Goal: Information Seeking & Learning: Understand process/instructions

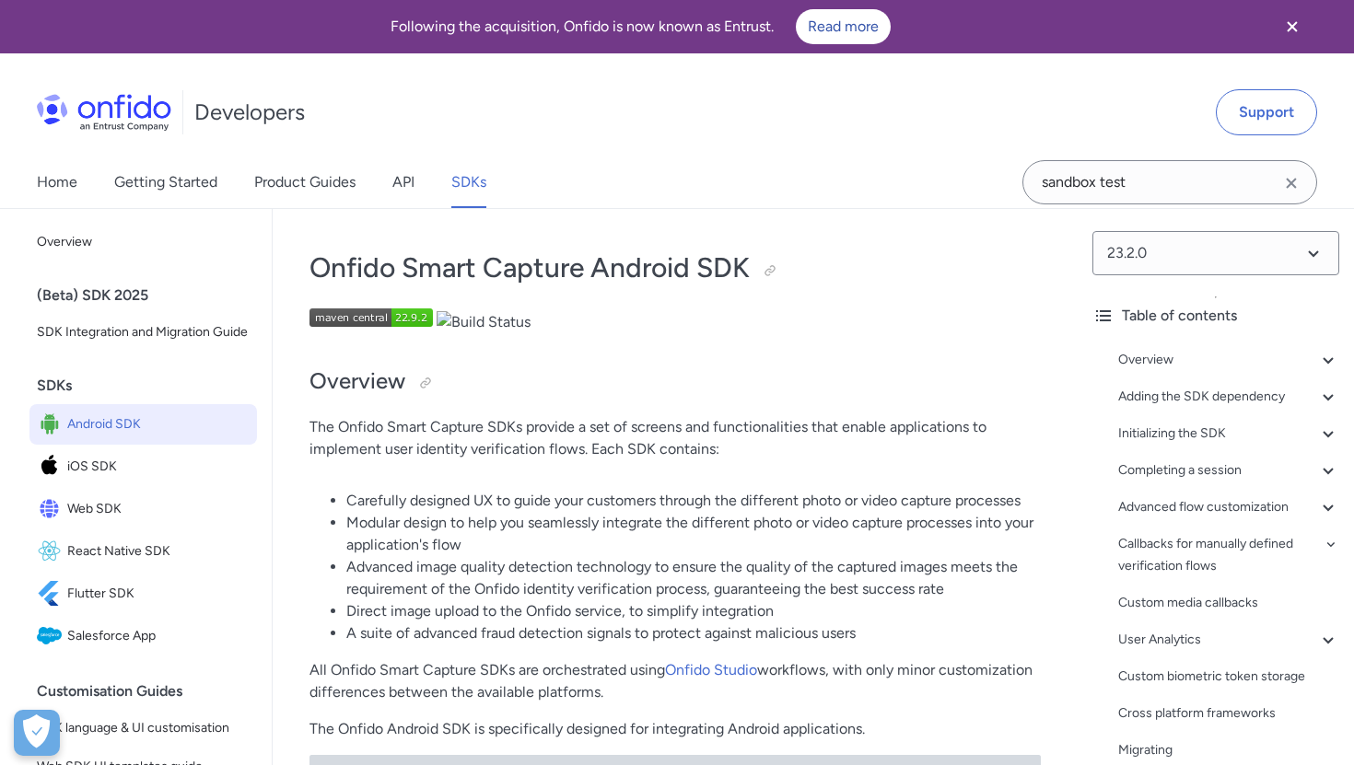
scroll to position [266, 0]
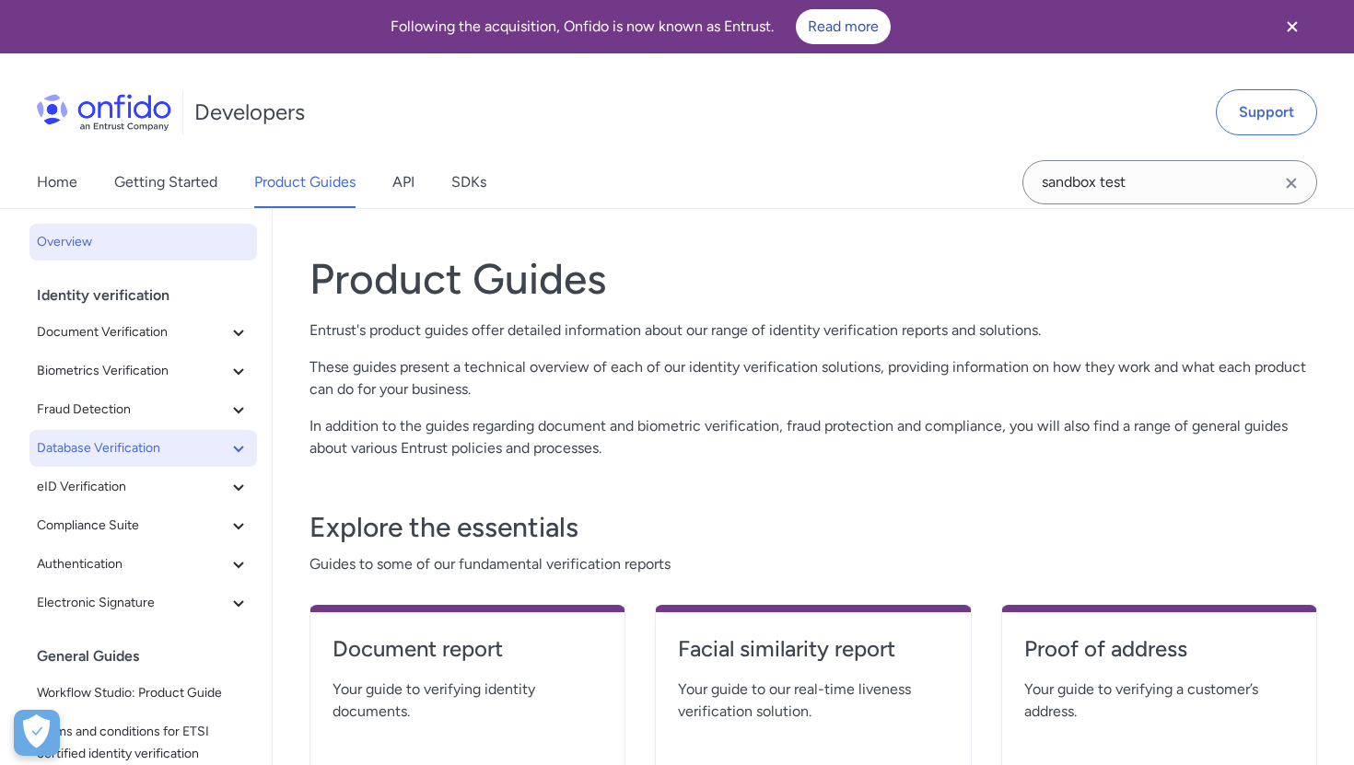
click at [118, 436] on button "Database Verification" at bounding box center [143, 448] width 228 height 37
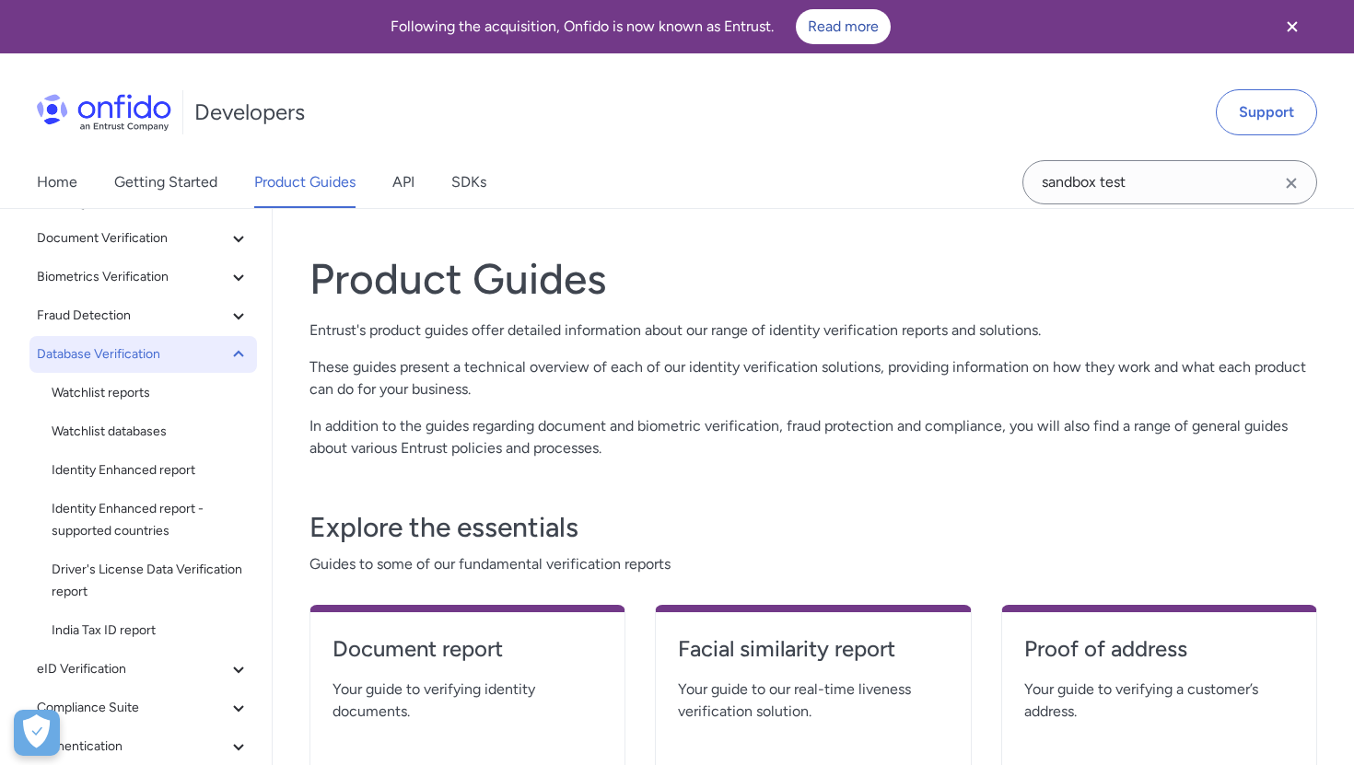
scroll to position [100, 0]
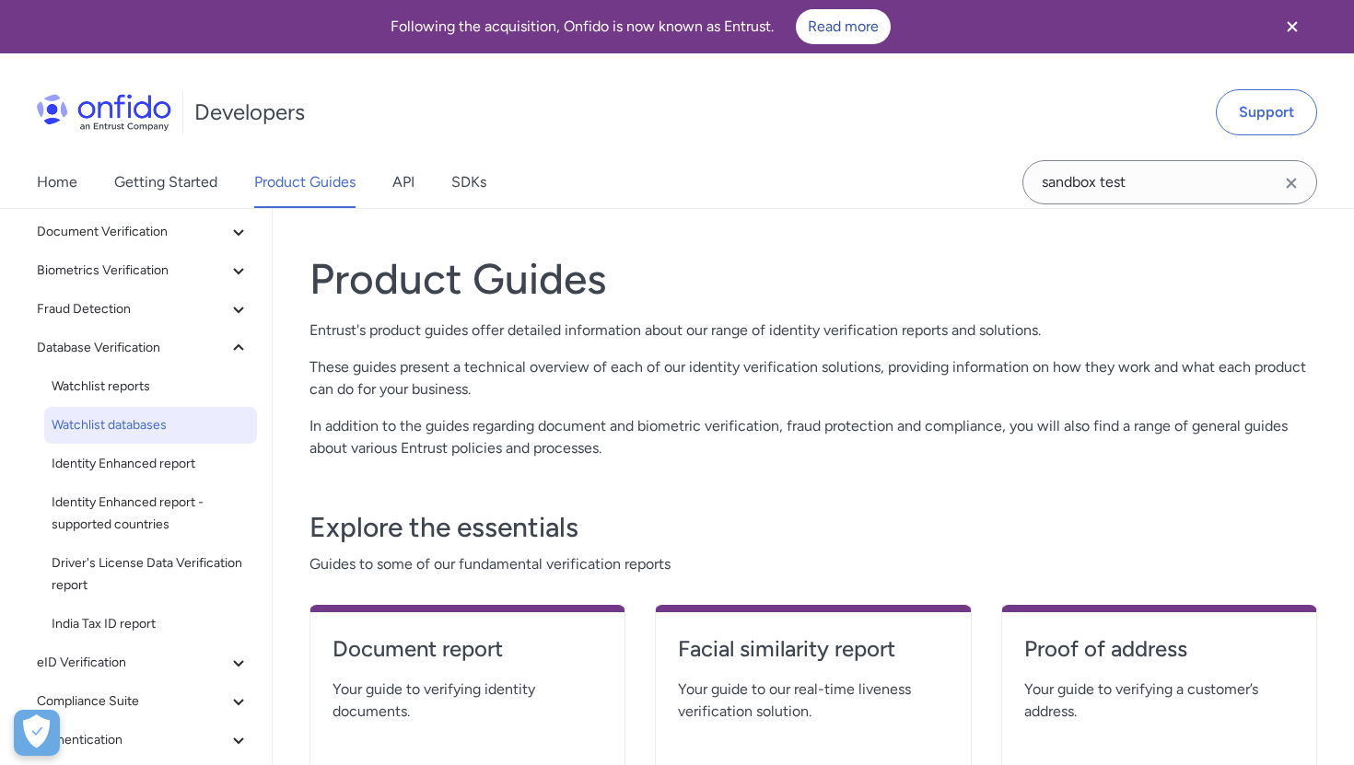
click at [116, 429] on span "Watchlist databases" at bounding box center [151, 426] width 198 height 22
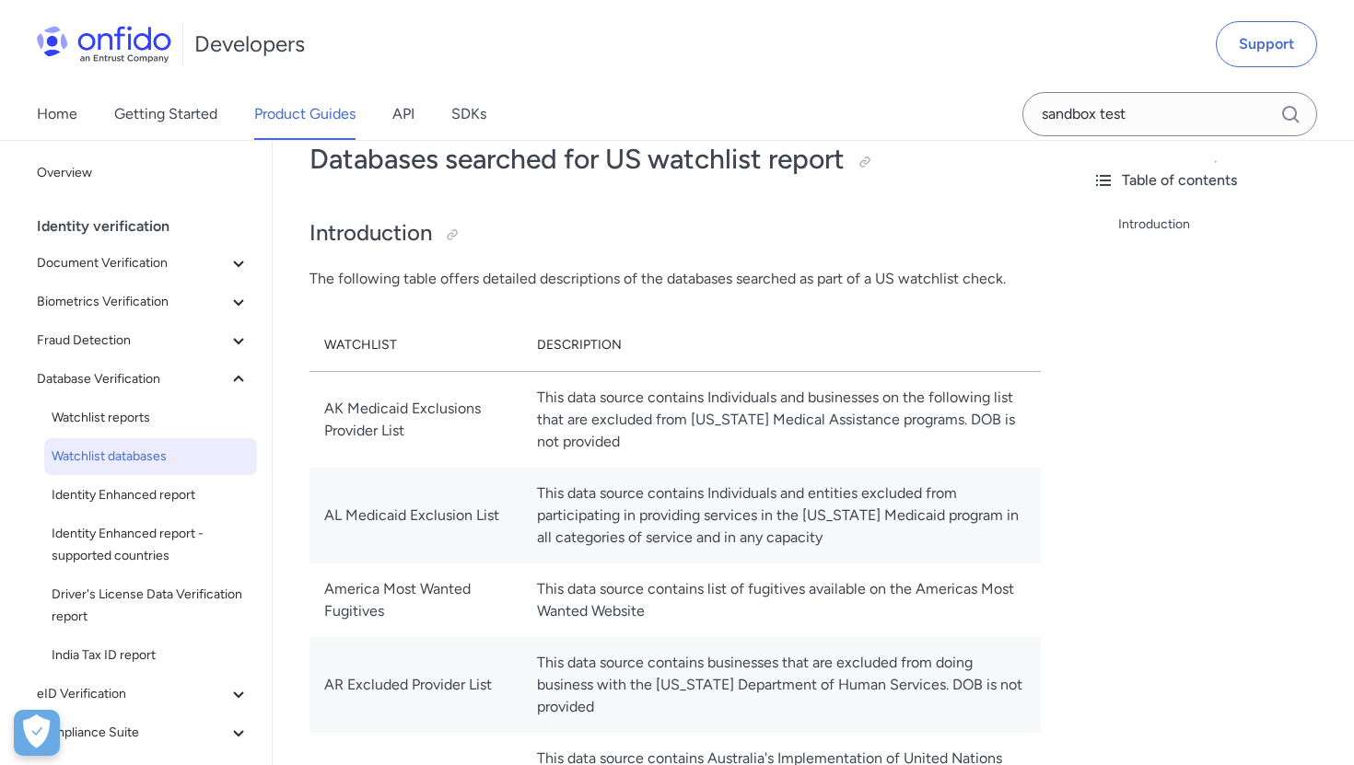
scroll to position [115, 0]
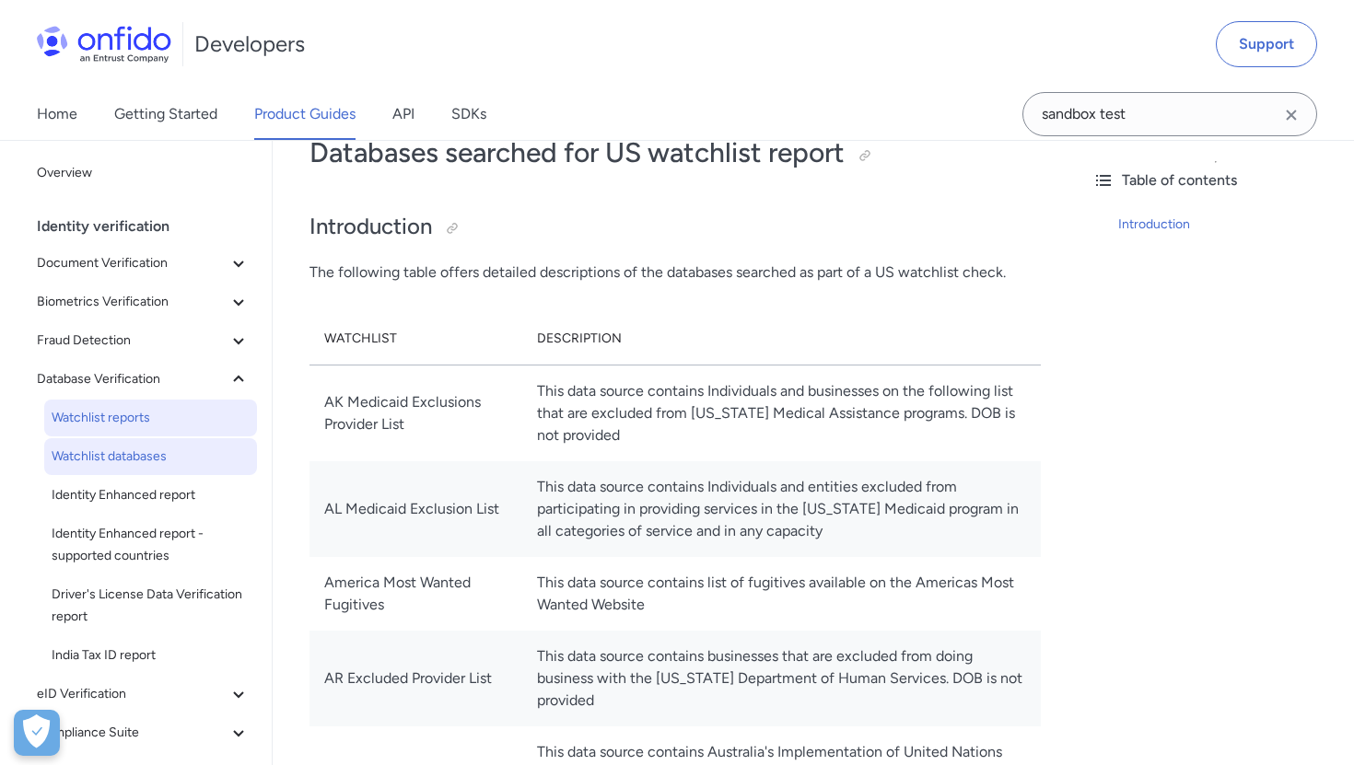
click at [153, 425] on span "Watchlist reports" at bounding box center [151, 418] width 198 height 22
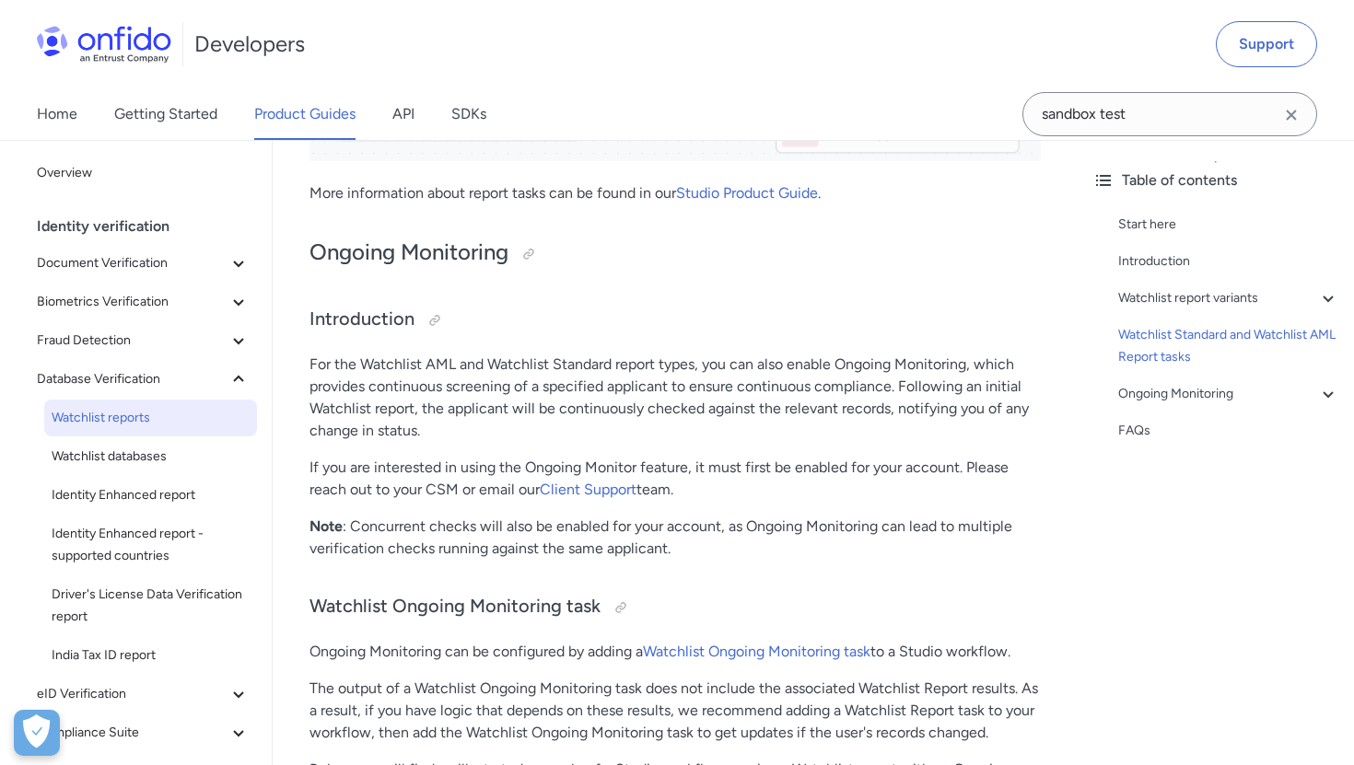
scroll to position [2717, 0]
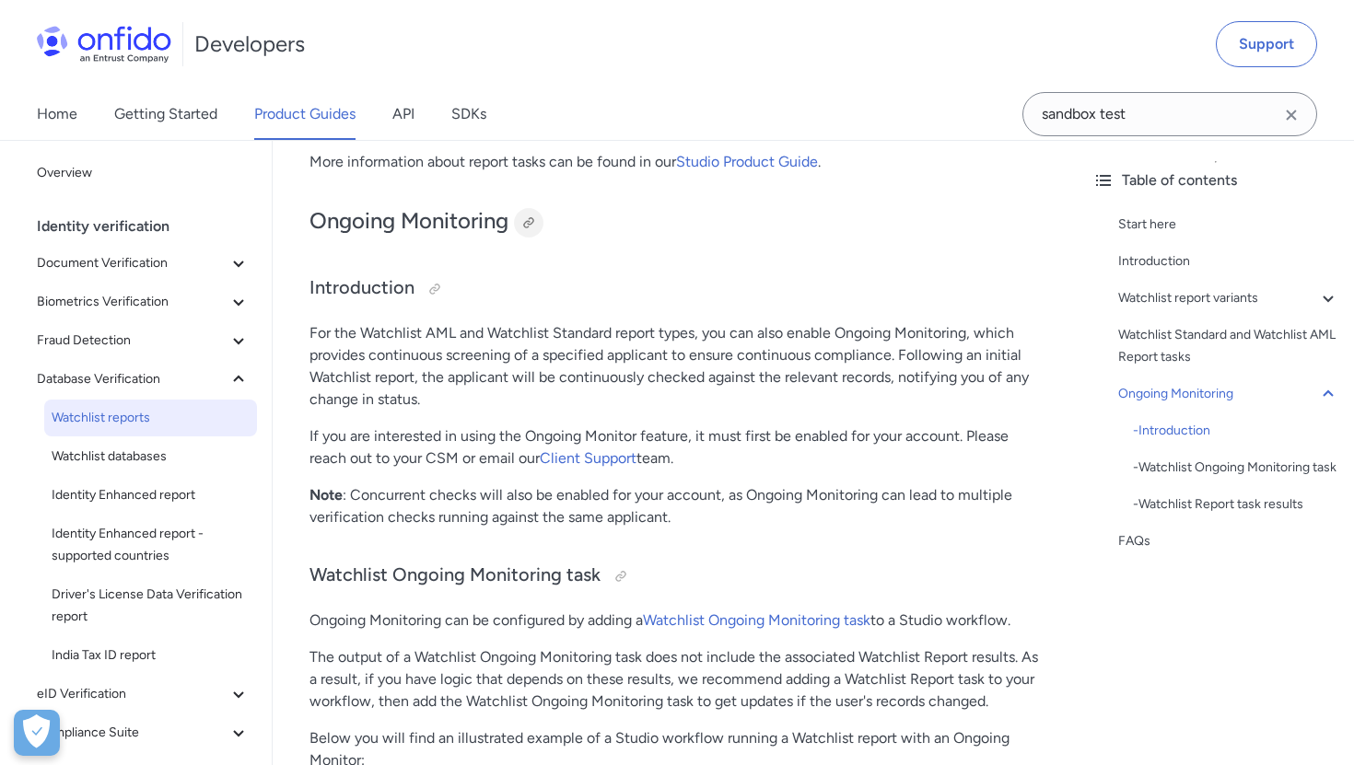
click at [536, 228] on div at bounding box center [528, 223] width 15 height 15
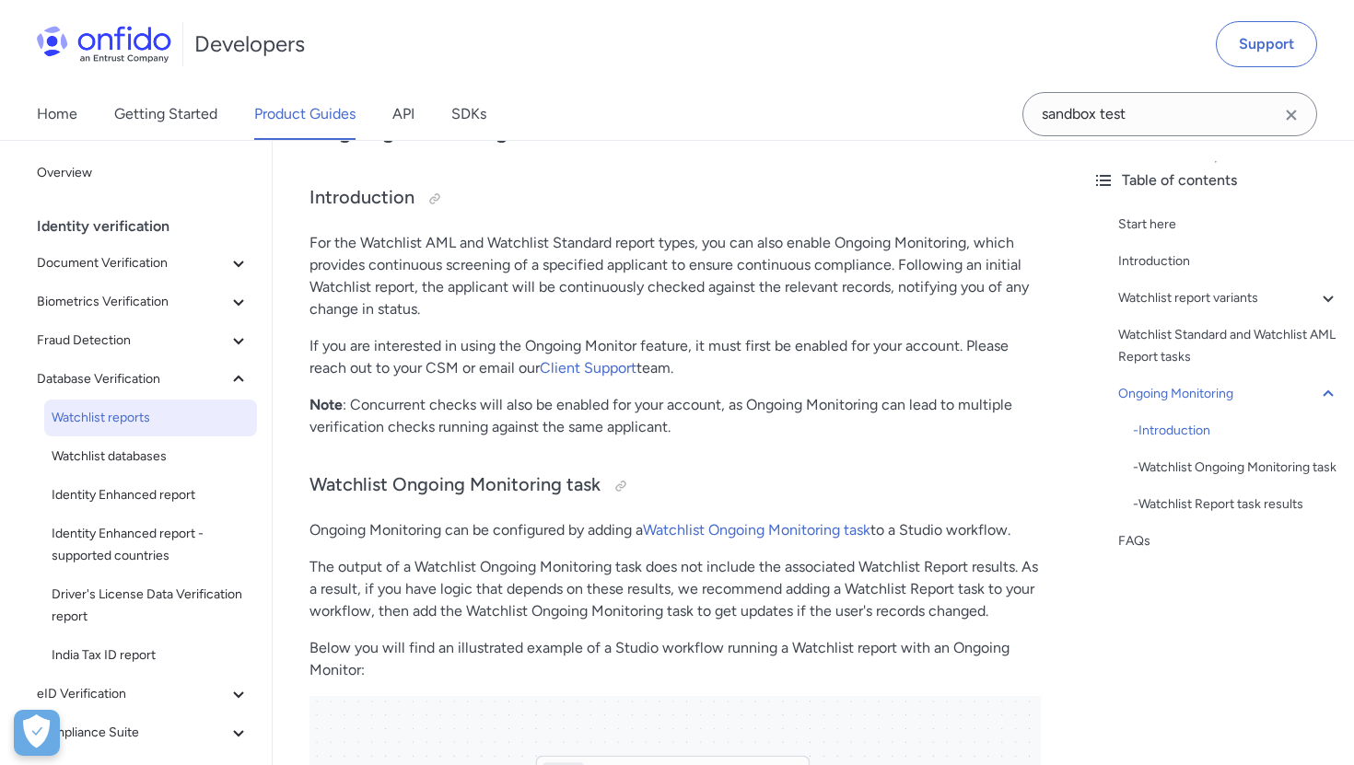
scroll to position [2807, 0]
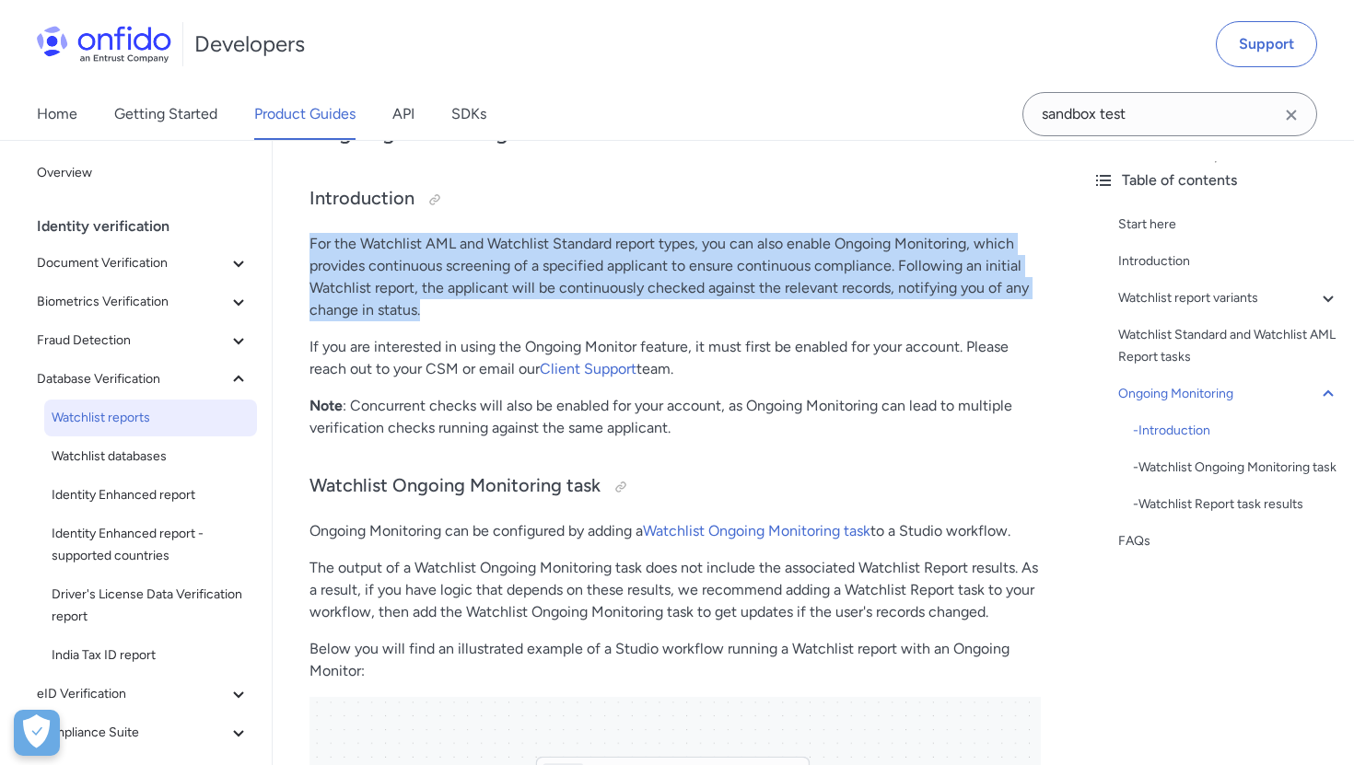
drag, startPoint x: 309, startPoint y: 250, endPoint x: 430, endPoint y: 308, distance: 133.9
click at [430, 308] on p "For the Watchlist AML and Watchlist Standard report types, you can also enable …" at bounding box center [674, 277] width 731 height 88
copy p "For the Watchlist AML and Watchlist Standard report types, you can also enable …"
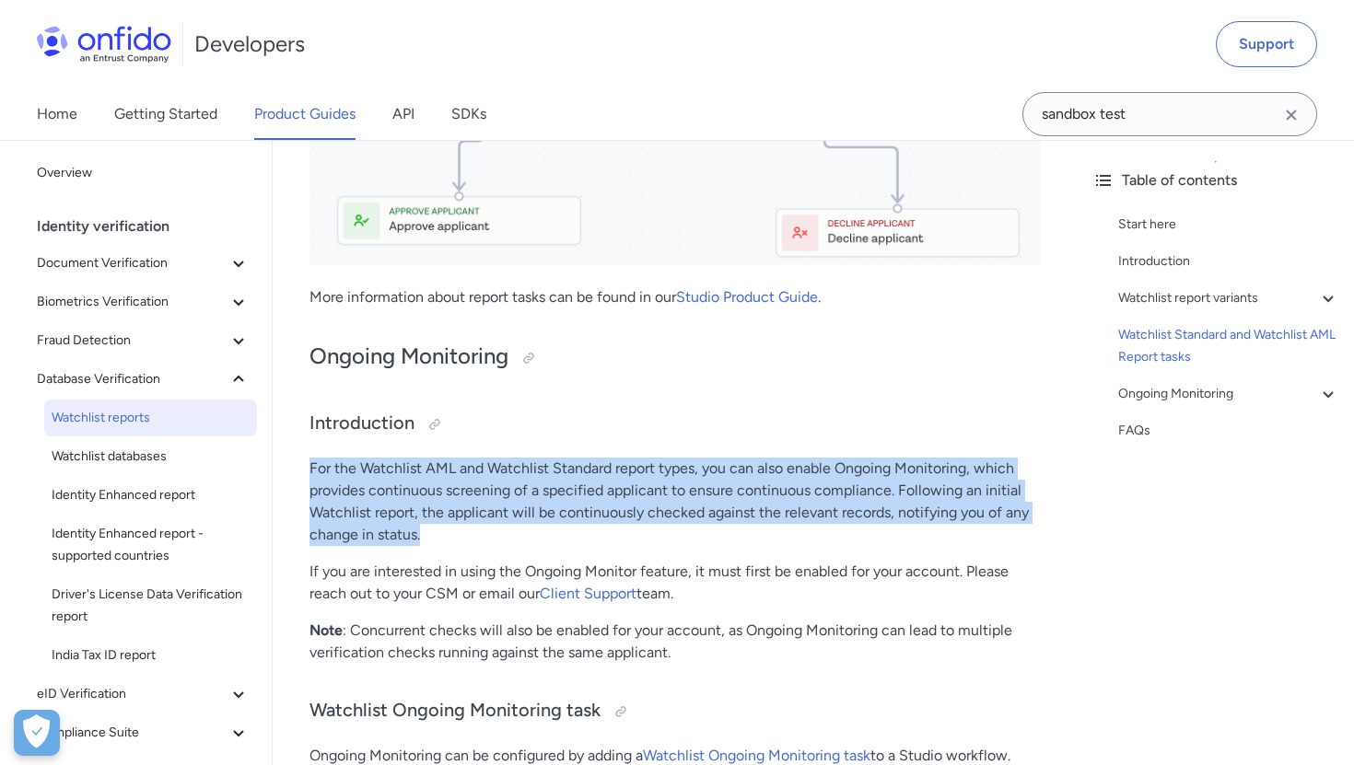
scroll to position [2583, 0]
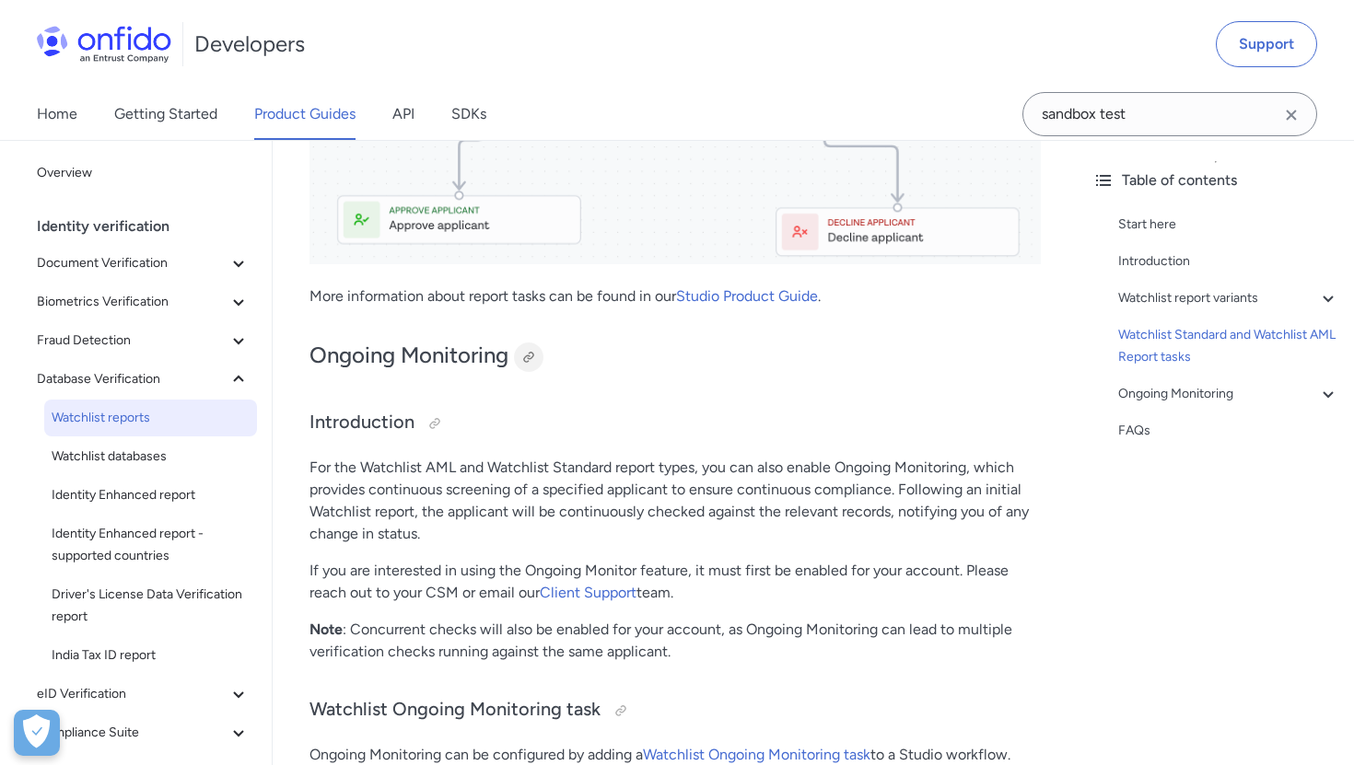
click at [531, 357] on div at bounding box center [528, 357] width 15 height 15
click at [413, 102] on link "API" at bounding box center [403, 114] width 22 height 52
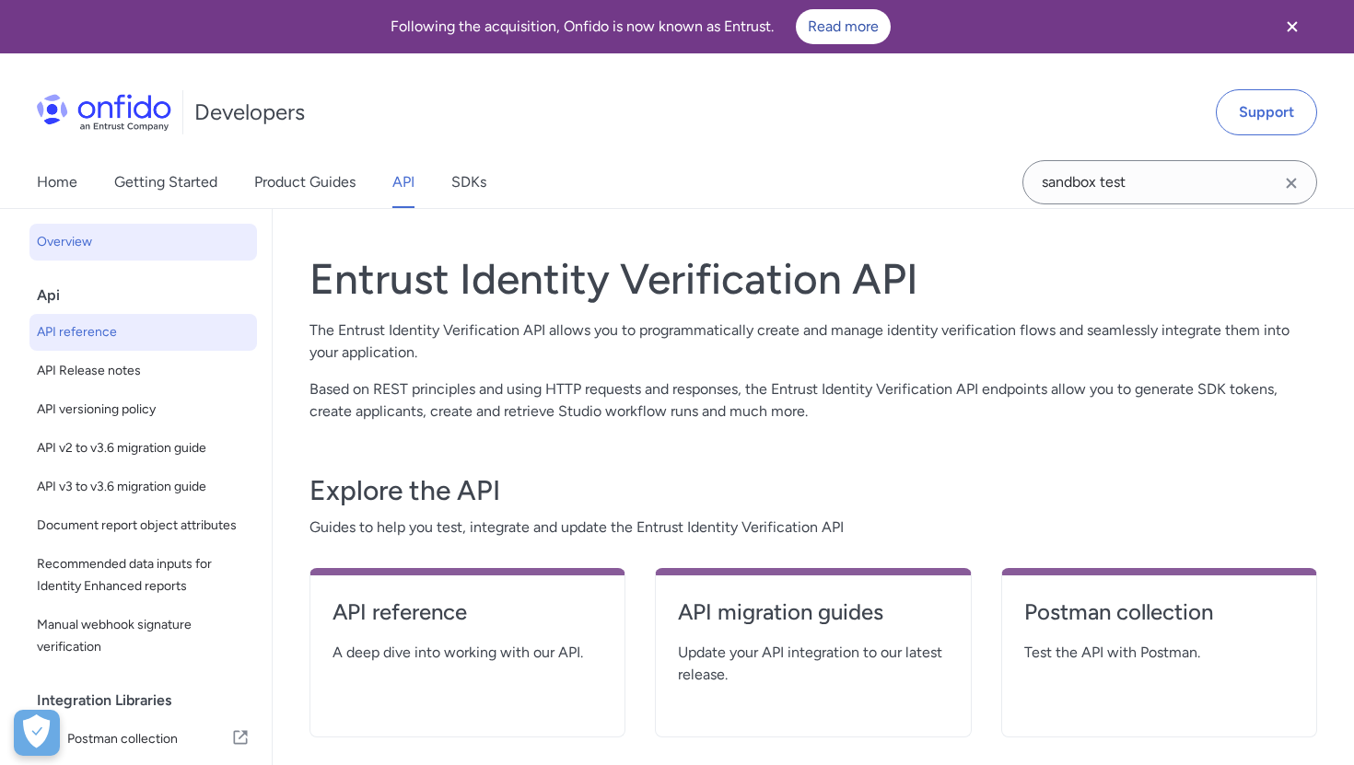
click at [118, 340] on span "API reference" at bounding box center [143, 332] width 213 height 22
select select "http"
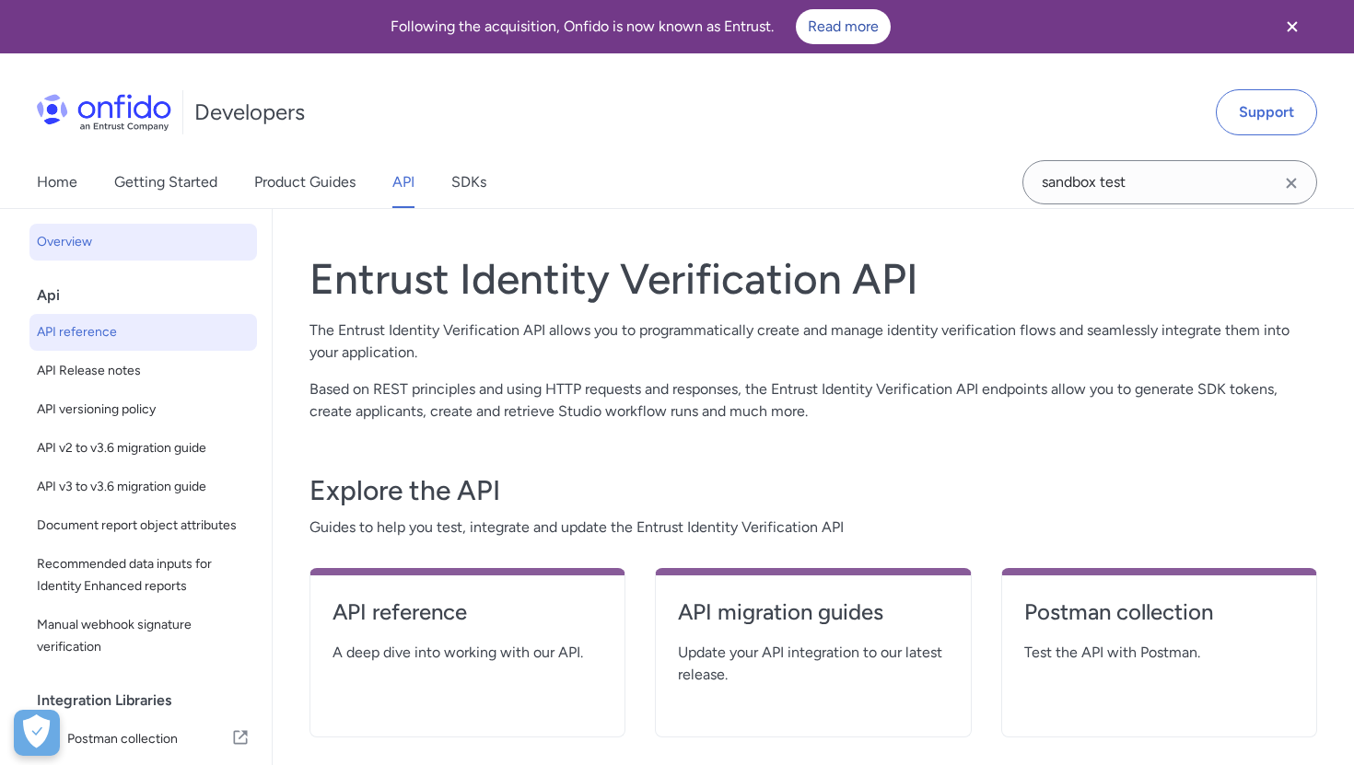
select select "http"
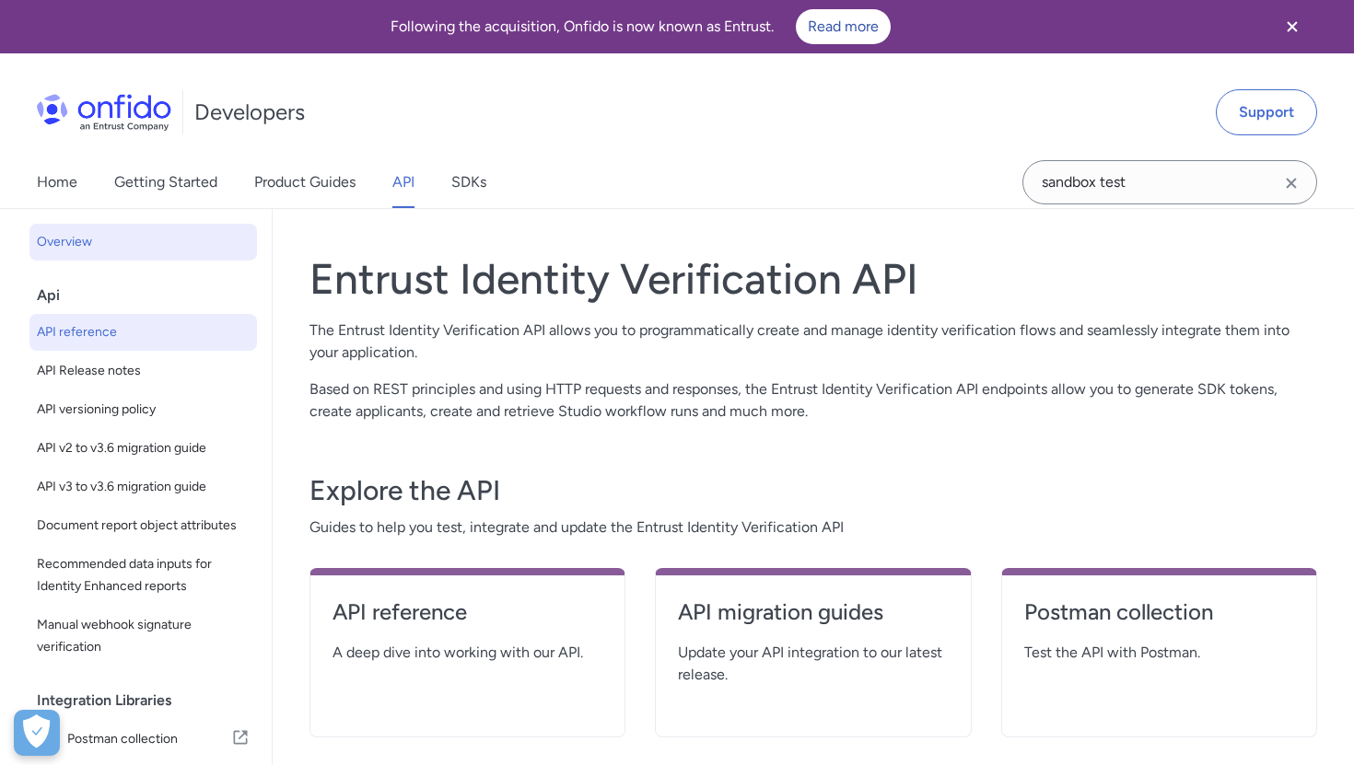
select select "http"
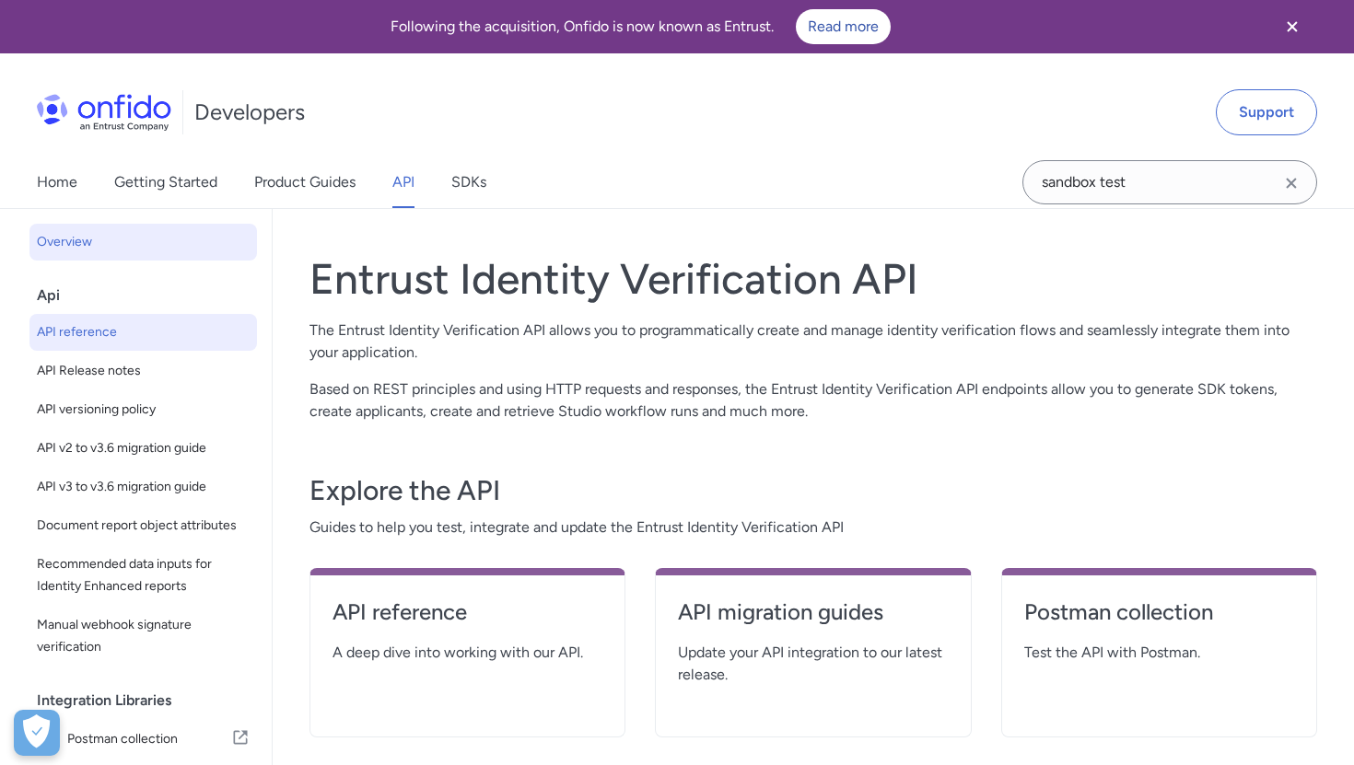
select select "http"
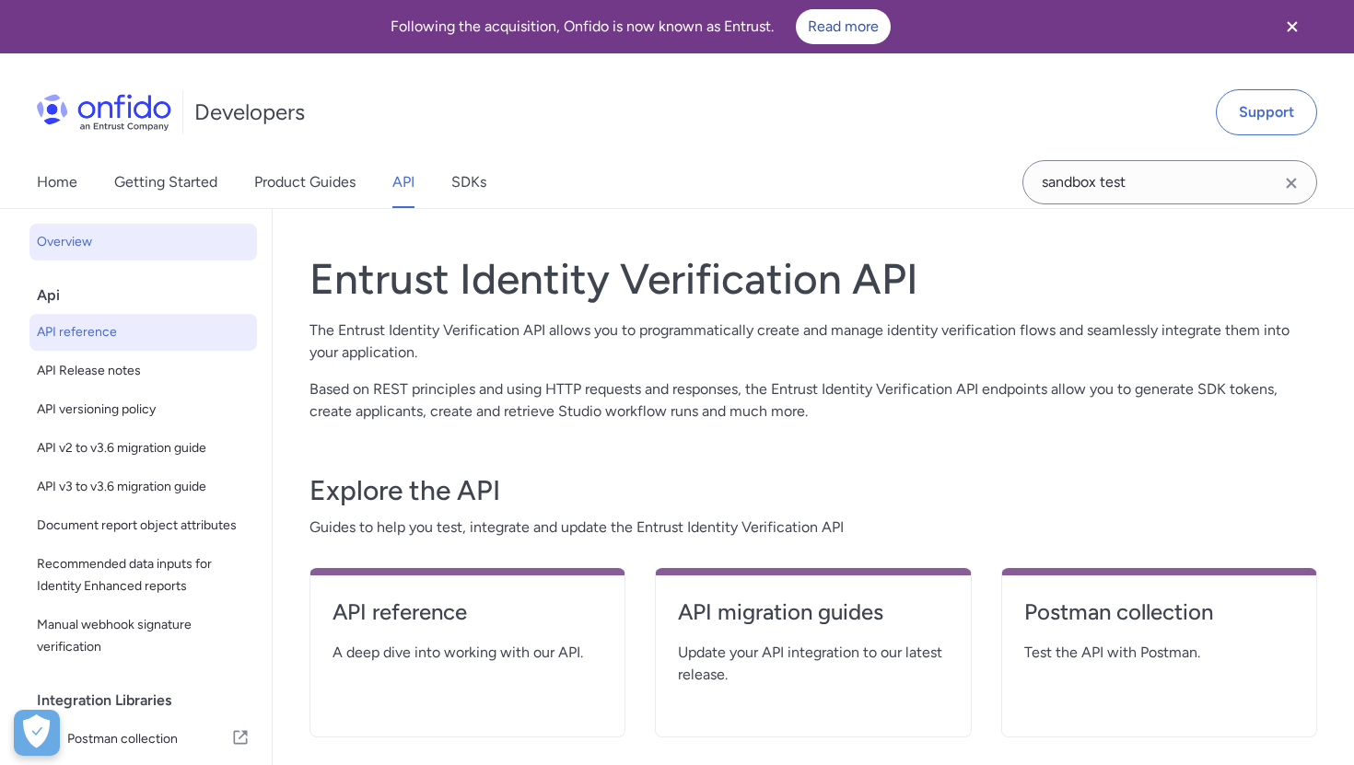
select select "http"
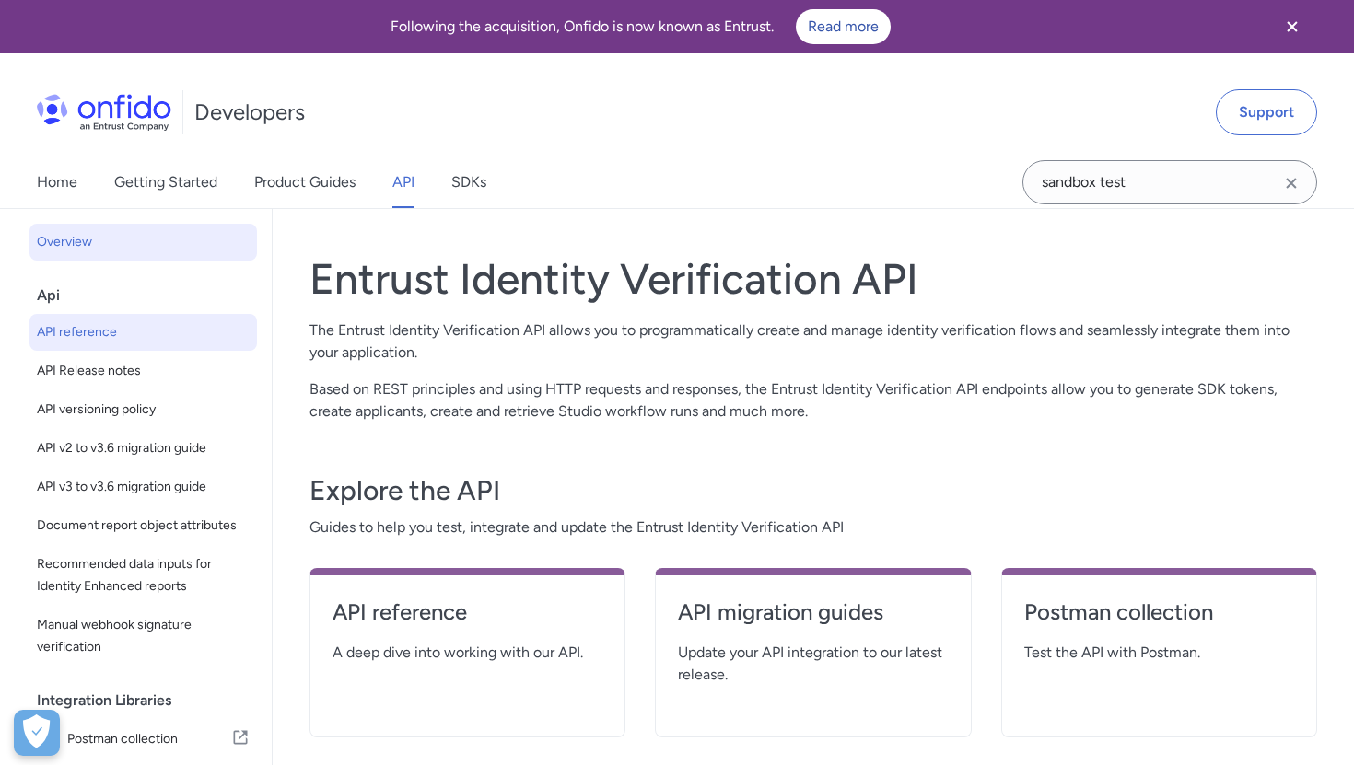
select select "http"
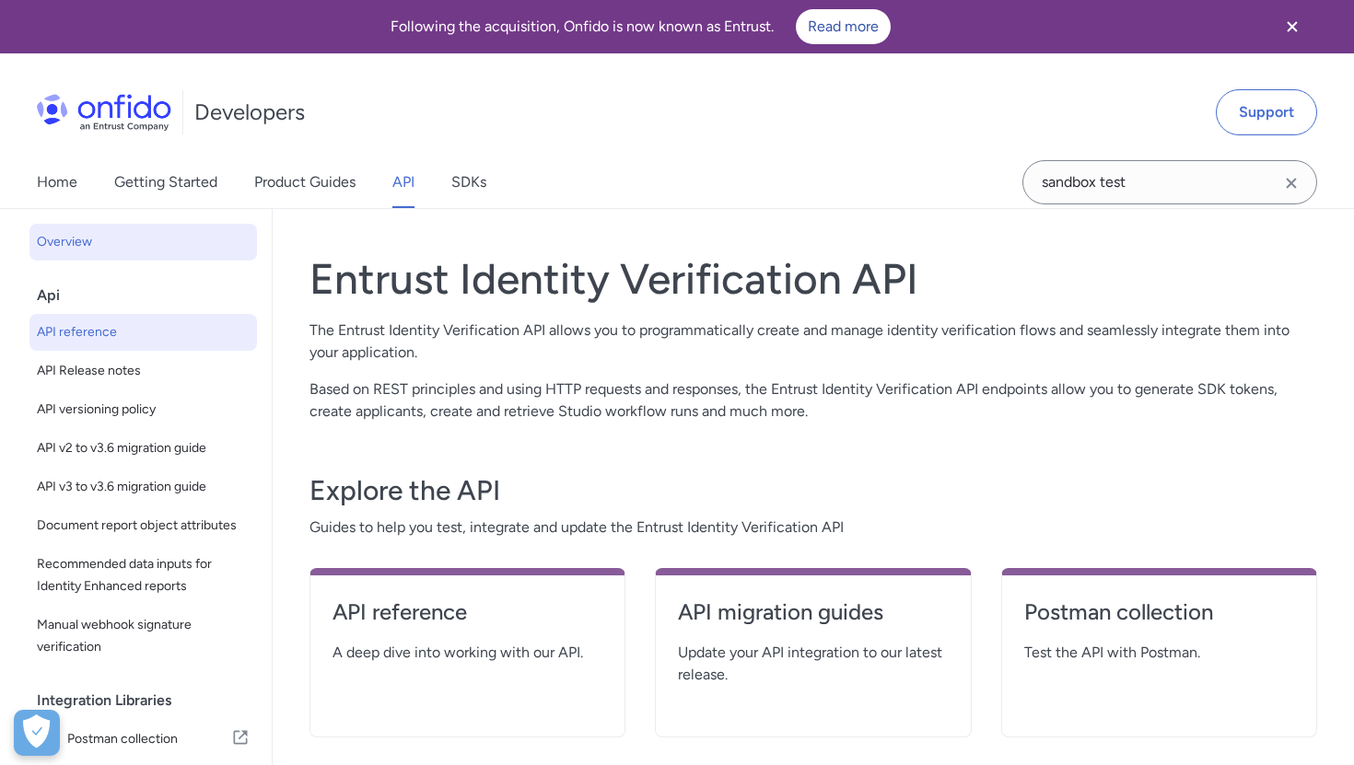
select select "http"
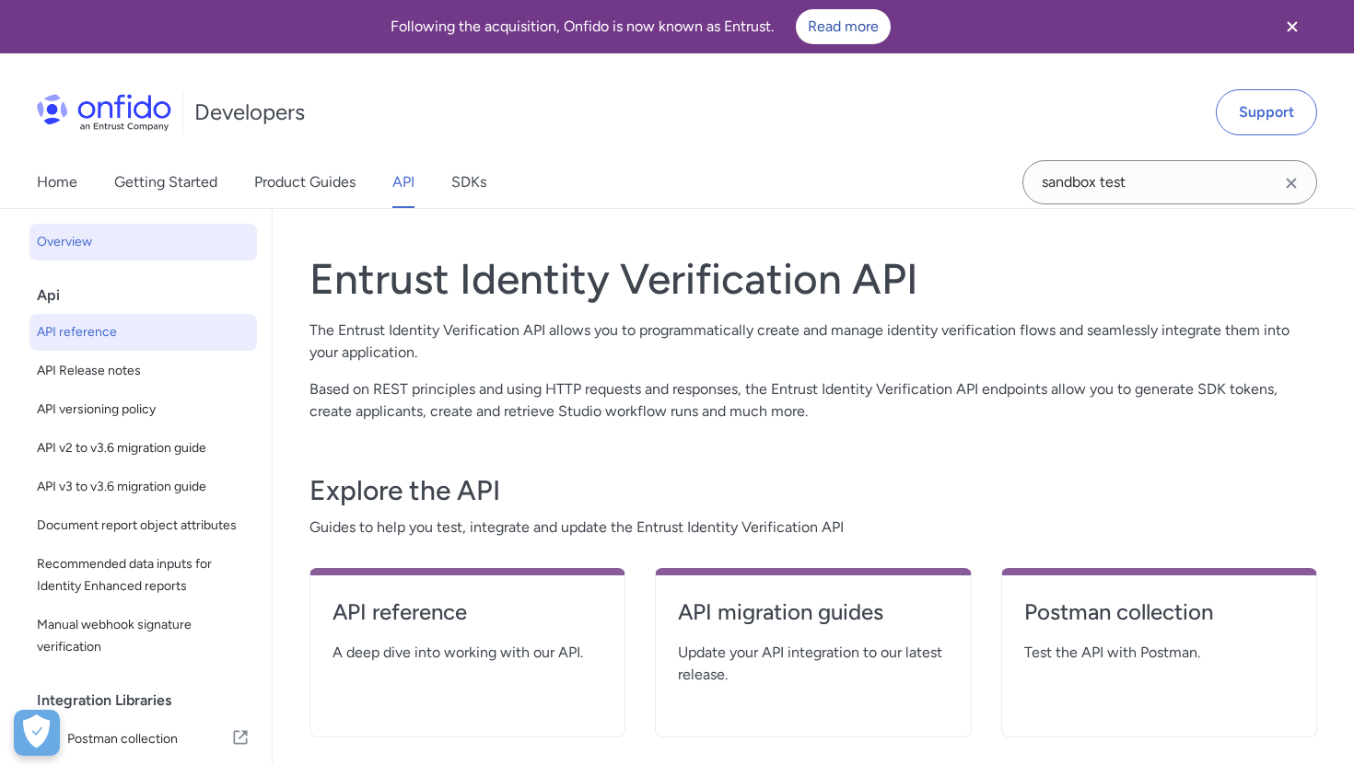
select select "http"
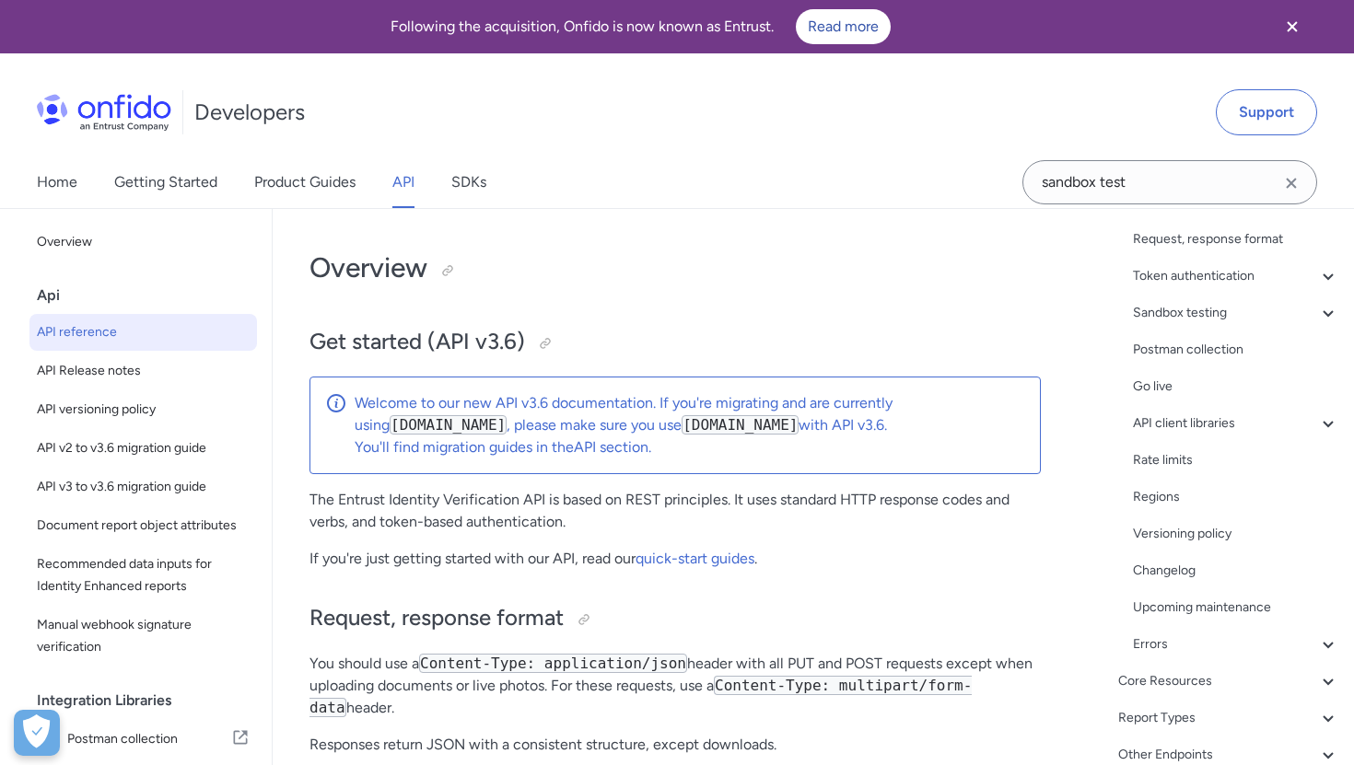
scroll to position [251, 0]
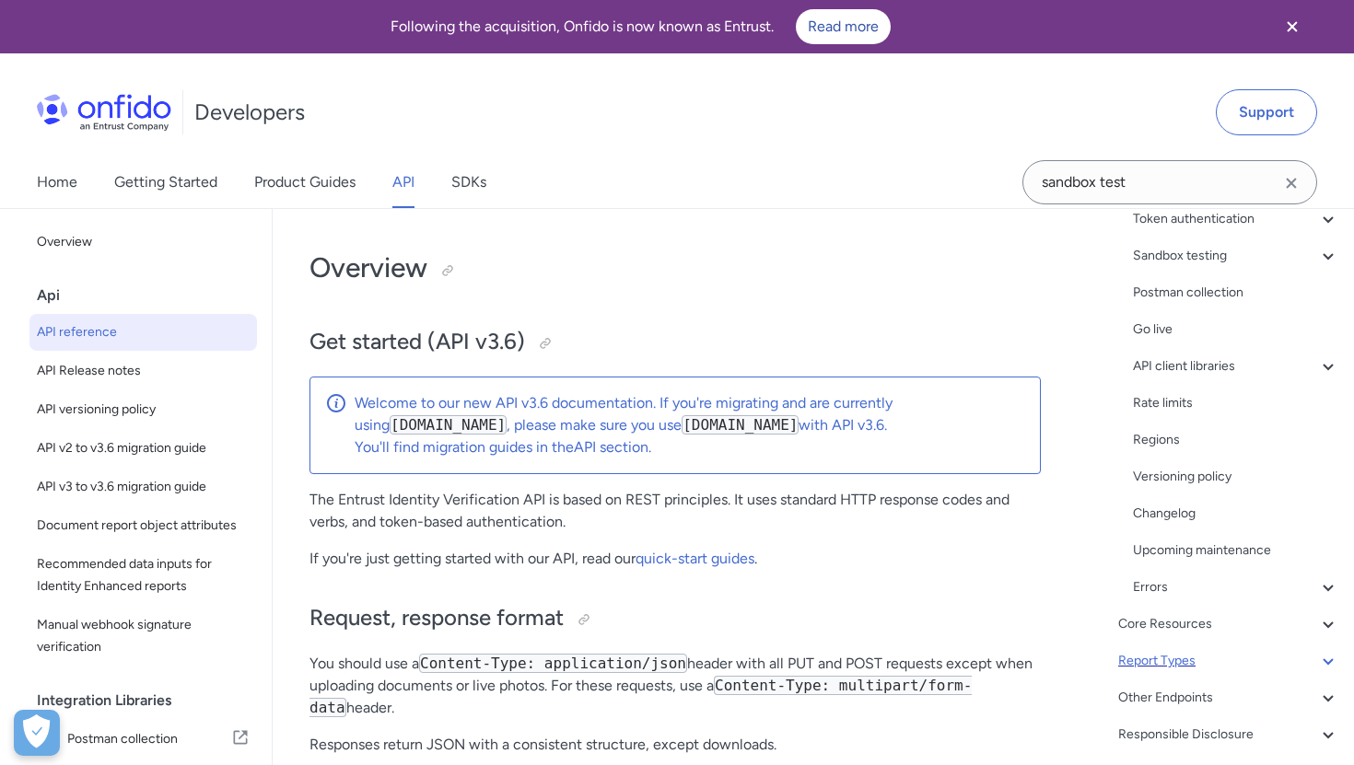
click at [1170, 664] on div "Report Types" at bounding box center [1228, 661] width 221 height 22
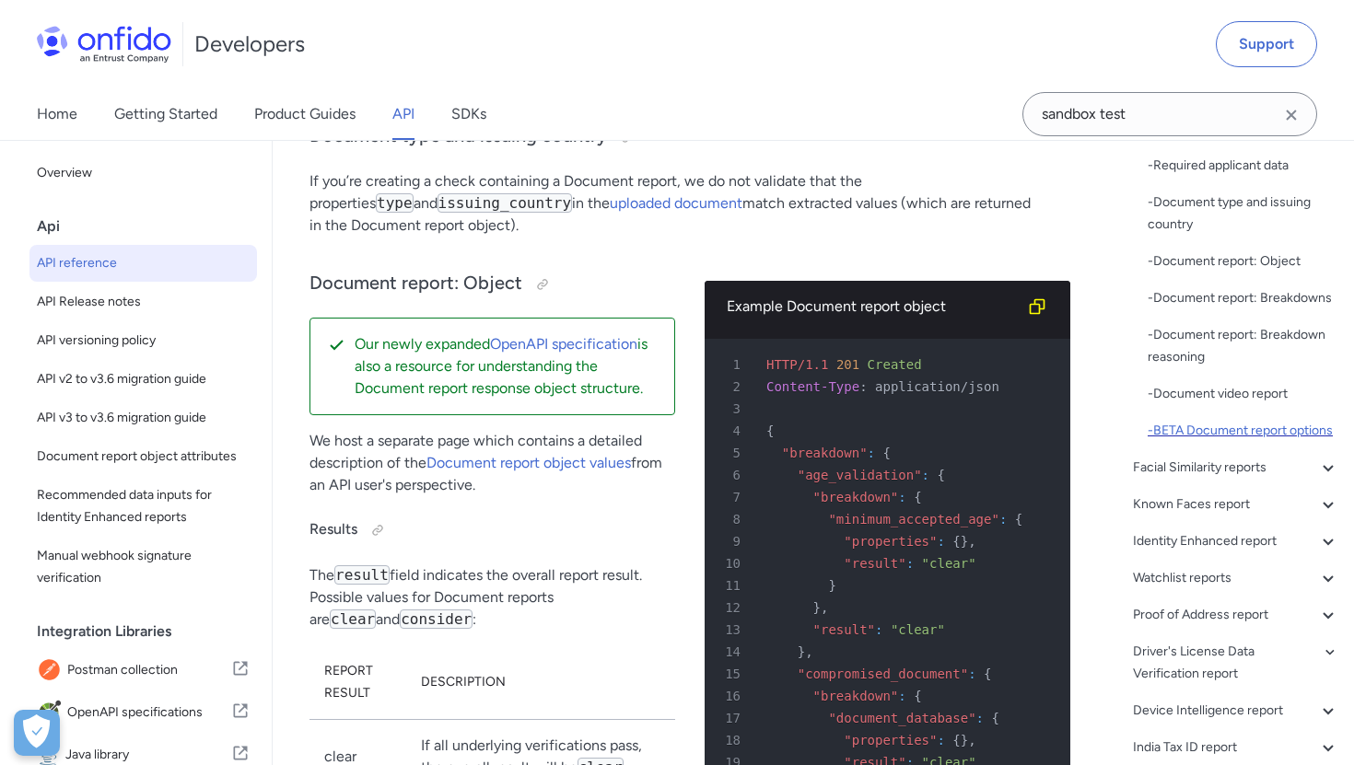
scroll to position [285, 0]
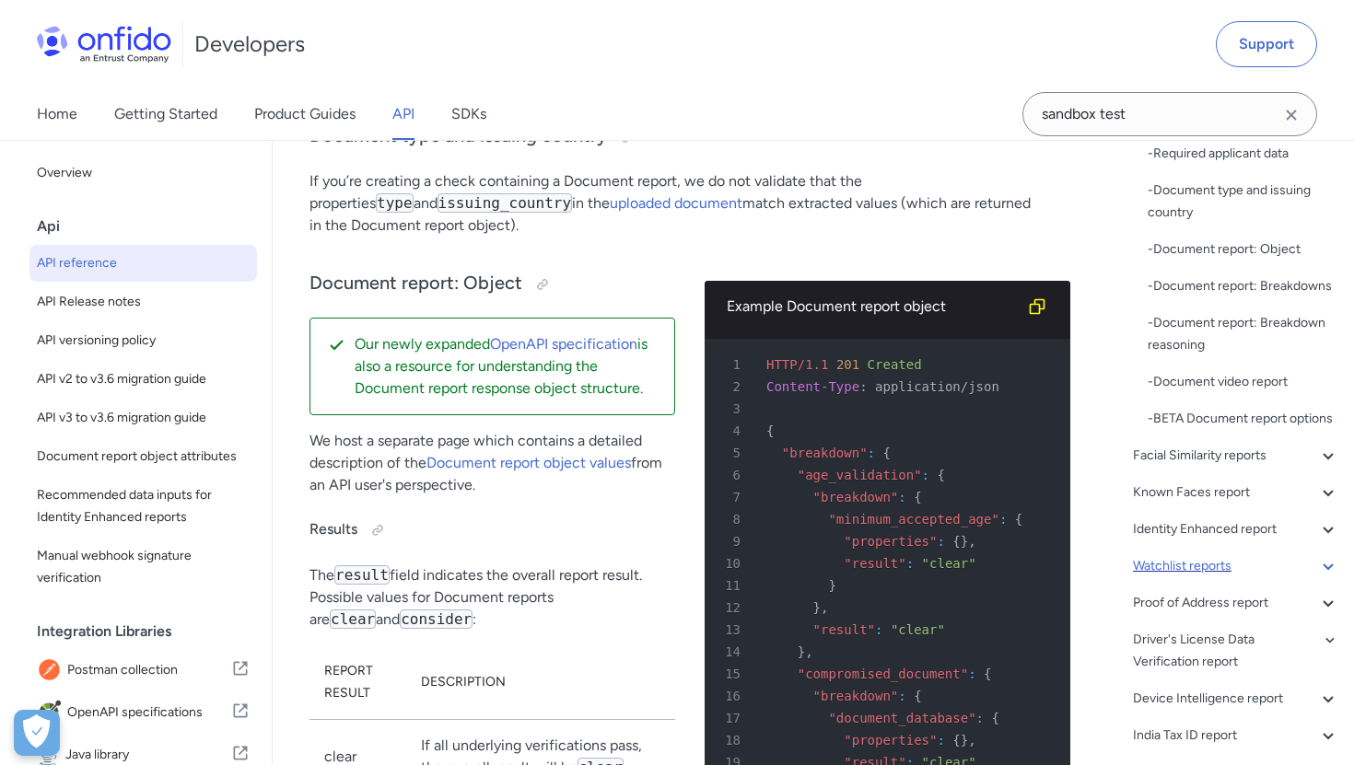
click at [1185, 567] on div "Watchlist reports" at bounding box center [1236, 566] width 206 height 22
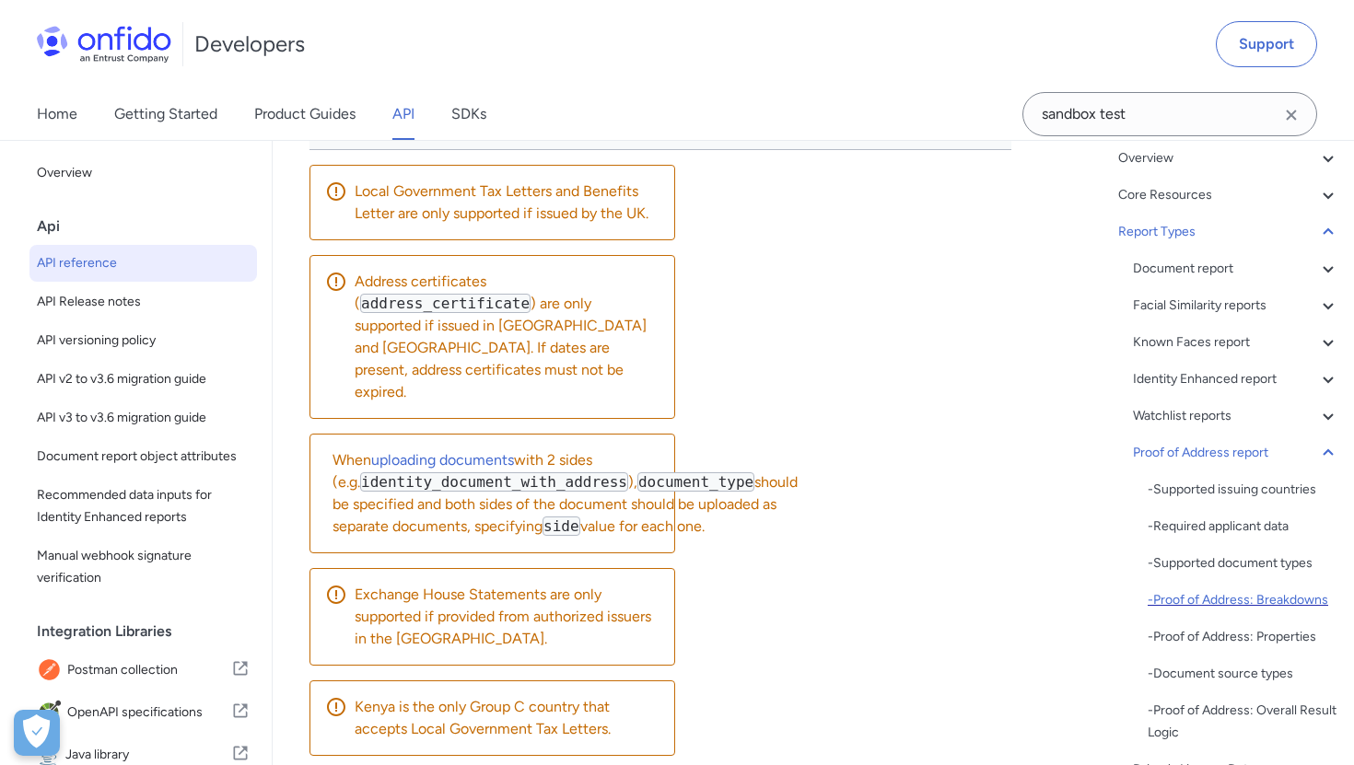
scroll to position [131, 0]
click at [1175, 231] on div "Report Types" at bounding box center [1228, 234] width 221 height 22
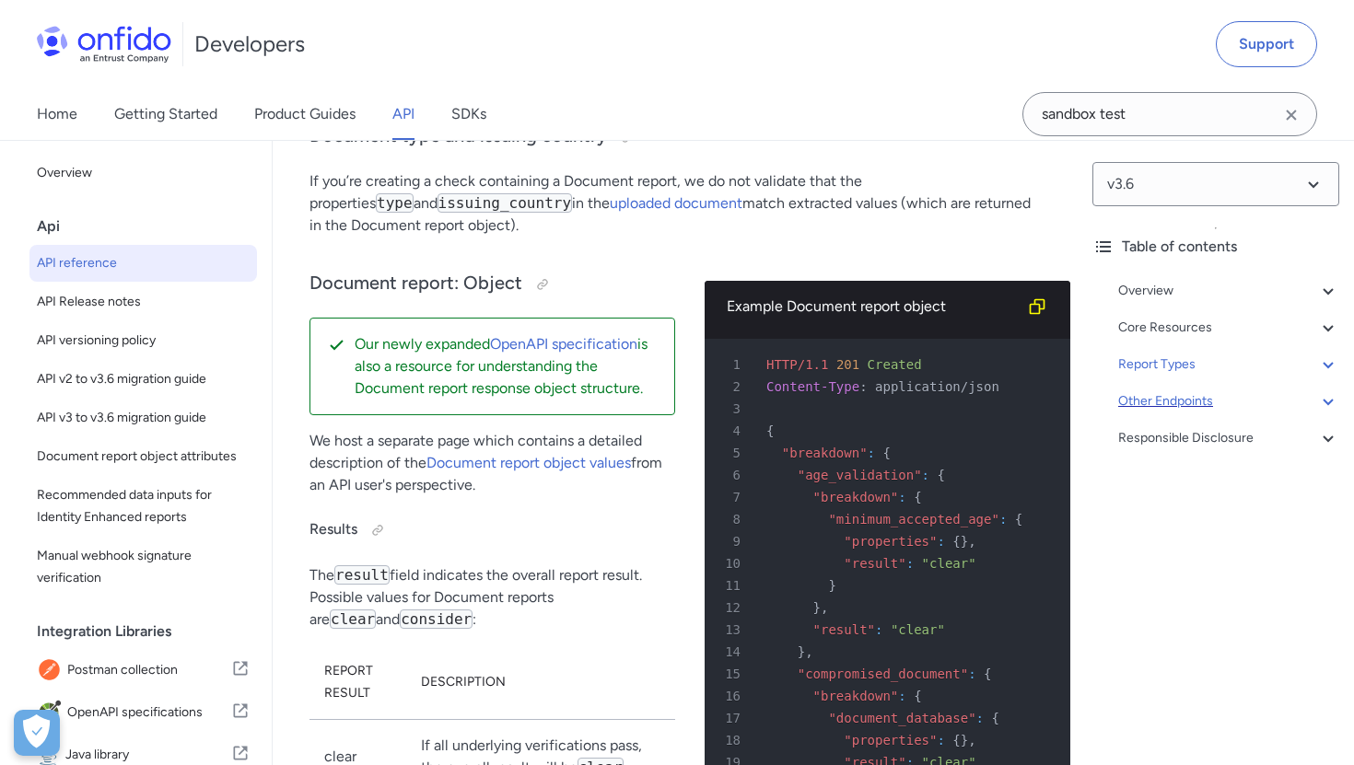
click at [1183, 410] on div "Other Endpoints" at bounding box center [1228, 402] width 221 height 22
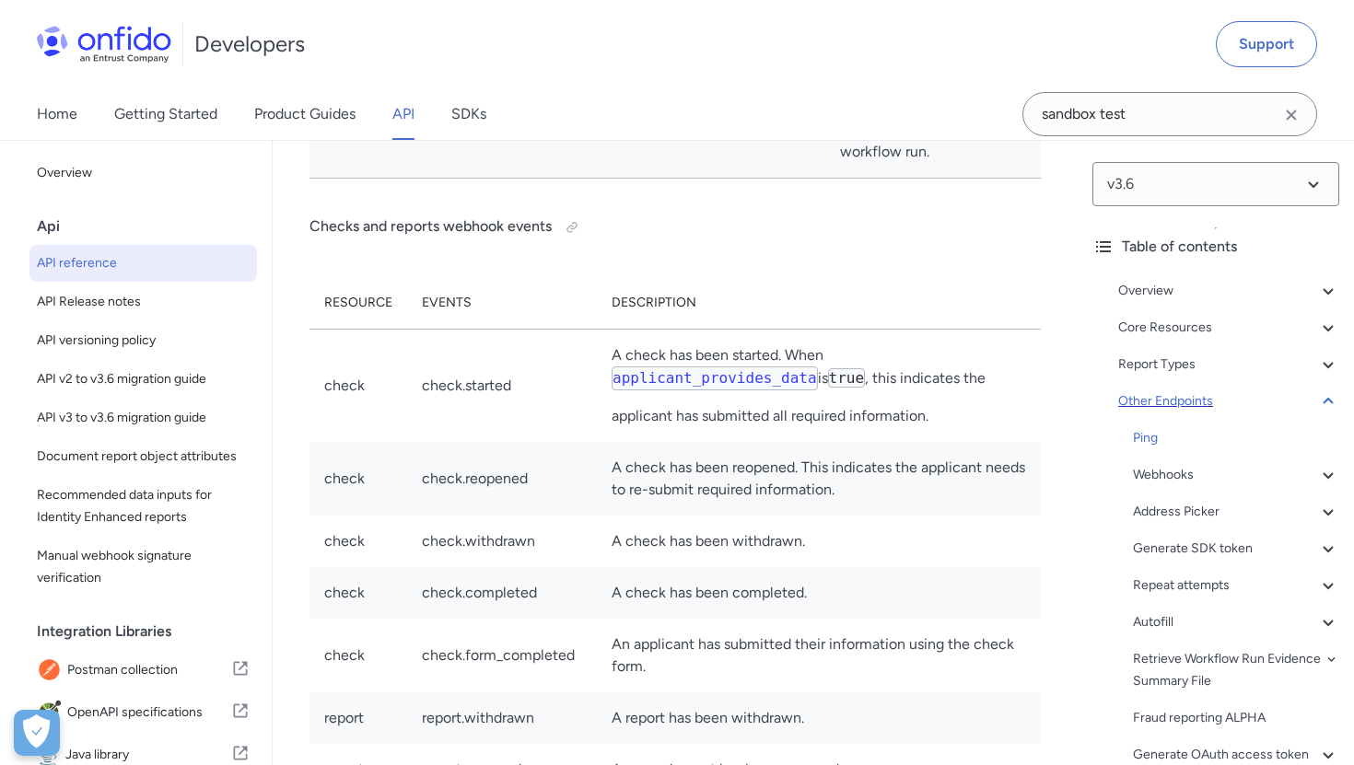
click at [1160, 412] on div "Other Endpoints" at bounding box center [1228, 402] width 221 height 22
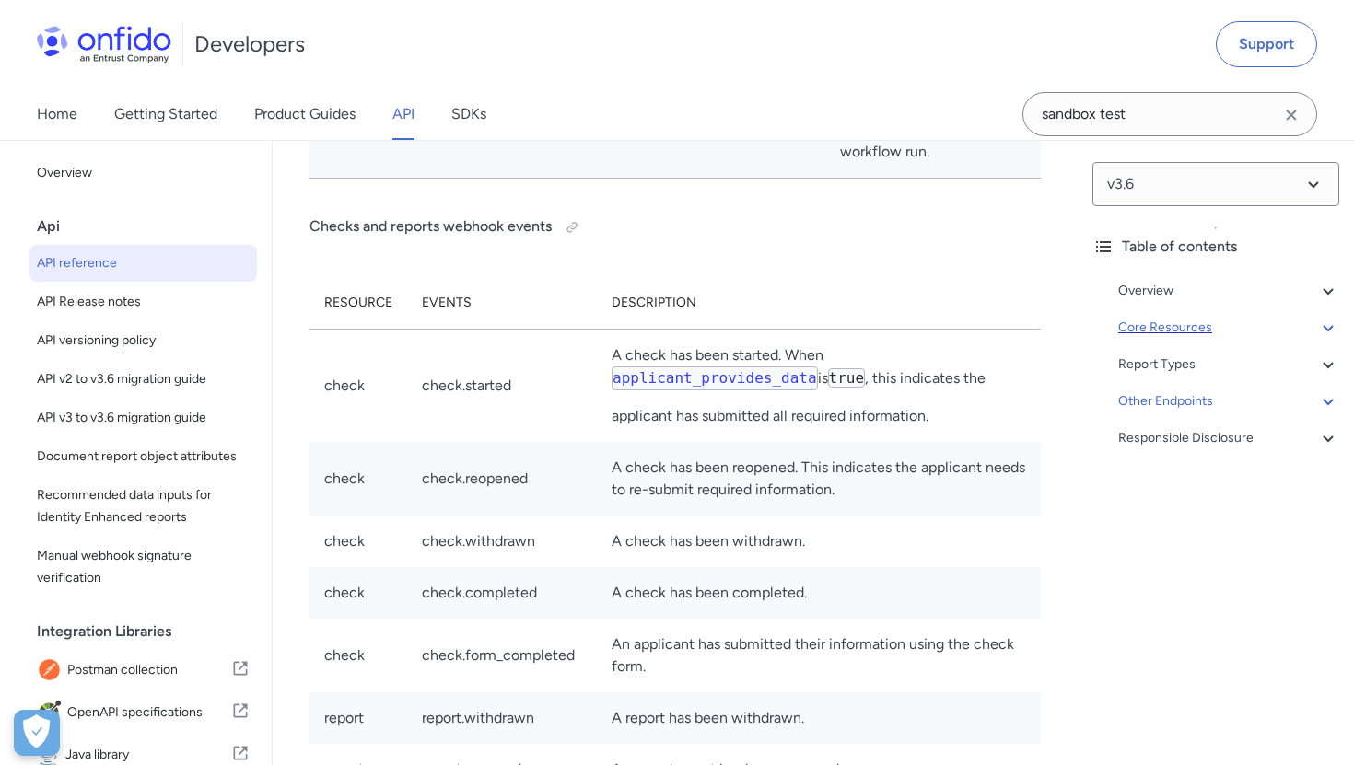
click at [1163, 337] on div "Core Resources" at bounding box center [1228, 328] width 221 height 22
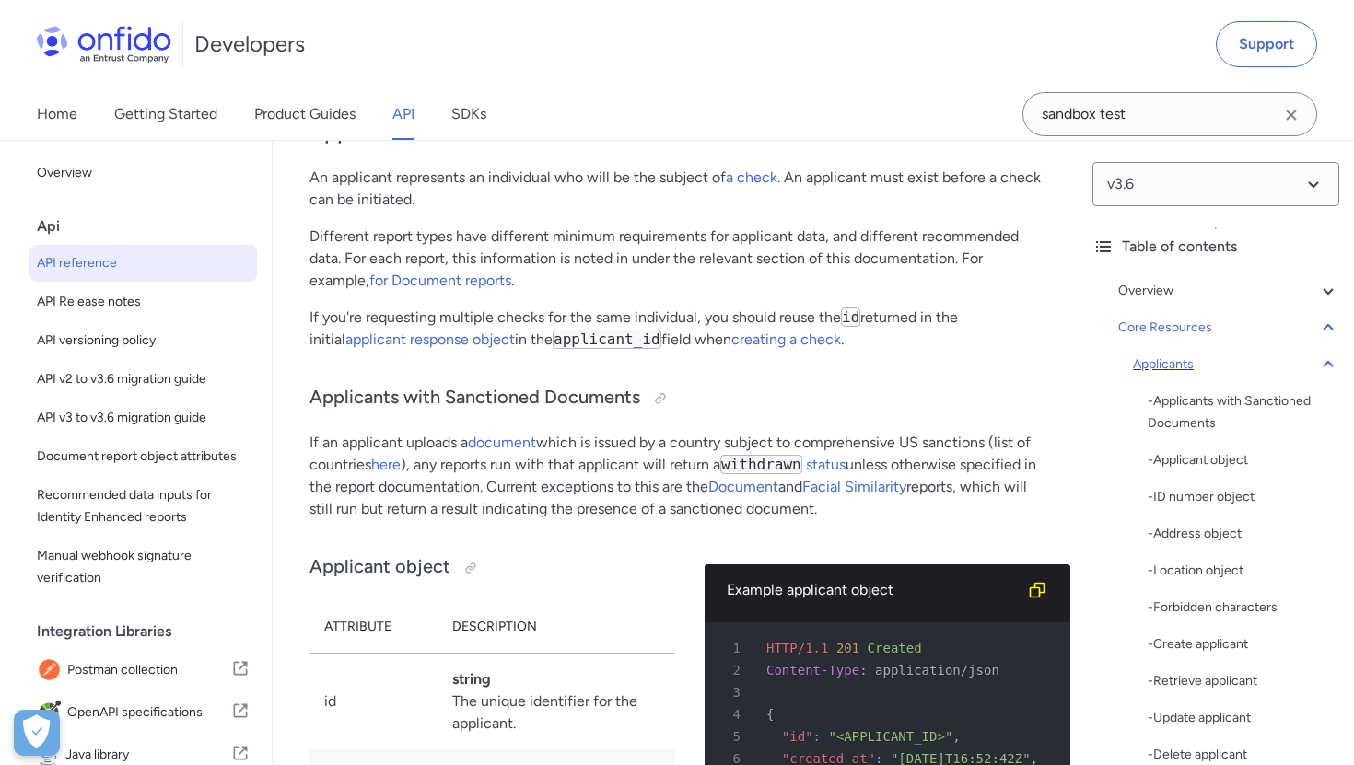
click at [1165, 368] on div "Applicants" at bounding box center [1236, 365] width 206 height 22
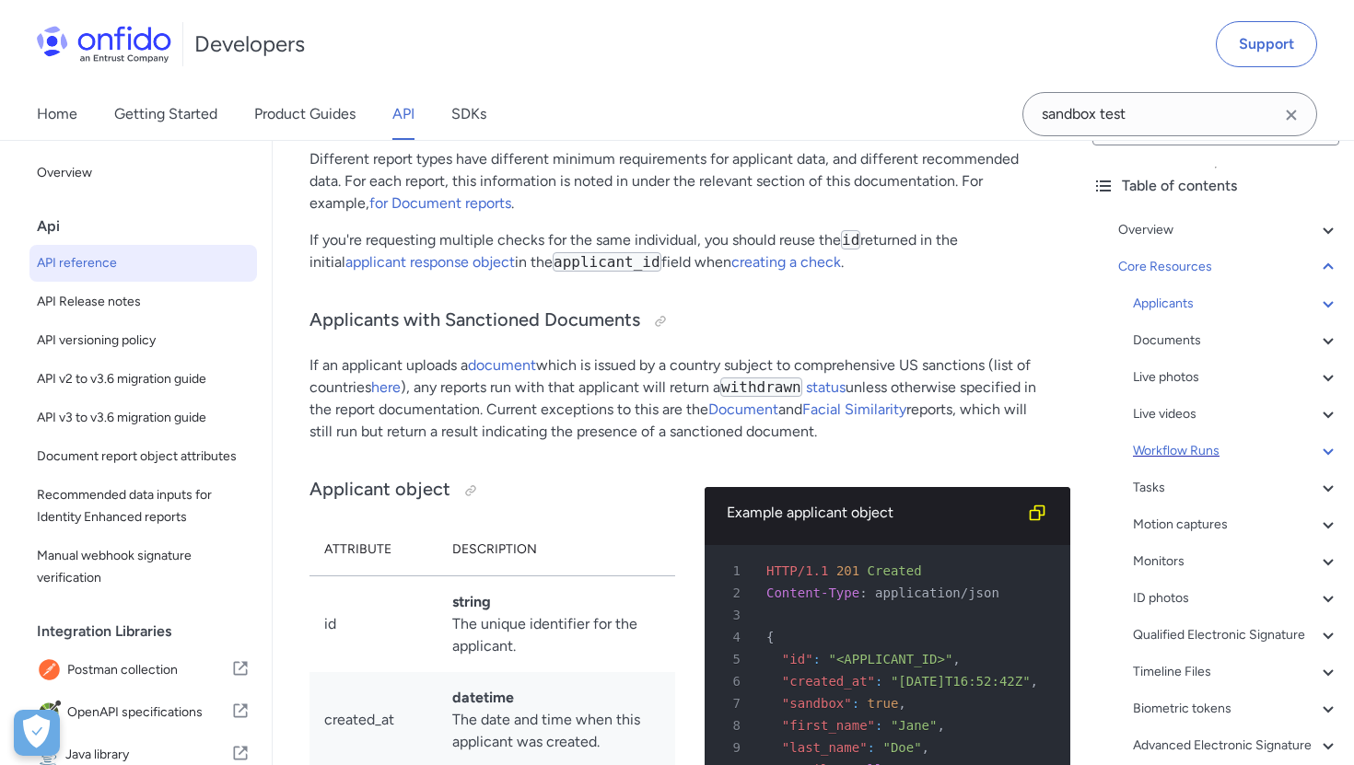
scroll to position [68, 0]
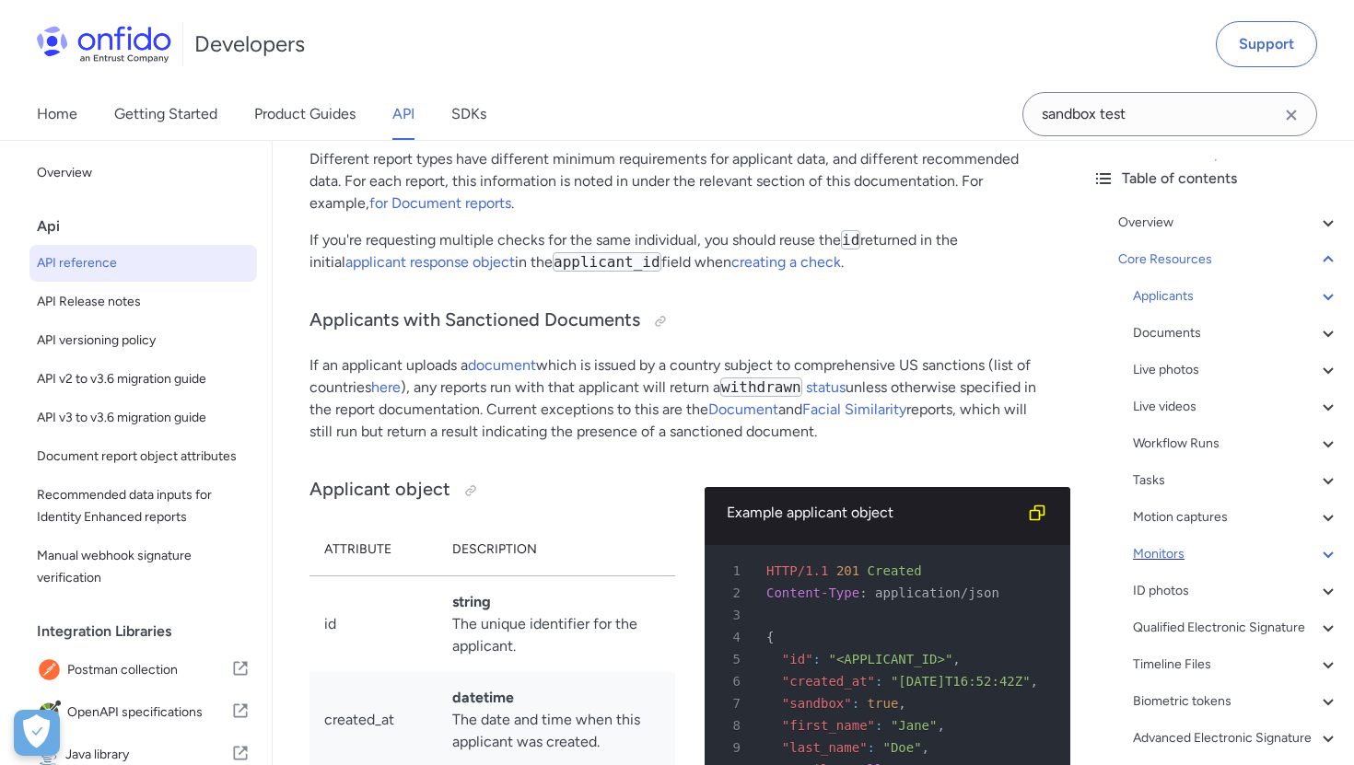
click at [1167, 551] on div "Monitors" at bounding box center [1236, 554] width 206 height 22
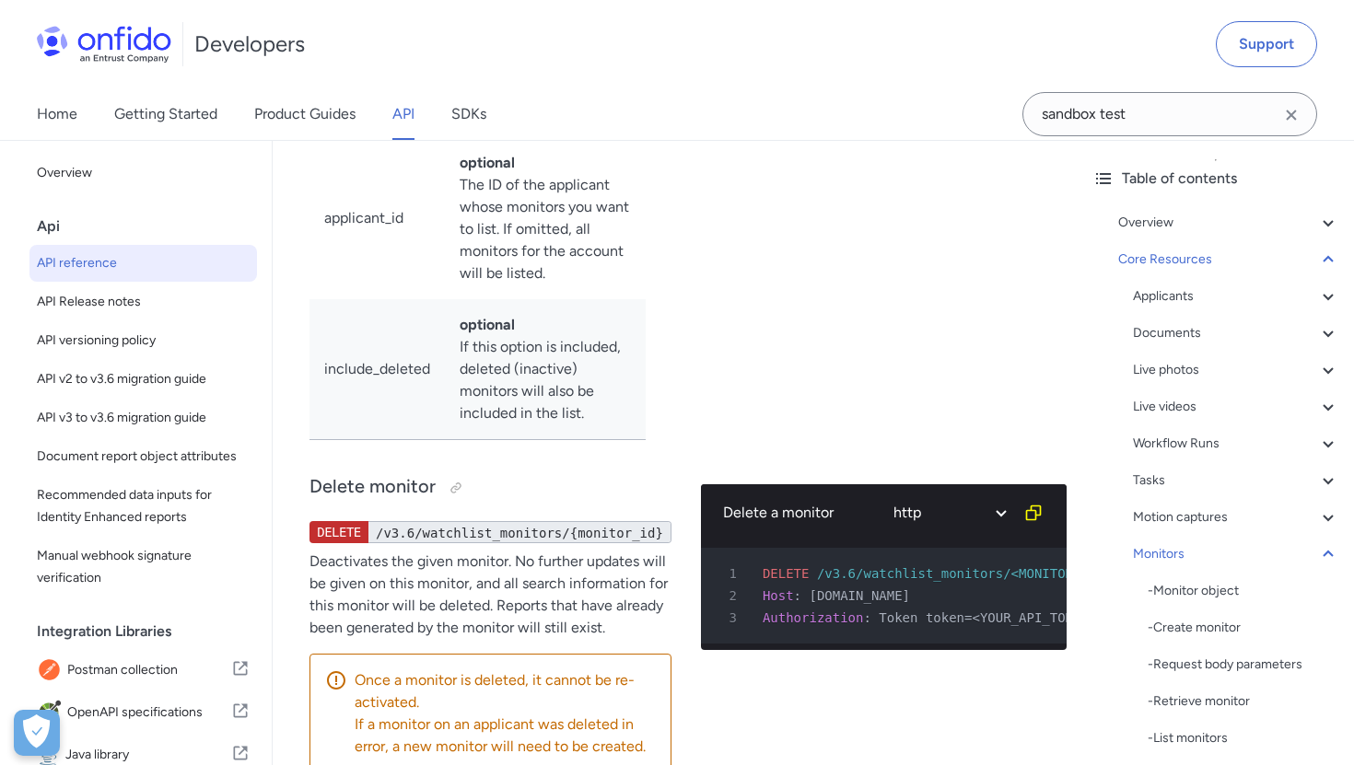
scroll to position [64044, 0]
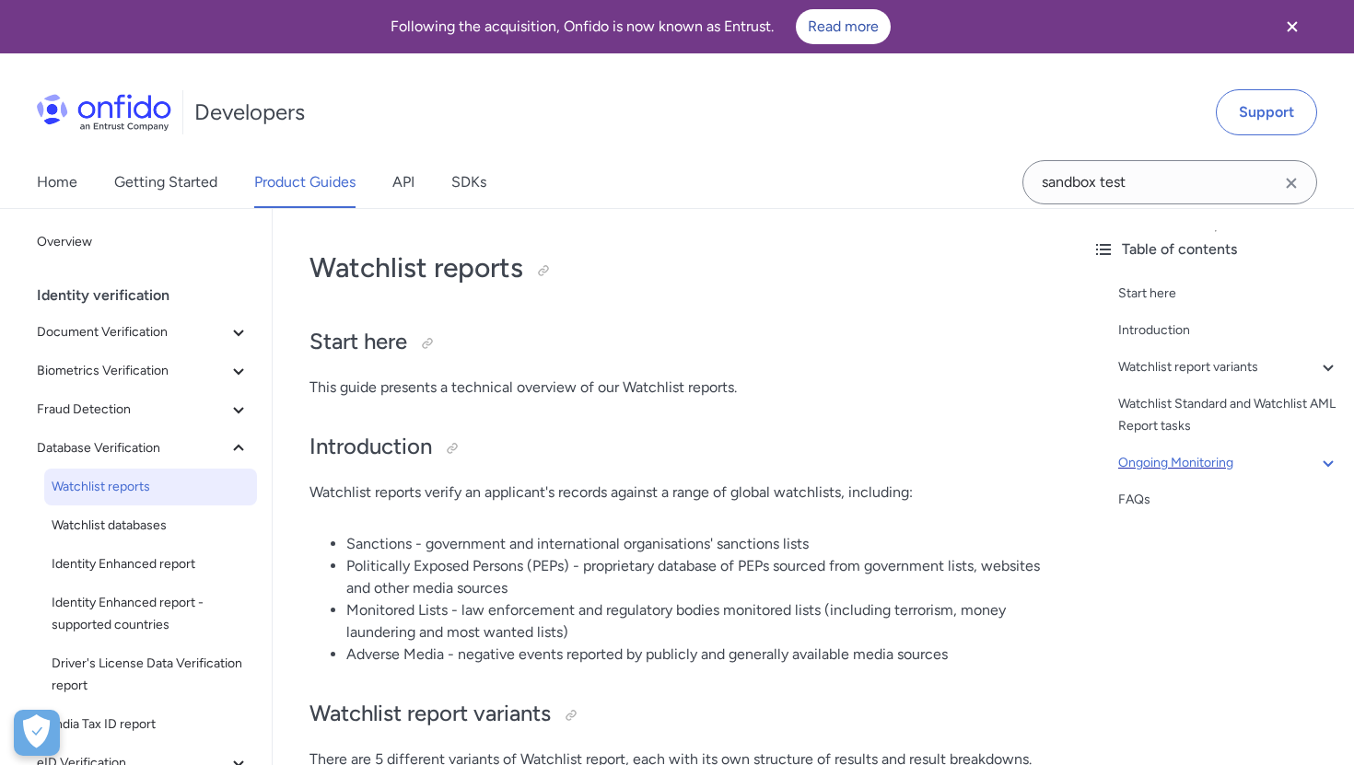
click at [1151, 461] on div "Ongoing Monitoring" at bounding box center [1228, 463] width 221 height 22
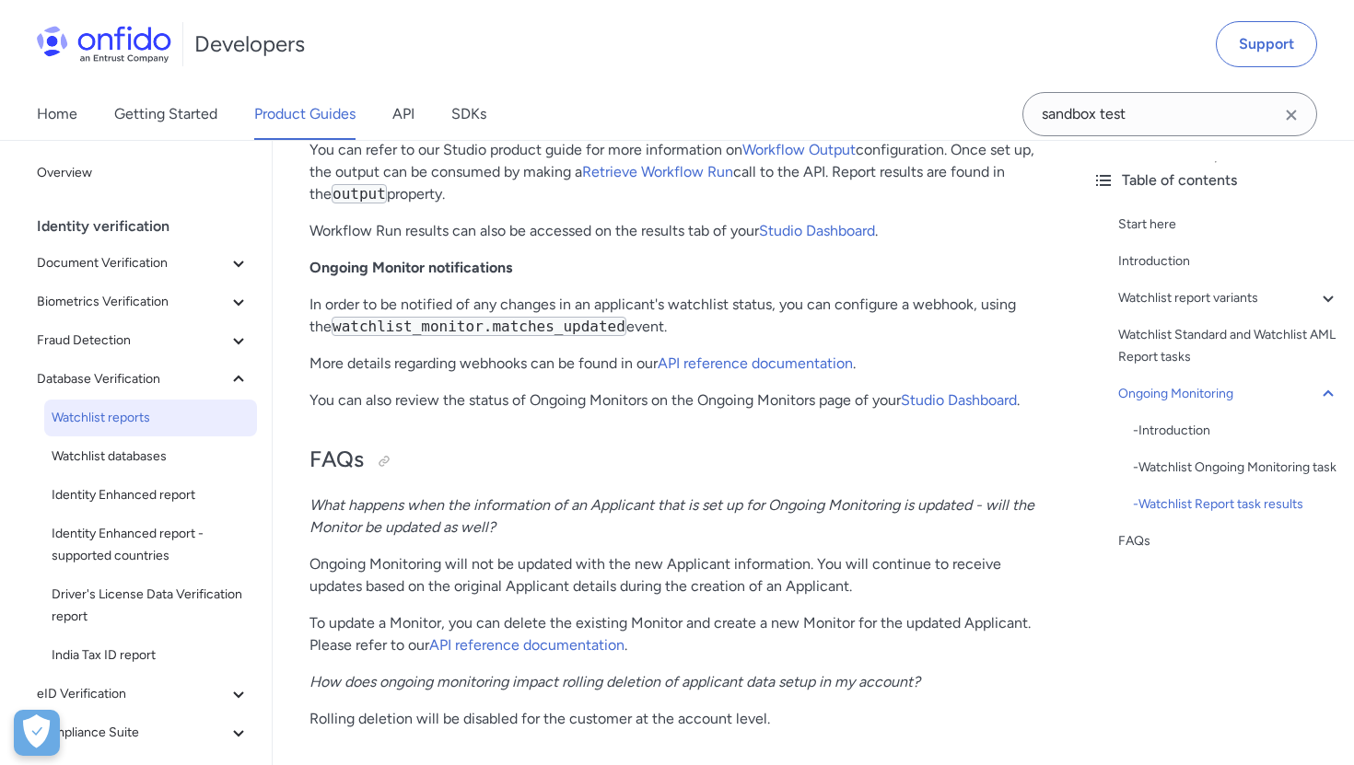
scroll to position [4588, 0]
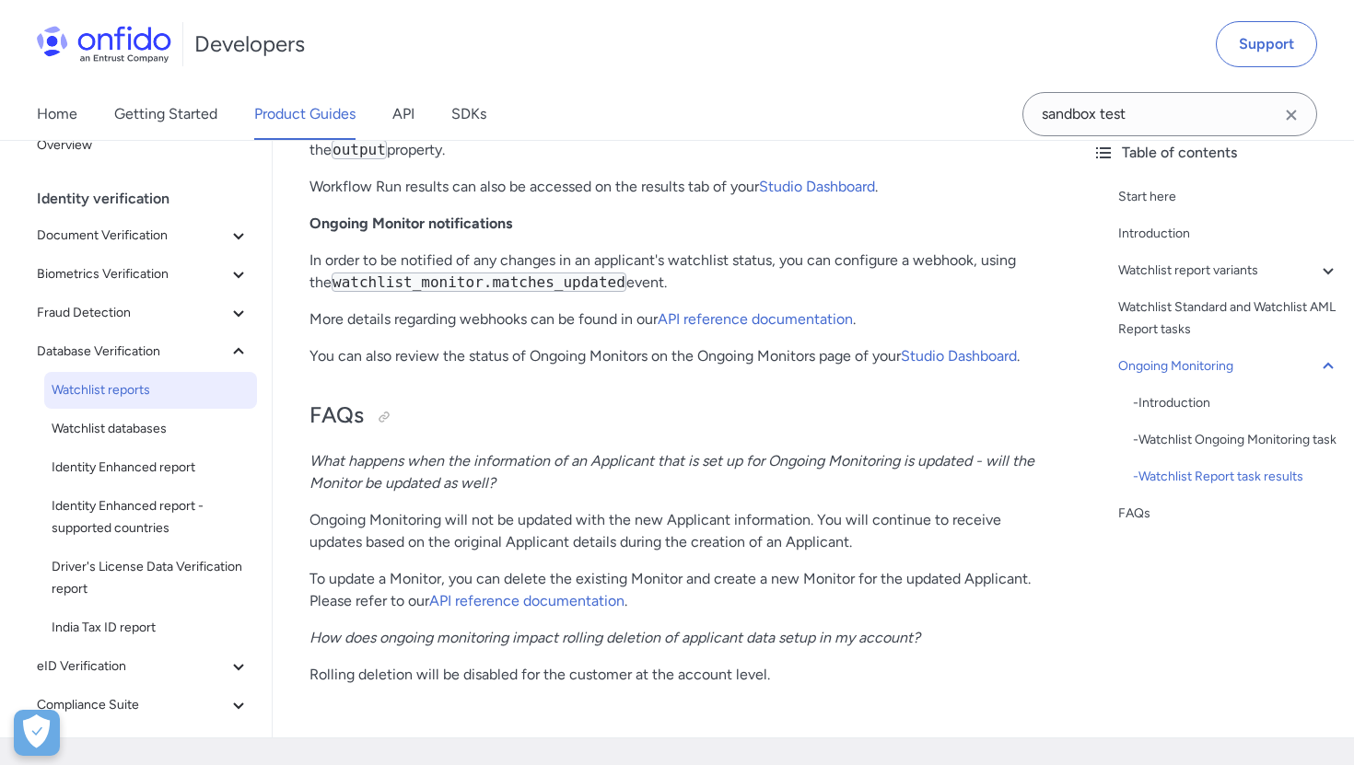
drag, startPoint x: 309, startPoint y: 263, endPoint x: 701, endPoint y: 286, distance: 393.0
click at [1165, 126] on input "sandbox test" at bounding box center [1169, 114] width 295 height 44
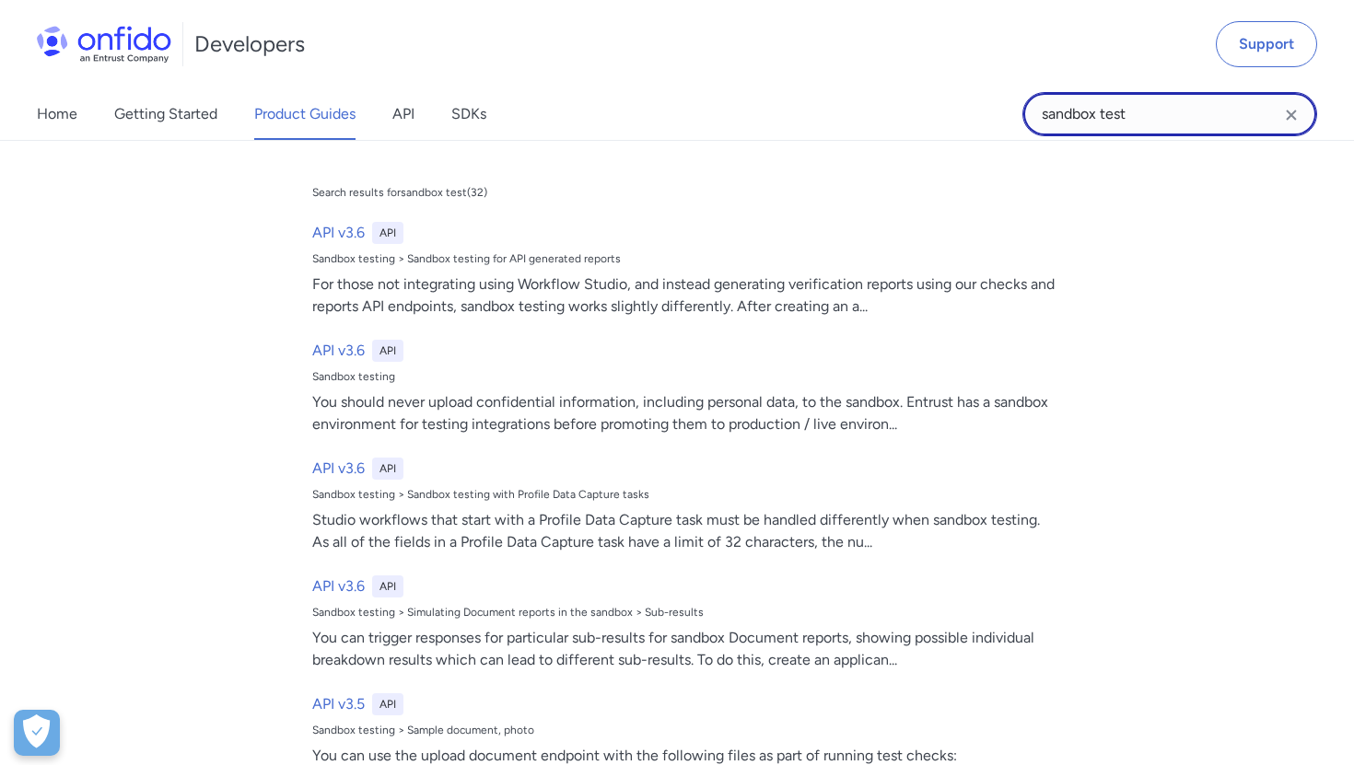
drag, startPoint x: 1166, startPoint y: 126, endPoint x: 934, endPoint y: 116, distance: 232.3
click at [934, 118] on div "Home Getting Started Product Guides API SDKs sandbox test sandbox test Search r…" at bounding box center [677, 114] width 1354 height 52
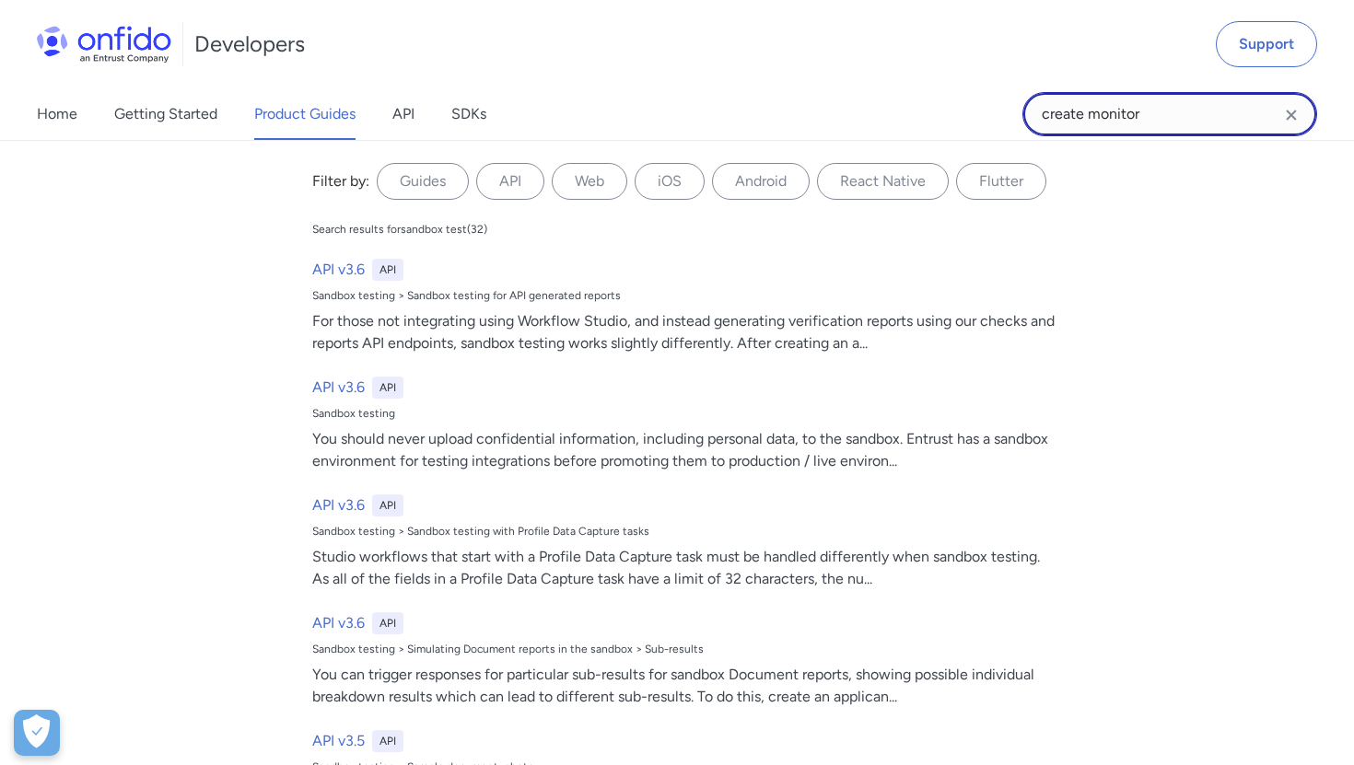
type input "create monitor"
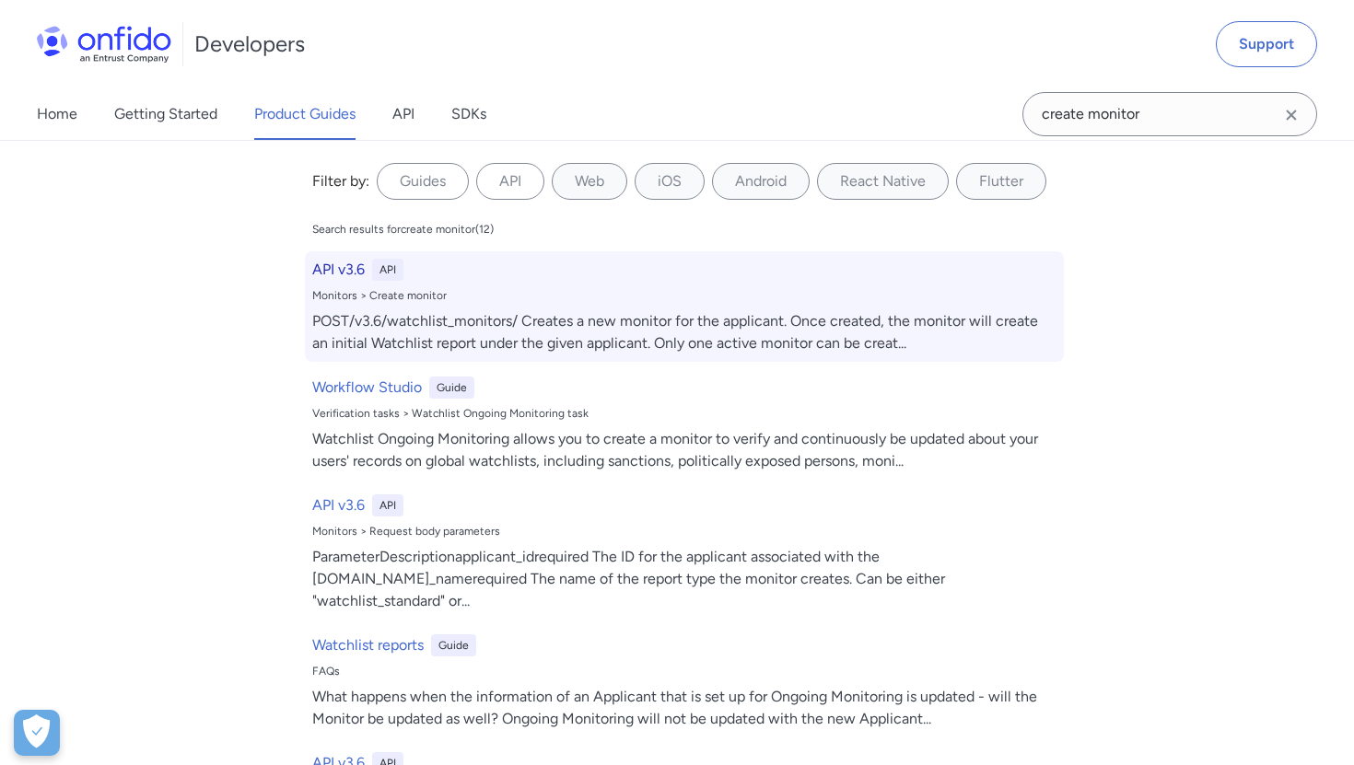
click at [352, 268] on h6 "API v3.6" at bounding box center [338, 270] width 53 height 22
select select "http"
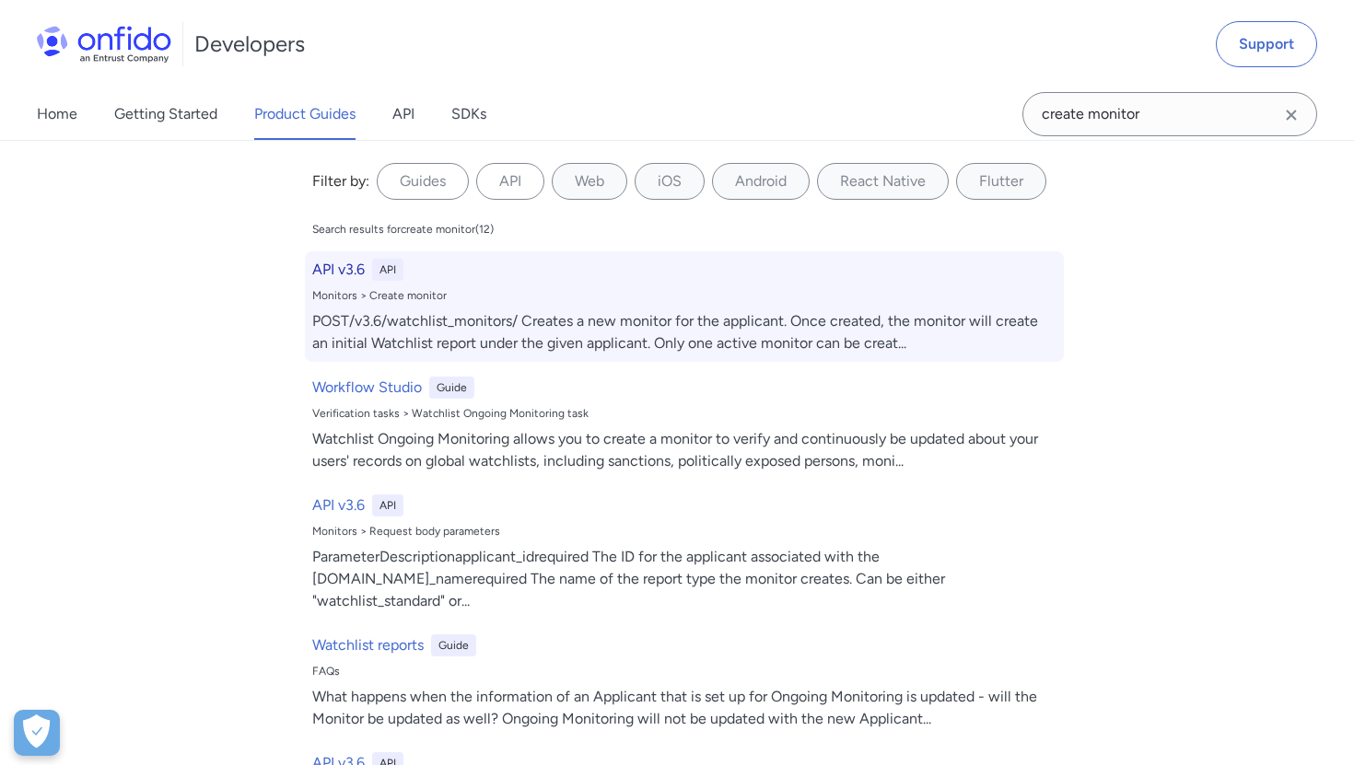
select select "http"
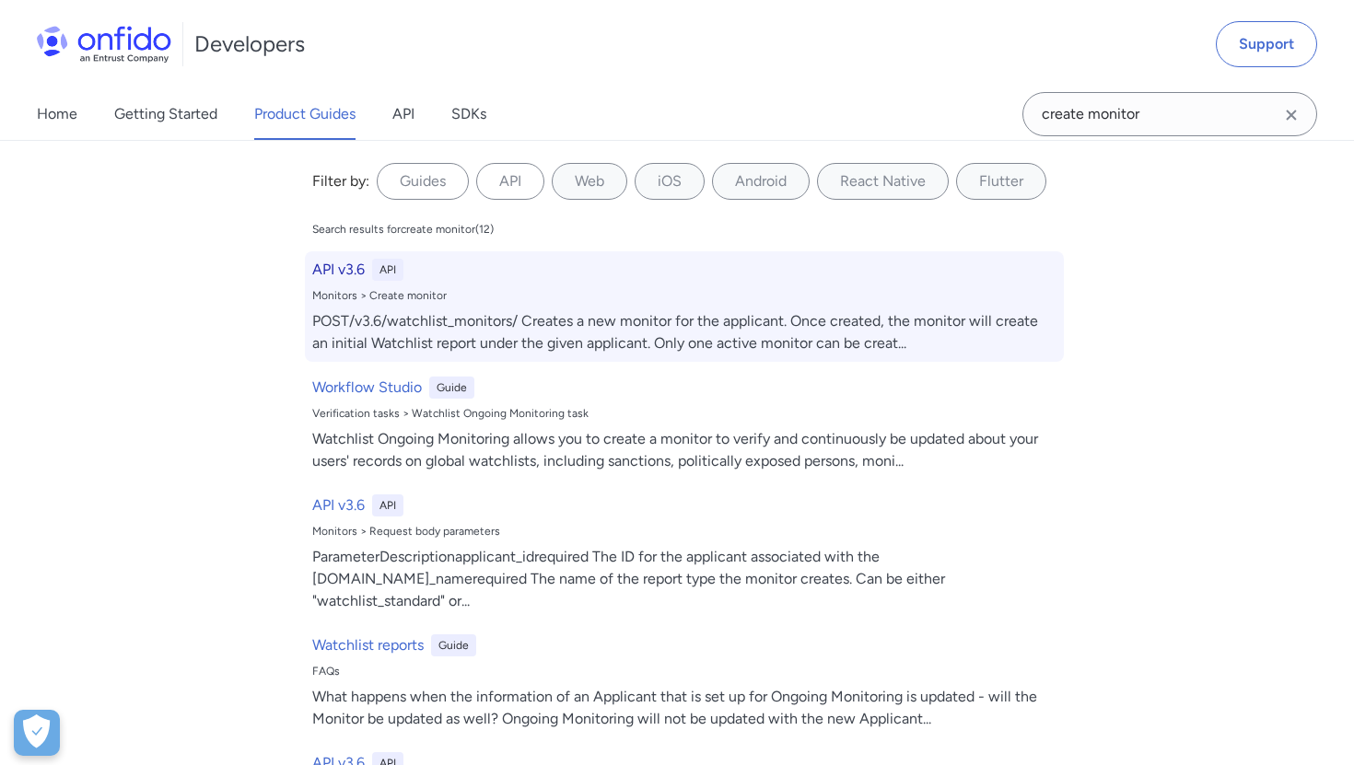
select select "http"
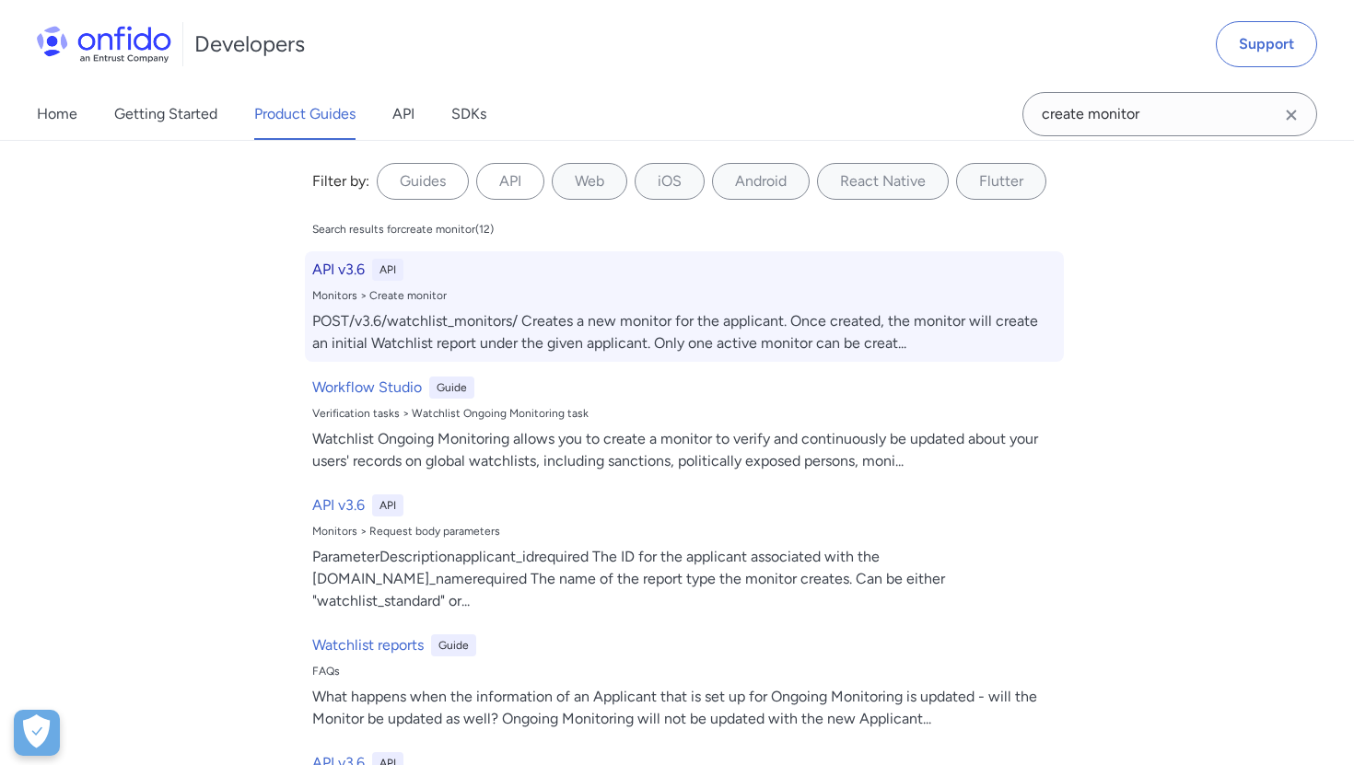
select select "http"
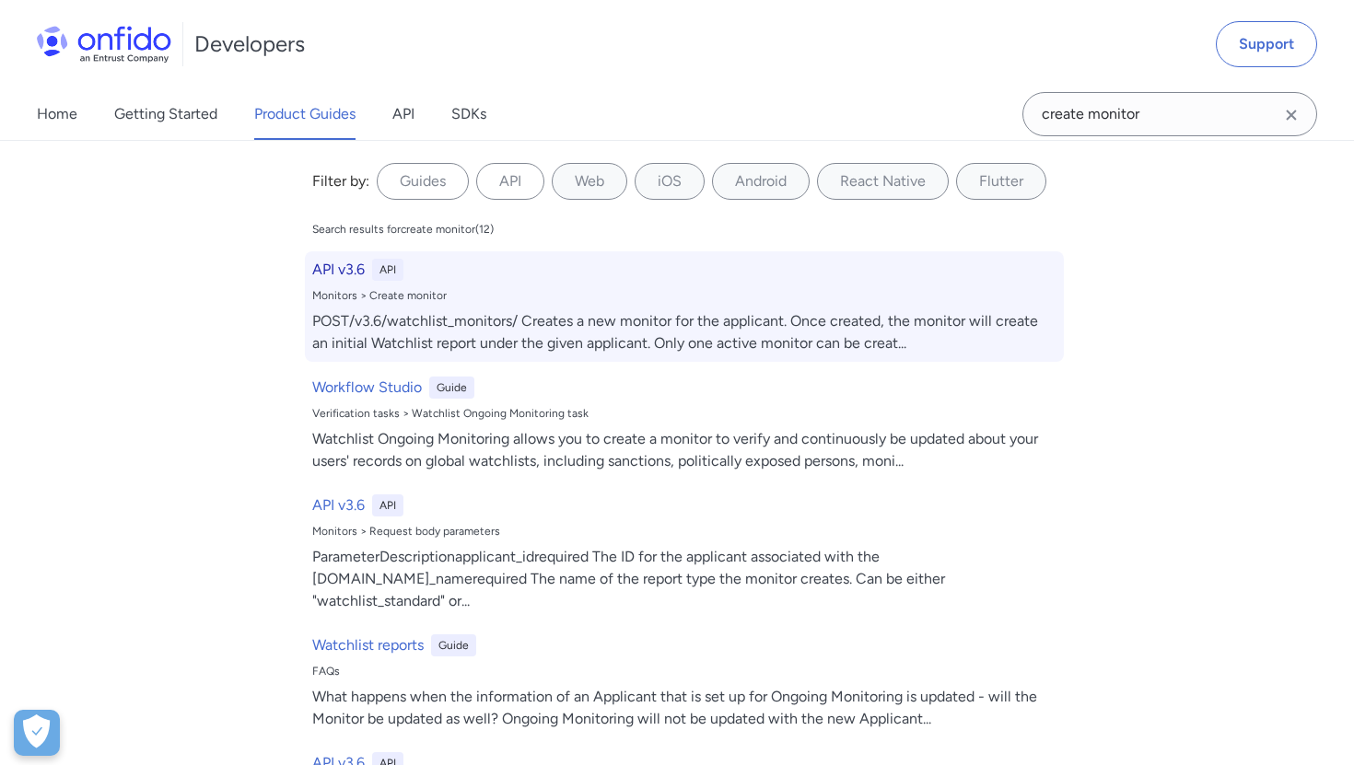
select select "http"
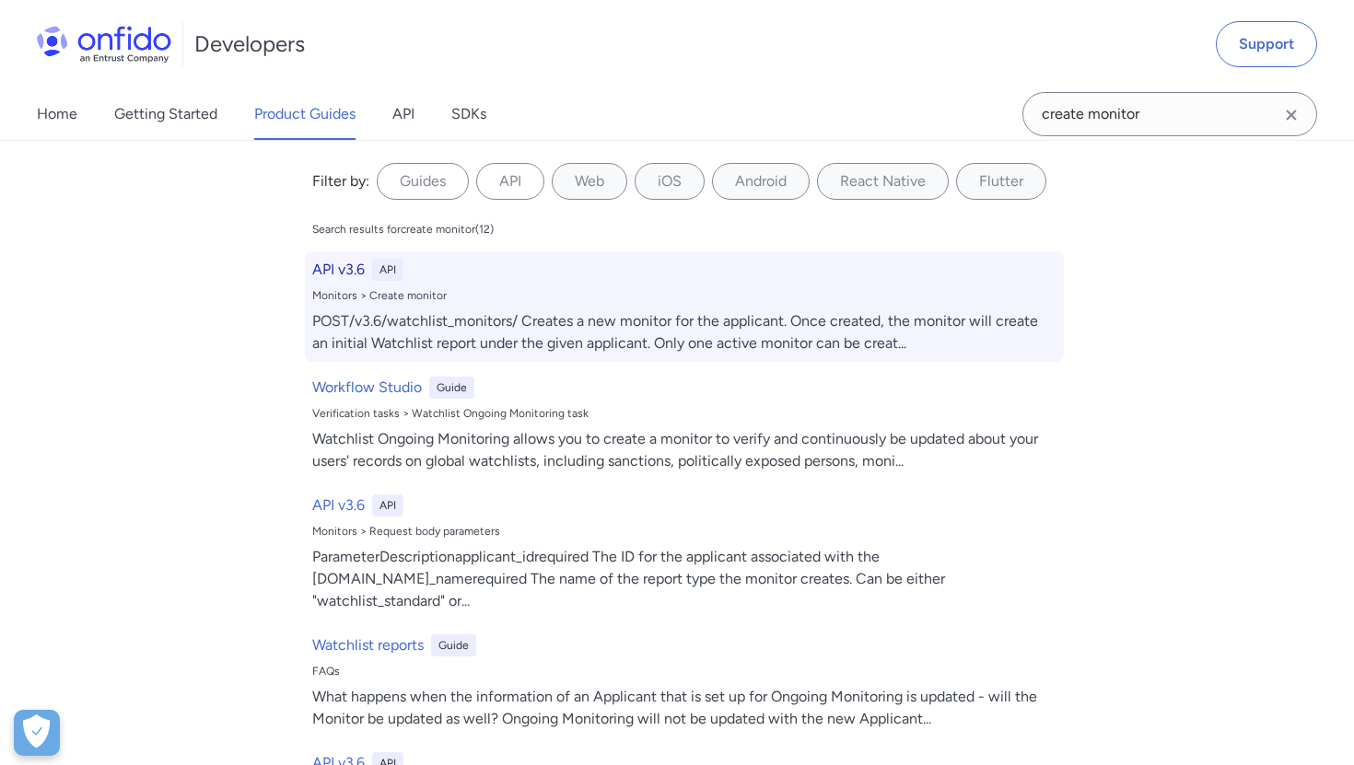
select select "http"
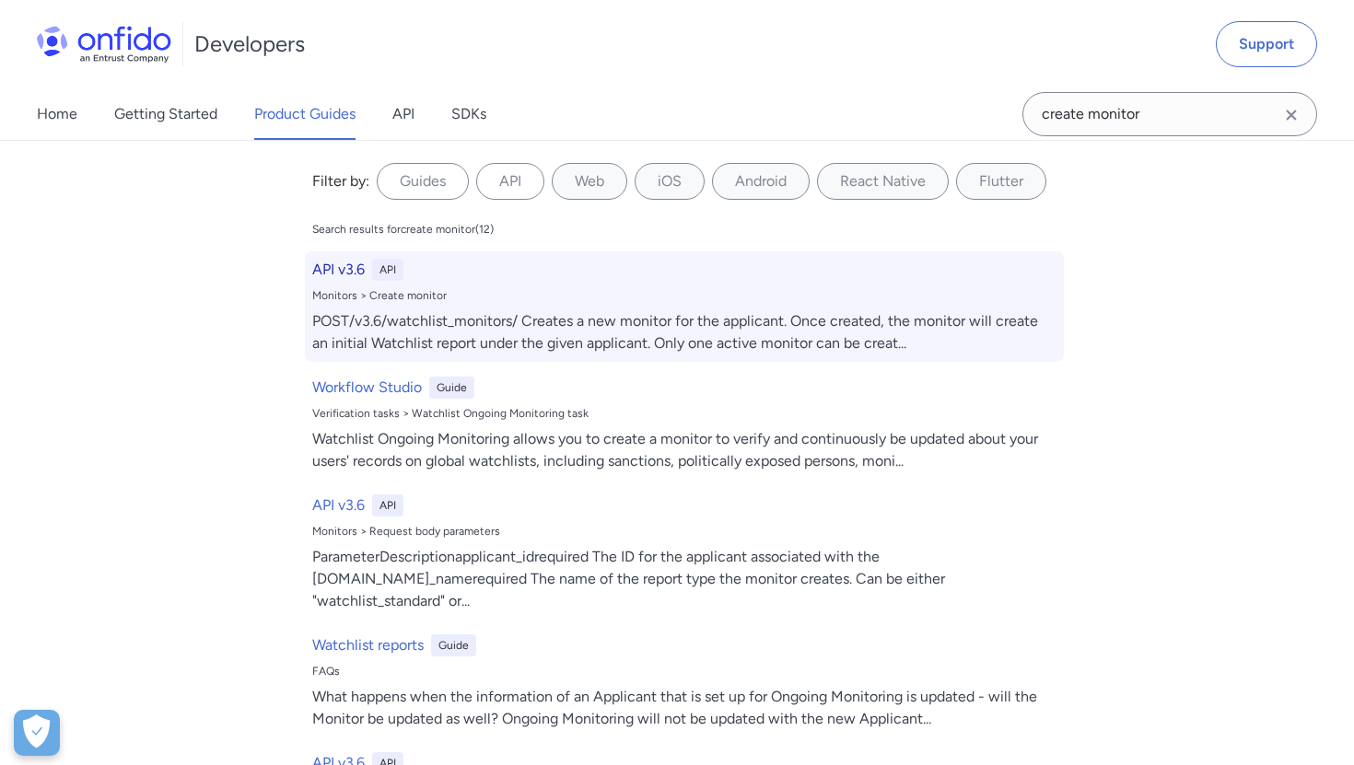
select select "http"
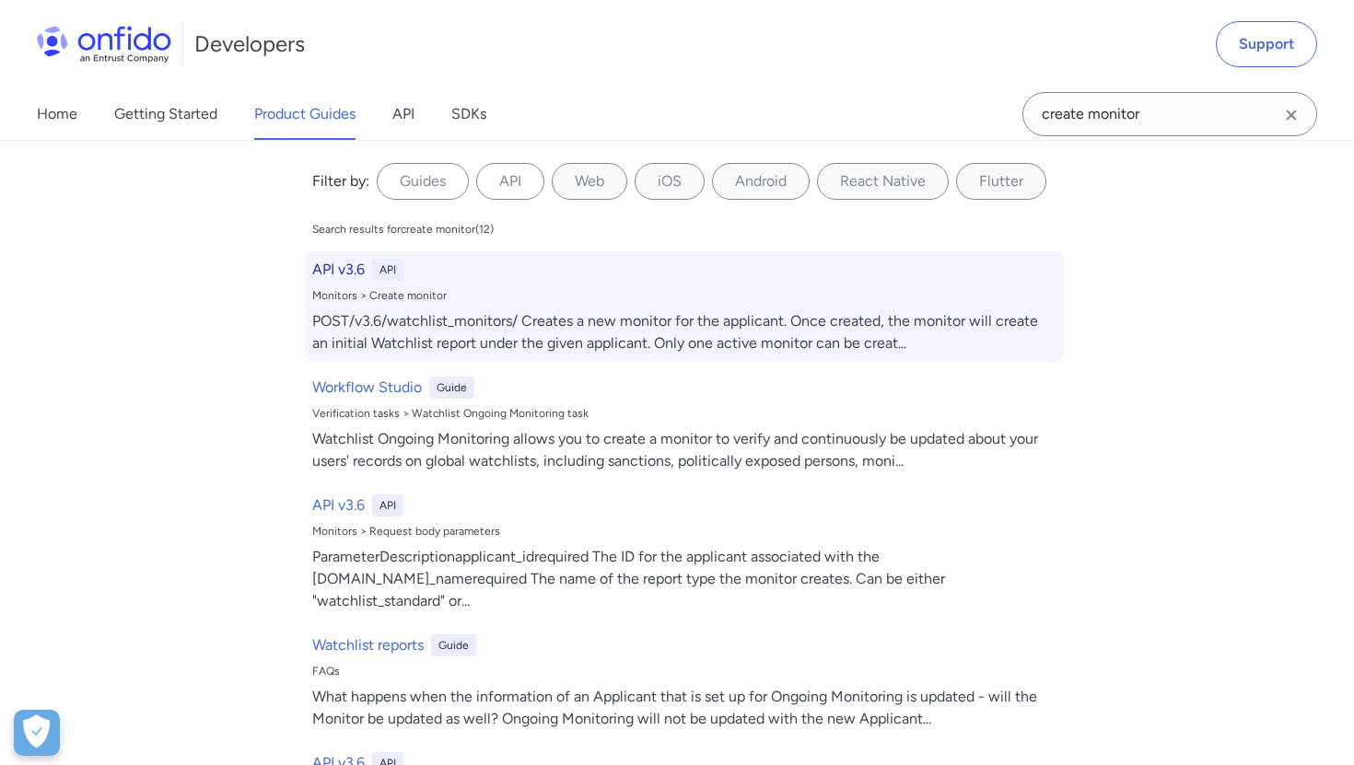
select select "http"
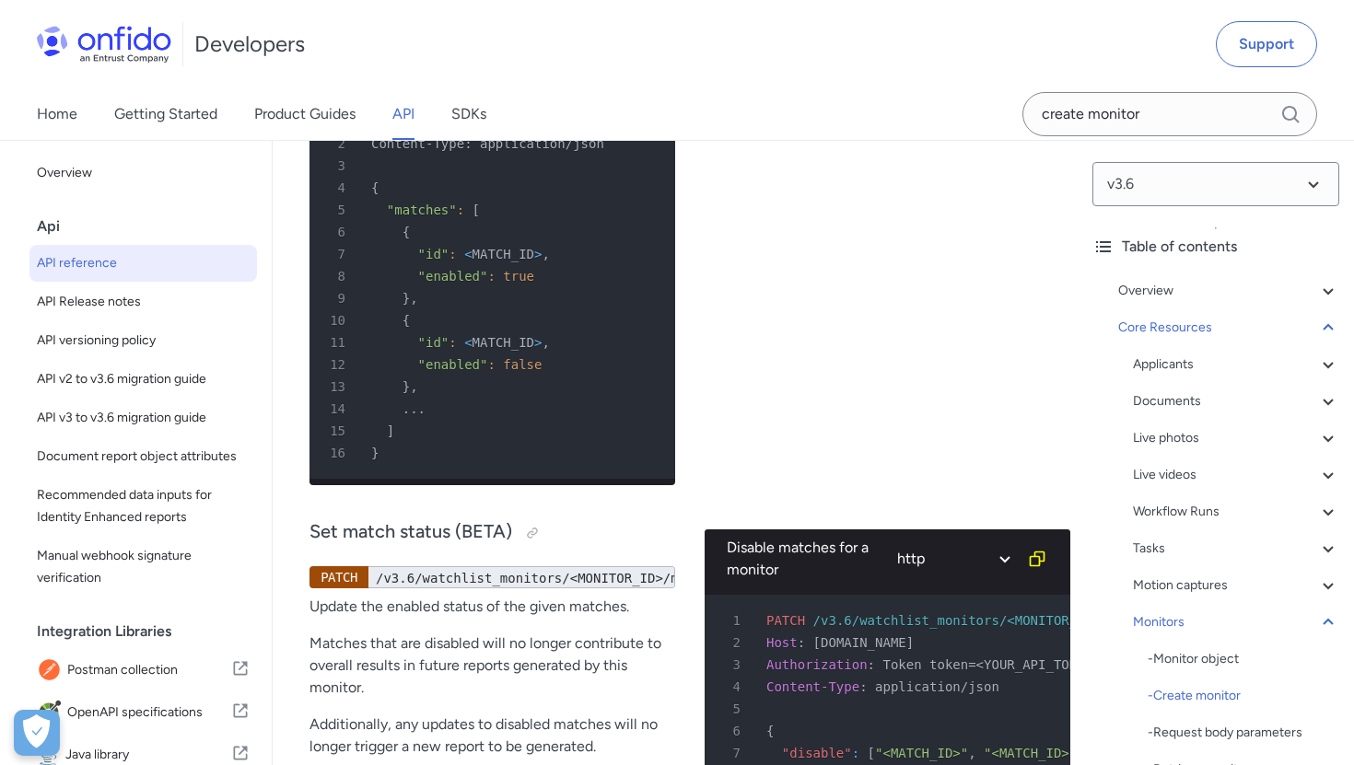
scroll to position [65198, 0]
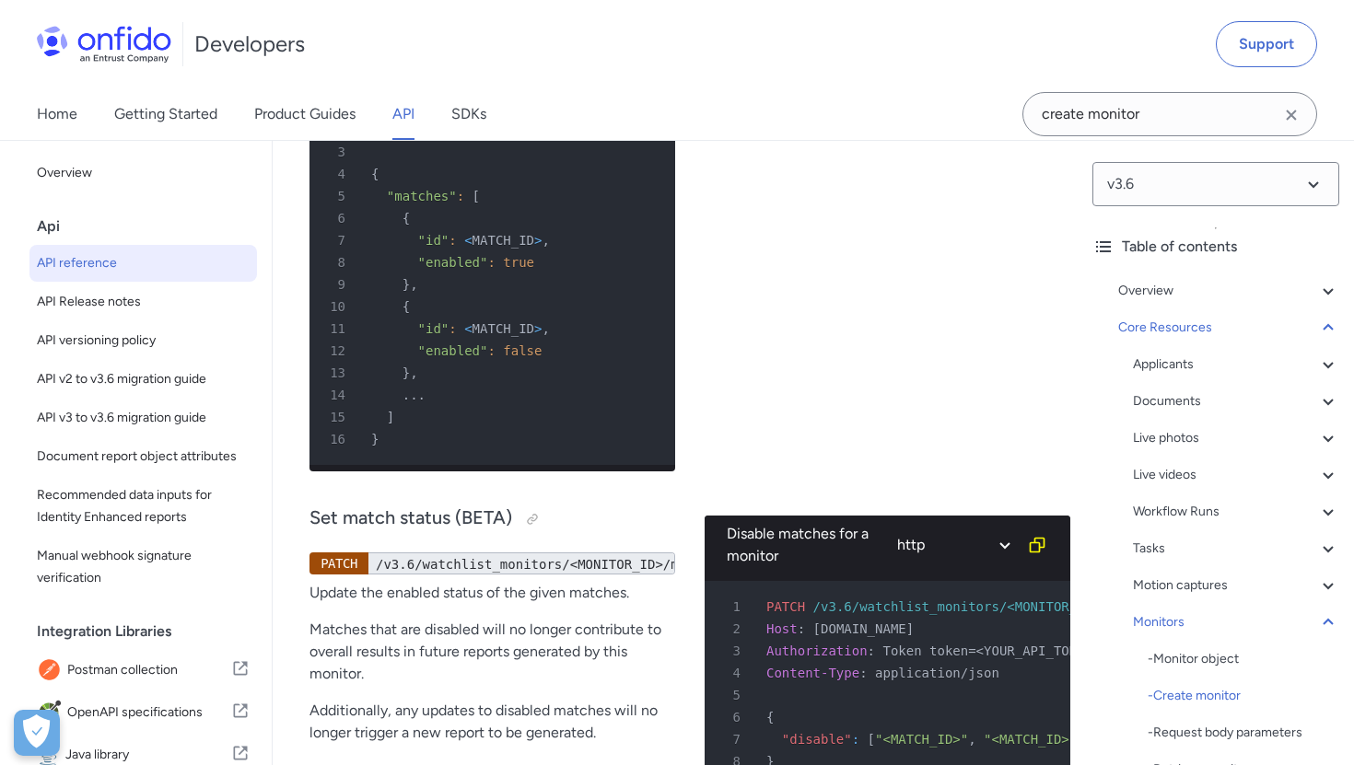
click at [1182, 654] on div "- Monitor object" at bounding box center [1244, 659] width 192 height 22
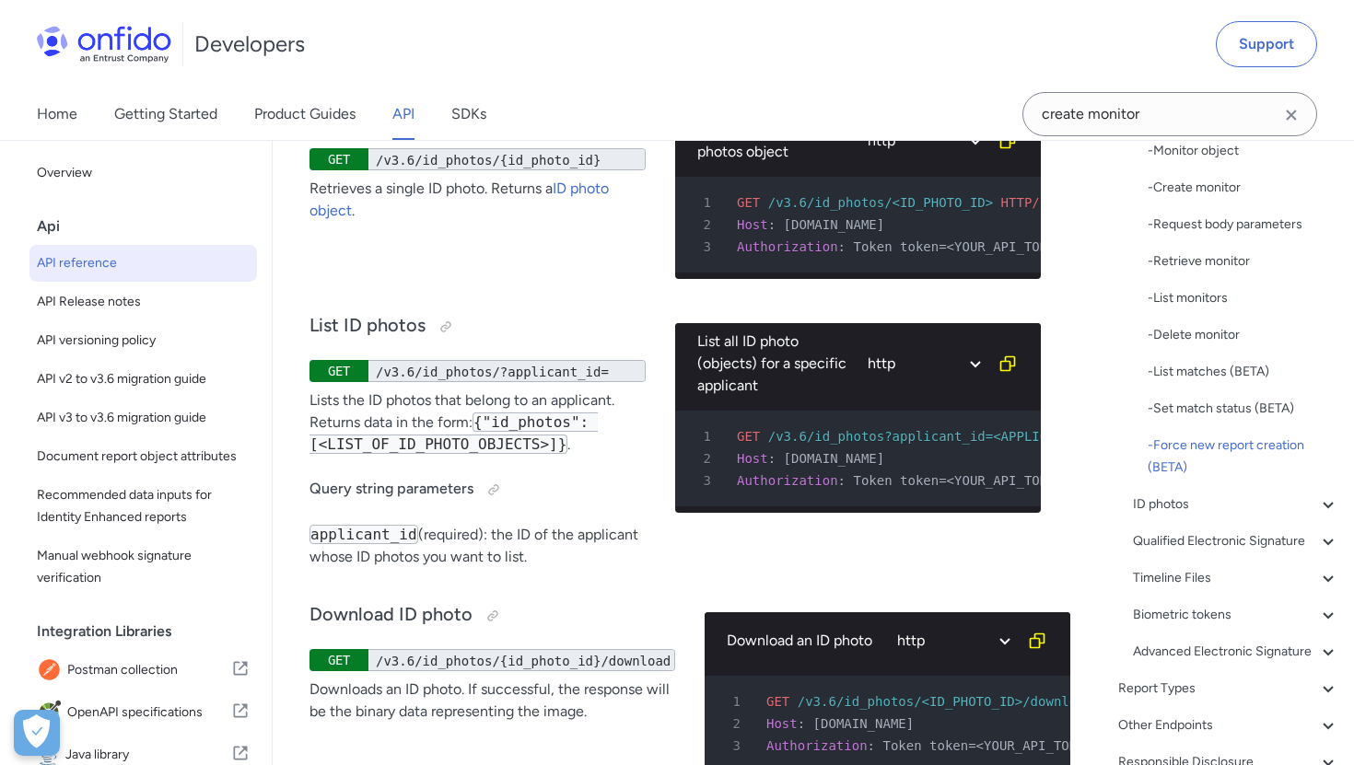
scroll to position [605, 0]
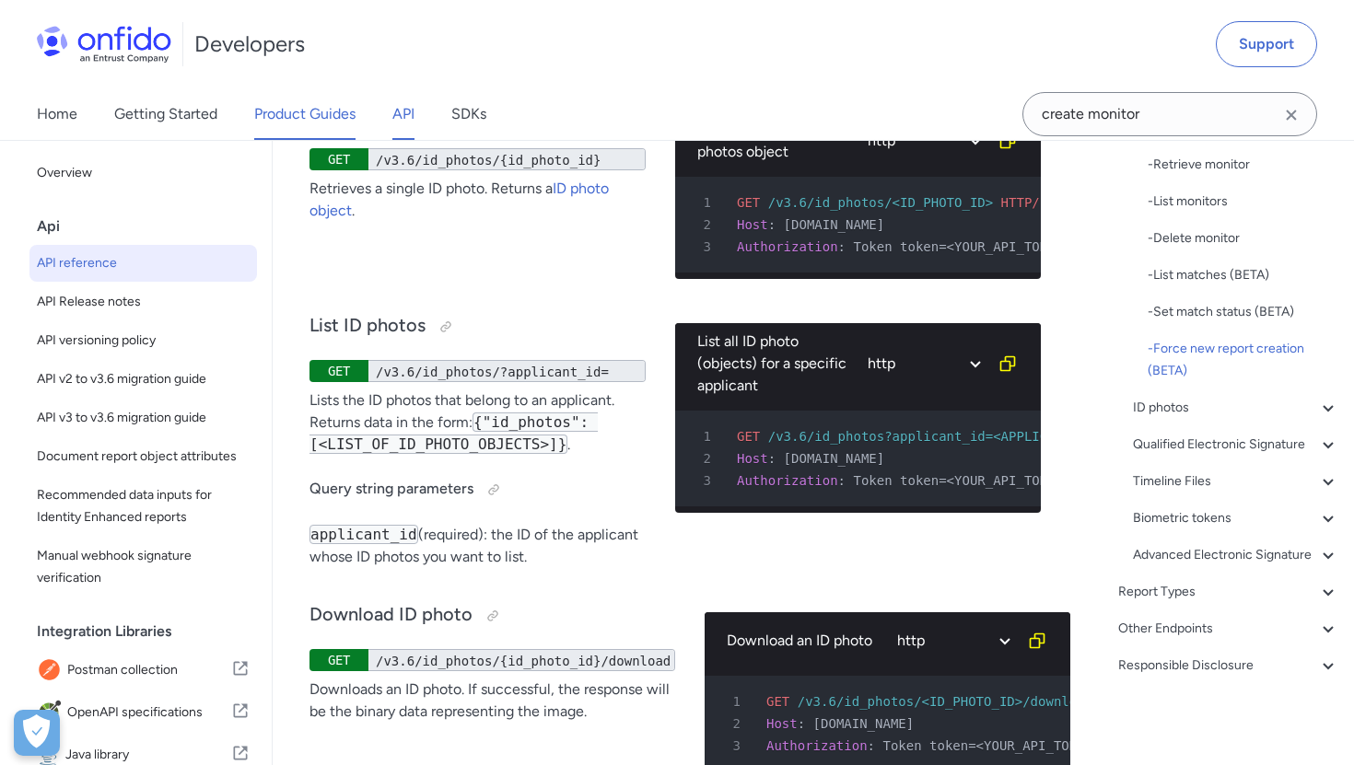
click at [298, 109] on link "Product Guides" at bounding box center [304, 114] width 101 height 52
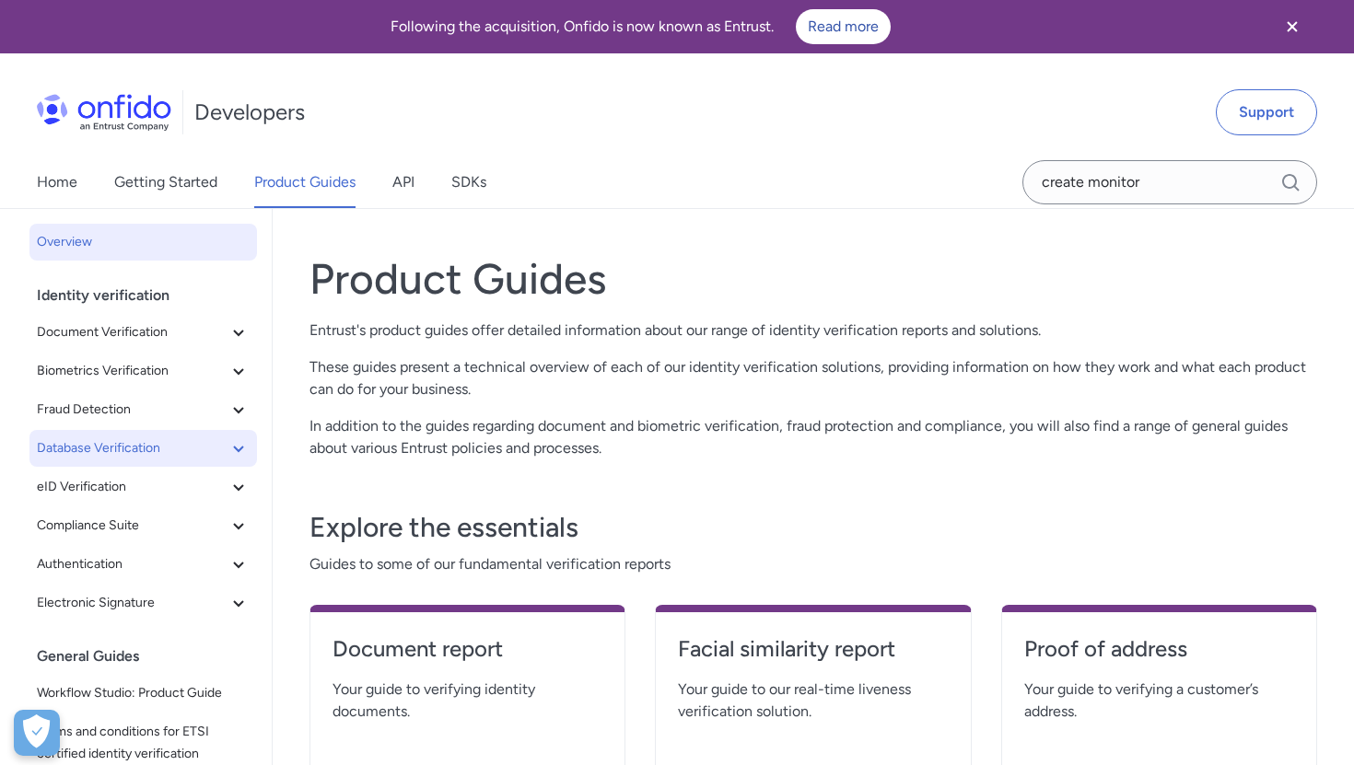
click at [123, 459] on span "Database Verification" at bounding box center [132, 449] width 191 height 22
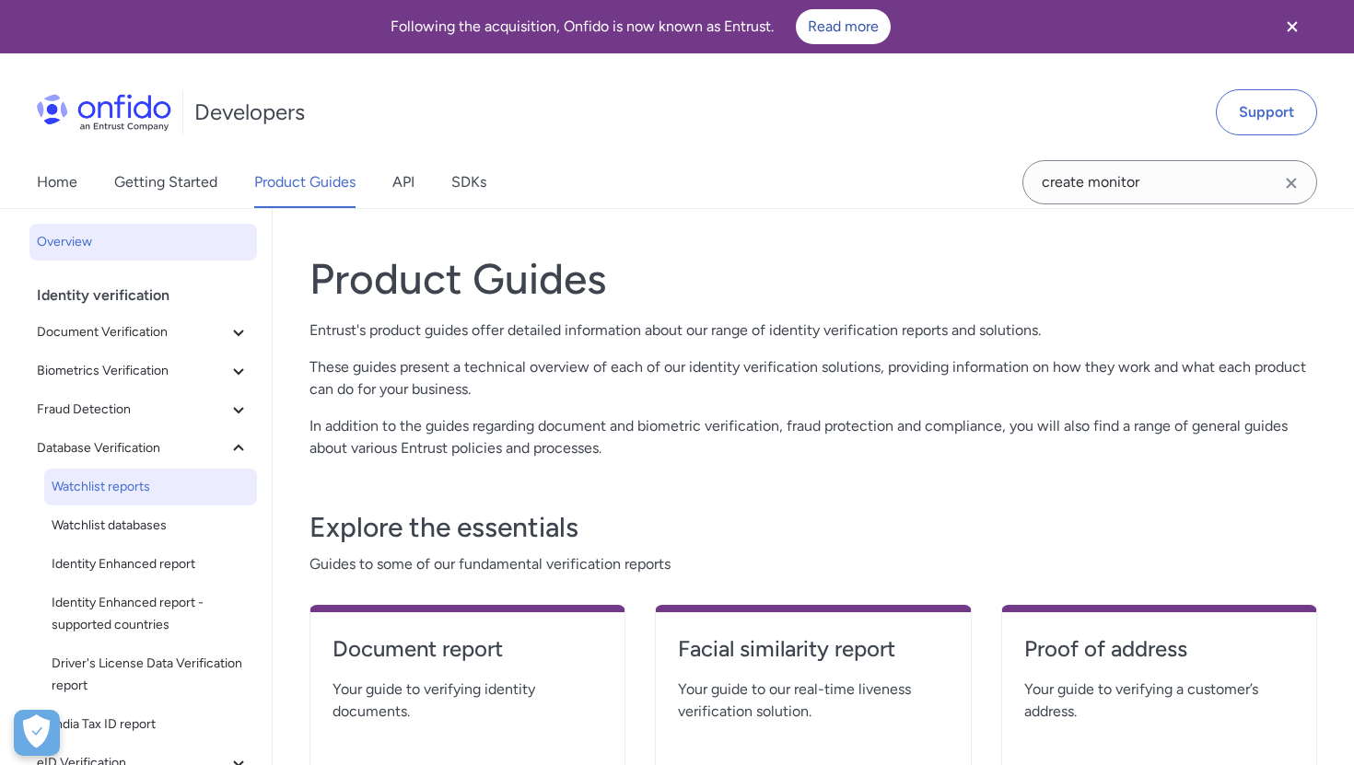
click at [125, 500] on link "Watchlist reports" at bounding box center [150, 487] width 213 height 37
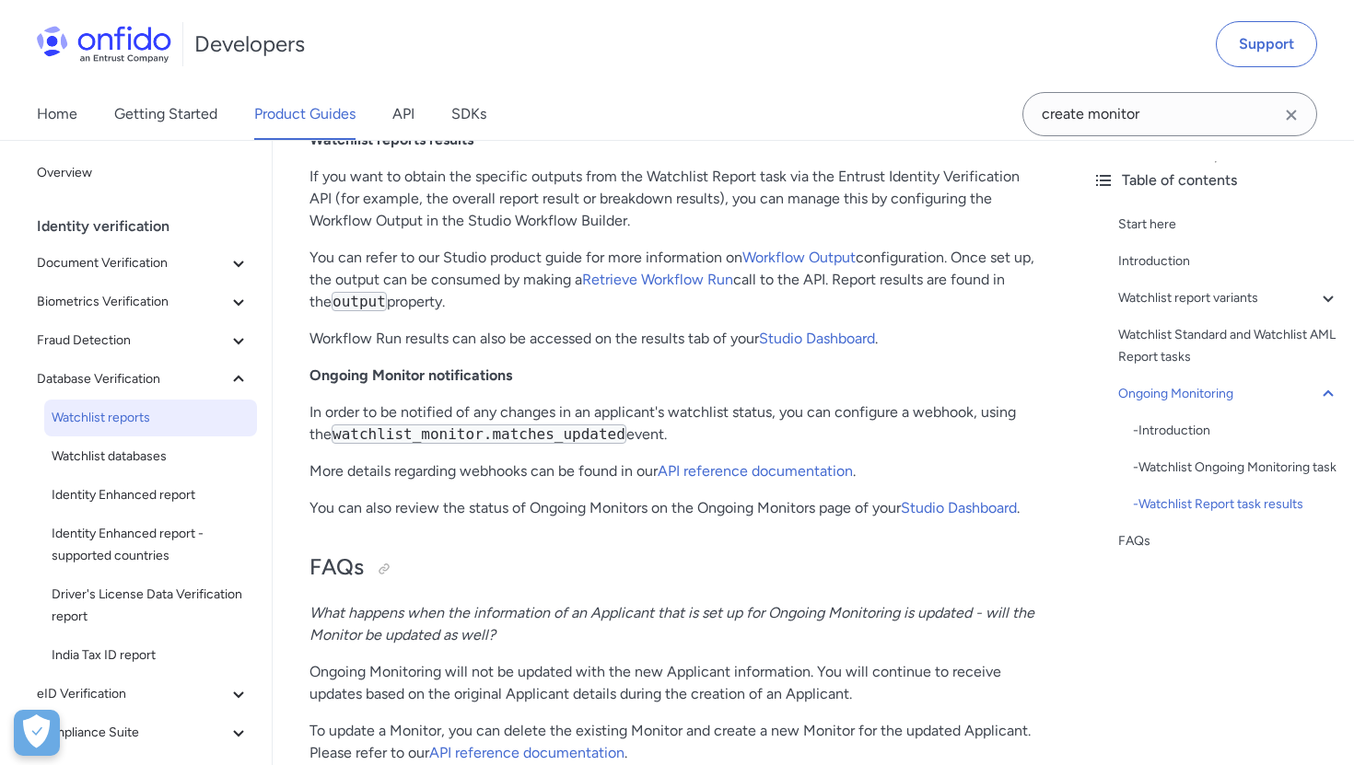
scroll to position [4440, 0]
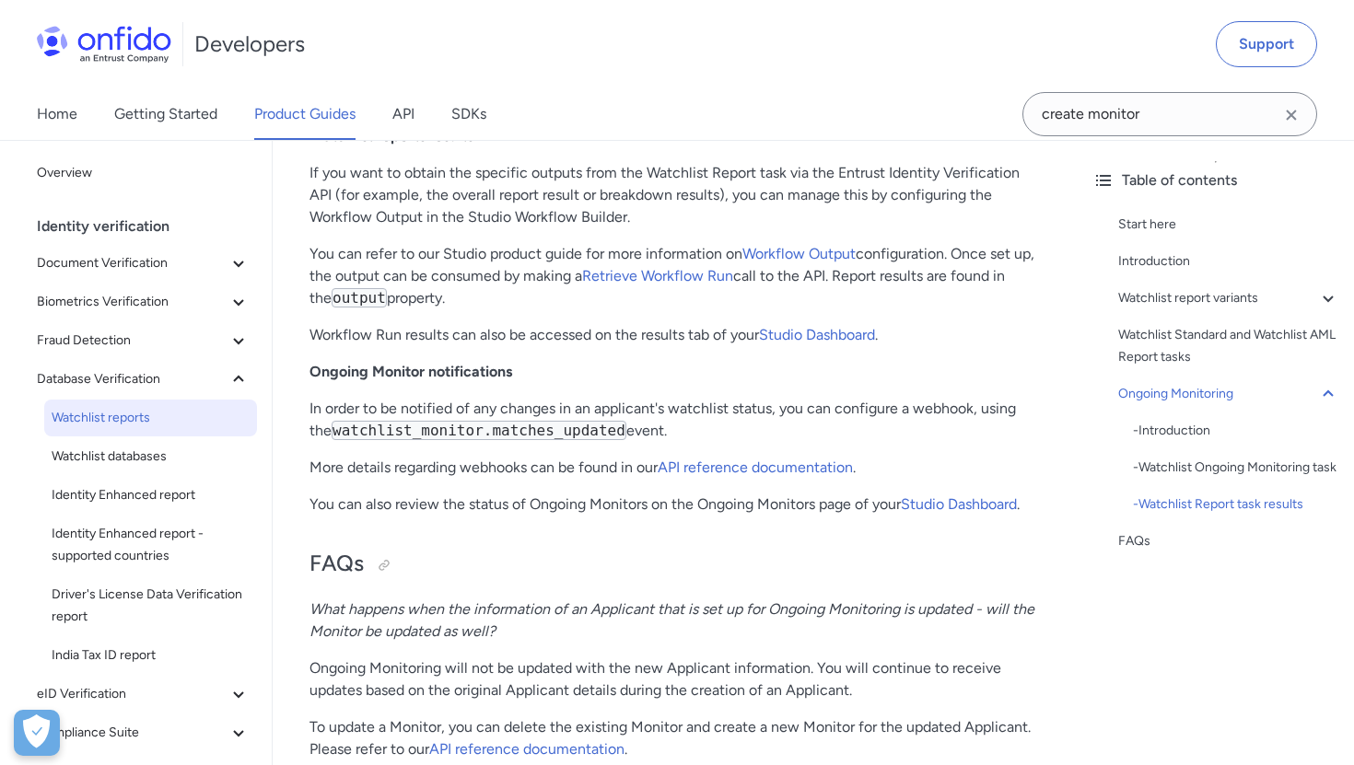
drag, startPoint x: 708, startPoint y: 436, endPoint x: 299, endPoint y: 410, distance: 409.8
copy p "In order to be notified of any changes in an applicant's watchlist status, you …"
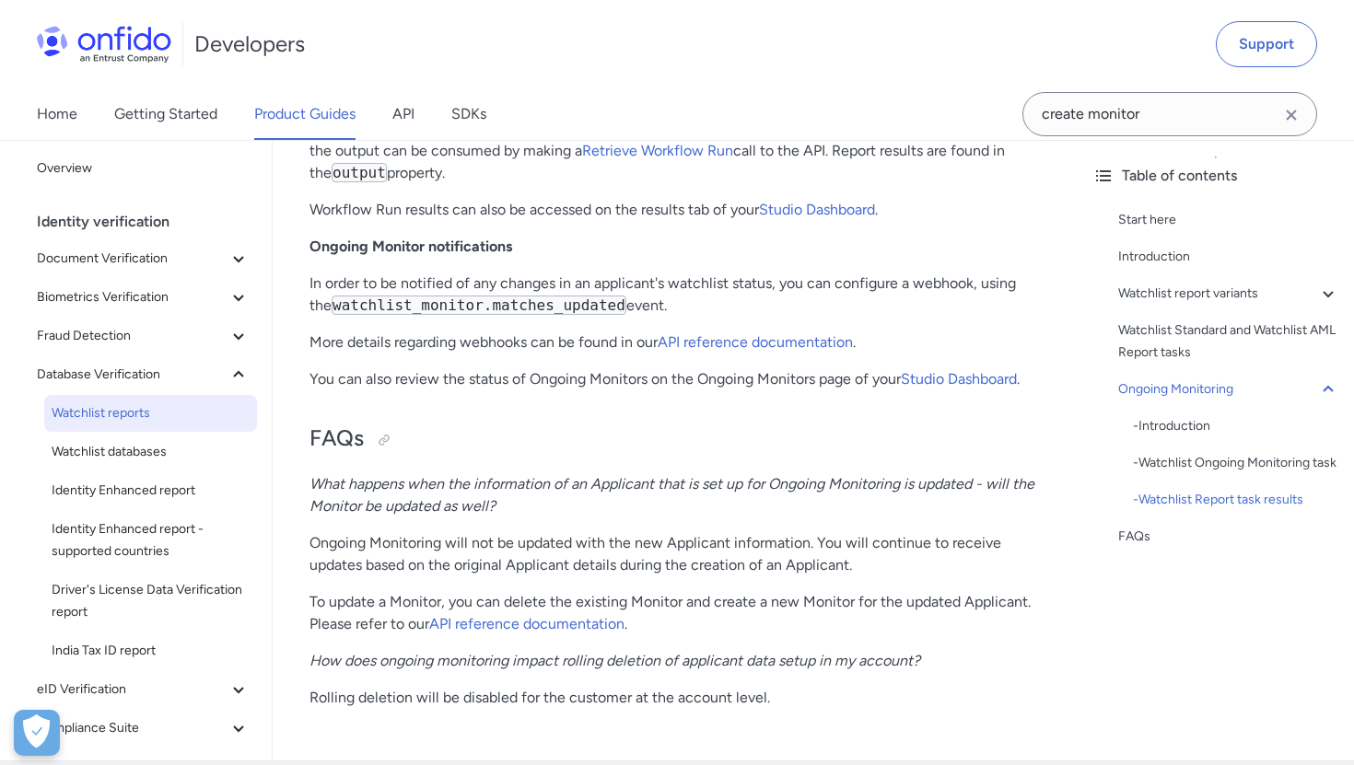
scroll to position [4576, 0]
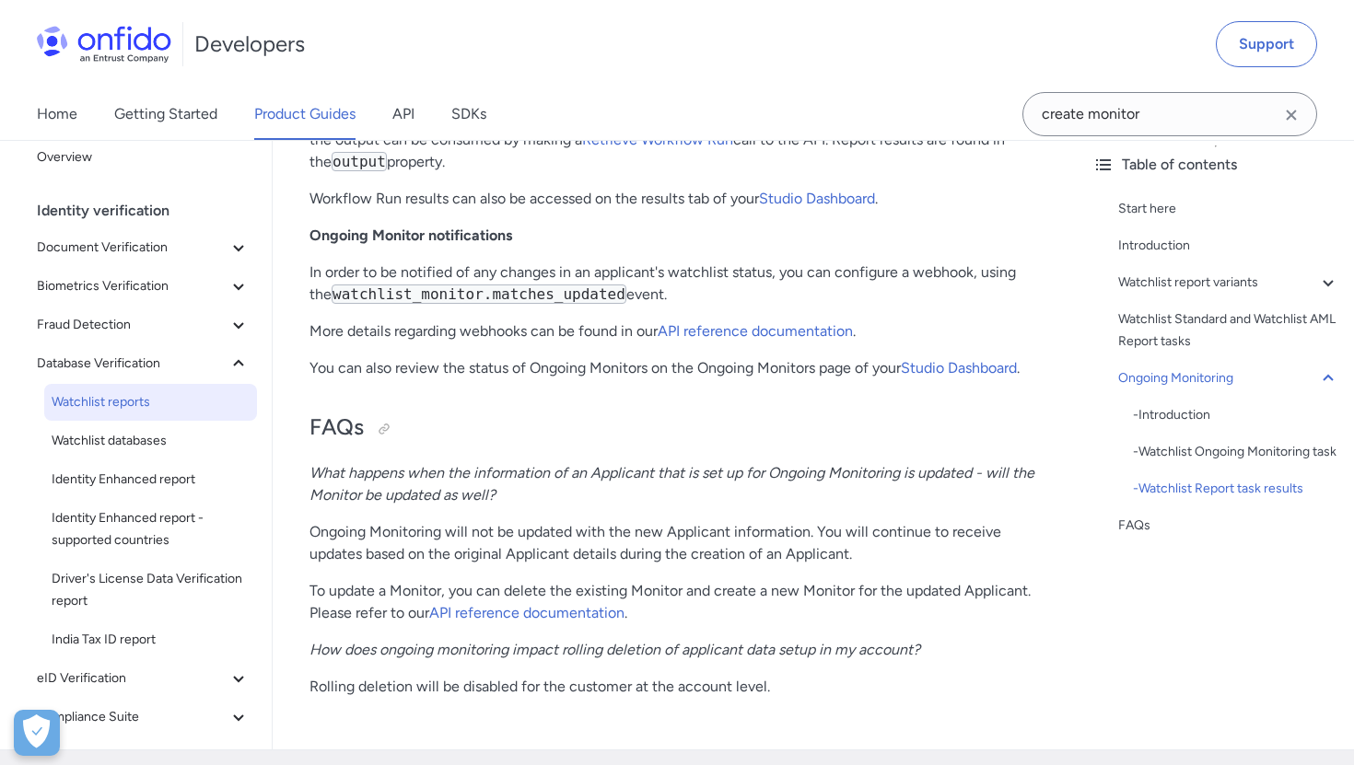
click at [421, 104] on div "Home Getting Started Product Guides API SDKs" at bounding box center [280, 114] width 560 height 52
click at [405, 106] on link "API" at bounding box center [403, 114] width 22 height 52
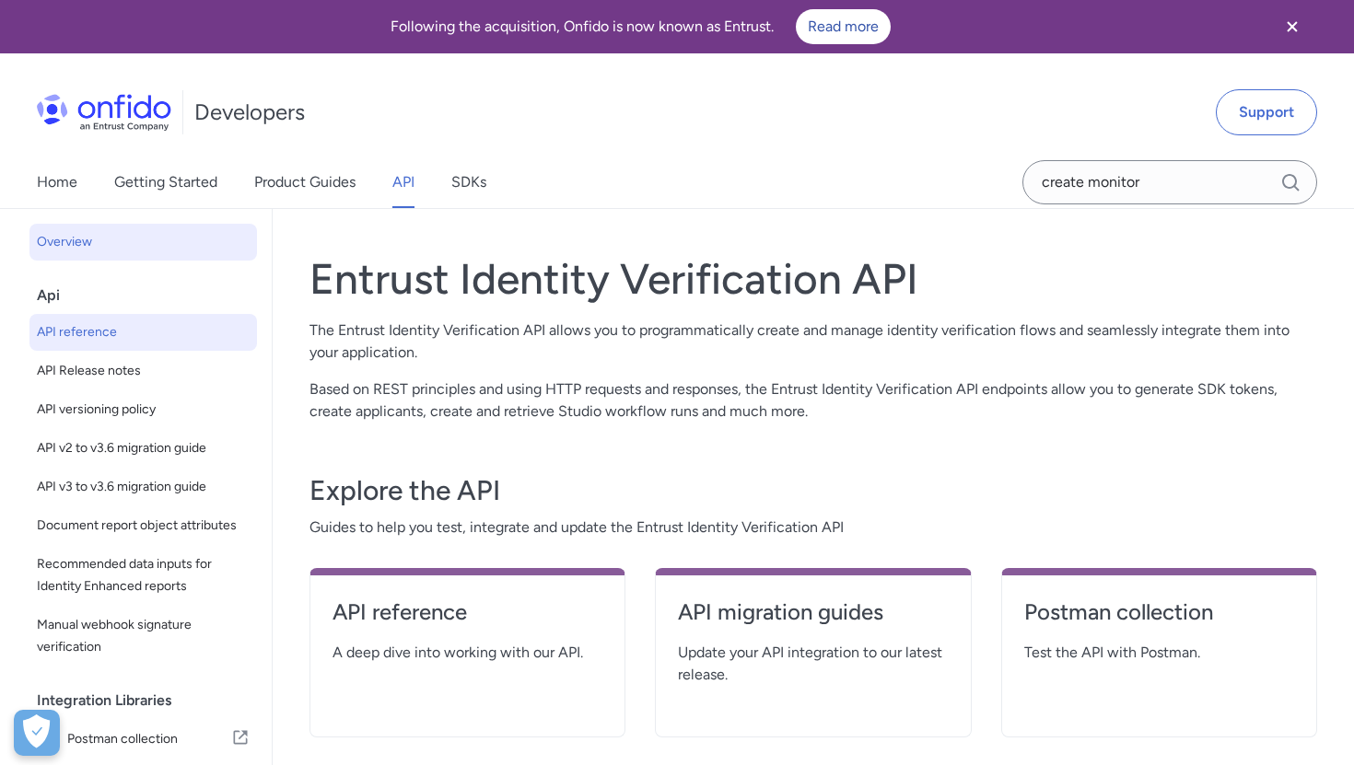
click at [64, 333] on span "API reference" at bounding box center [143, 332] width 213 height 22
select select "http"
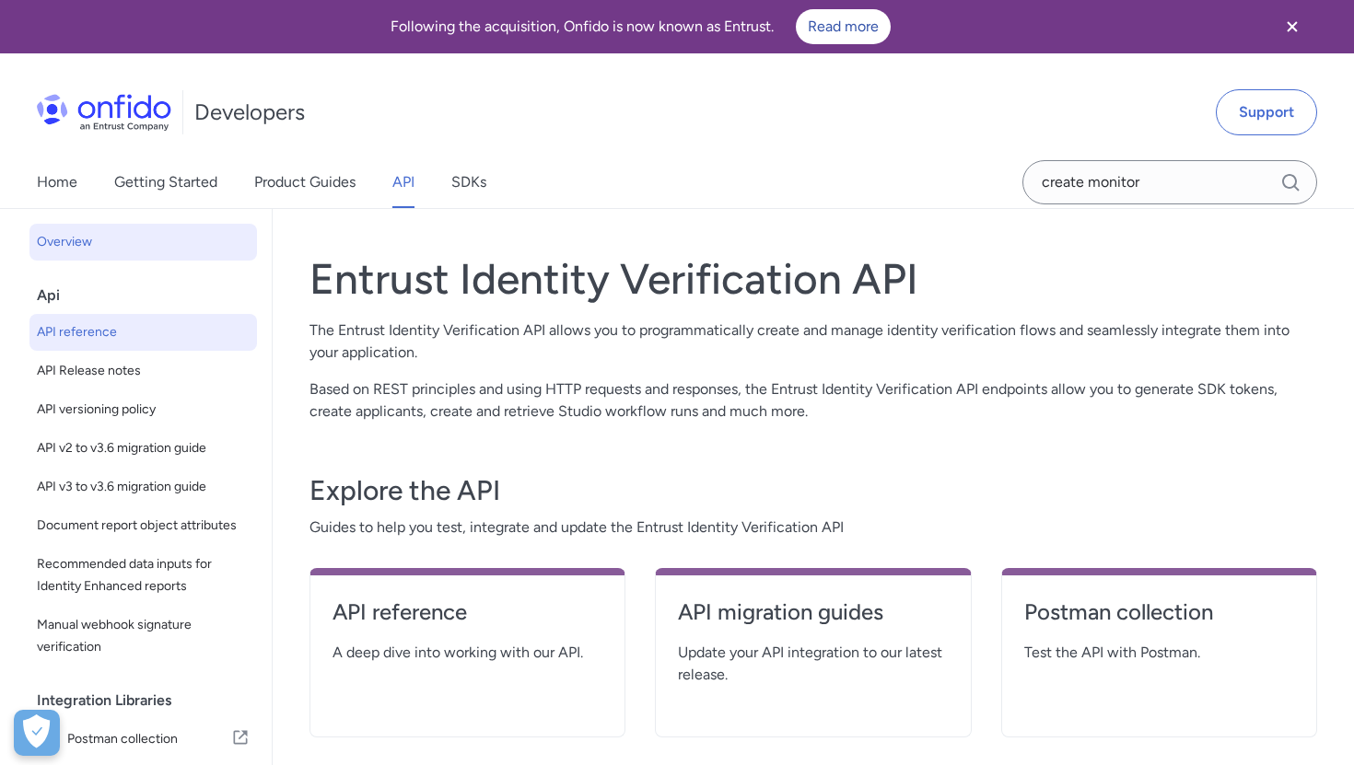
select select "http"
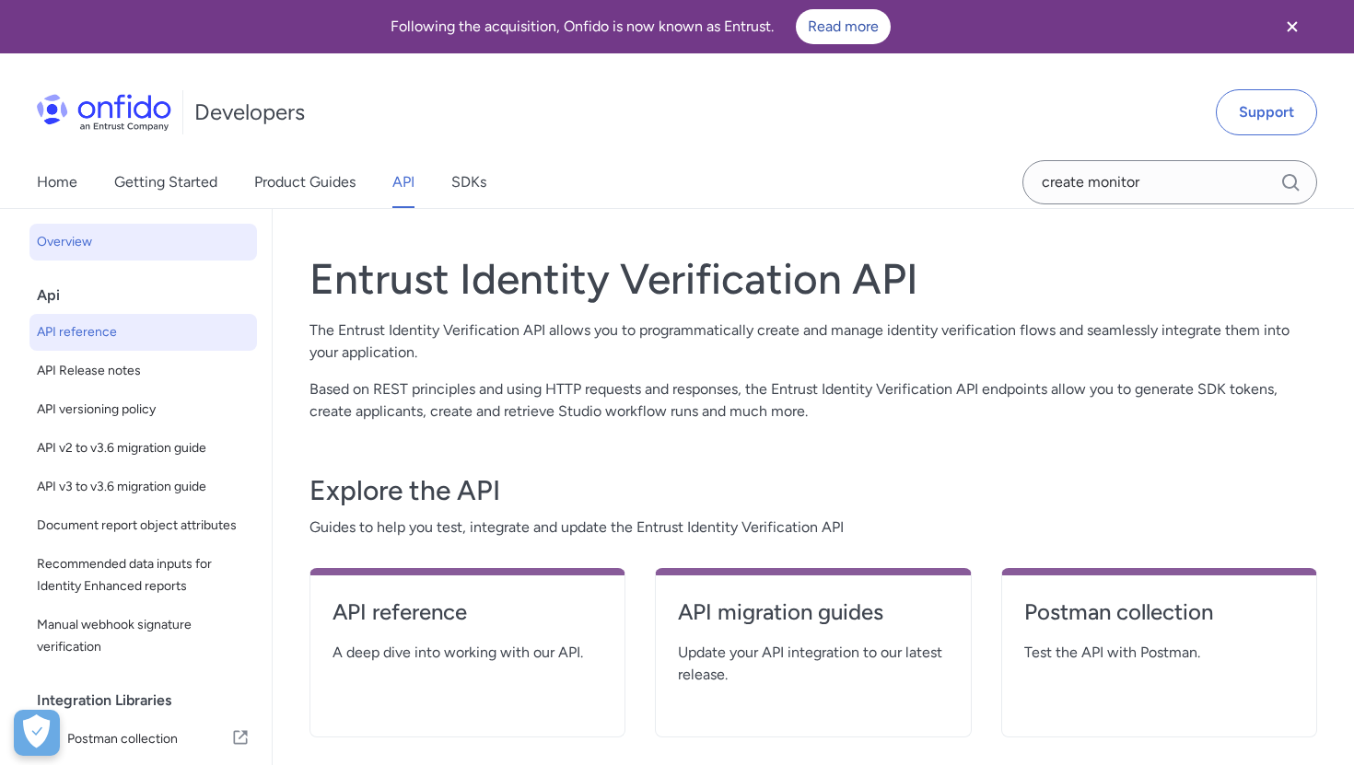
select select "http"
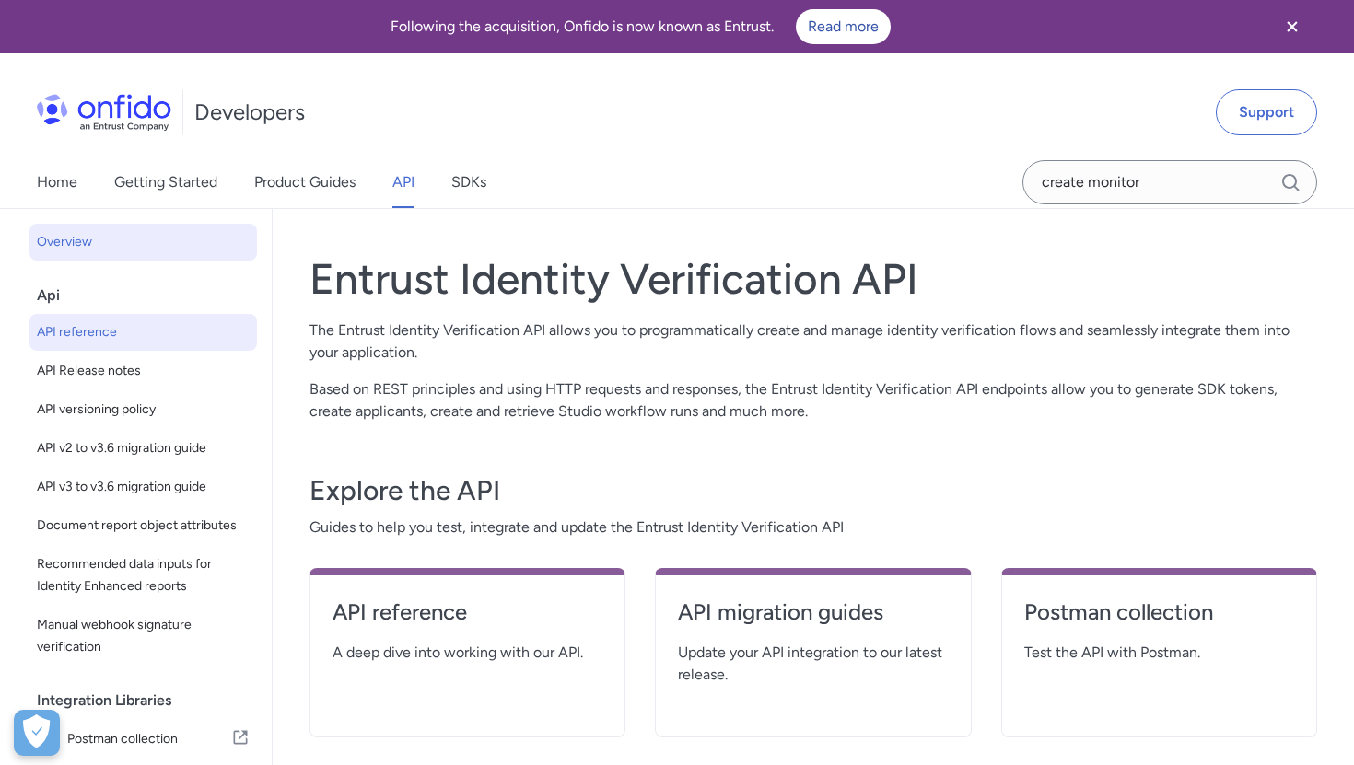
select select "http"
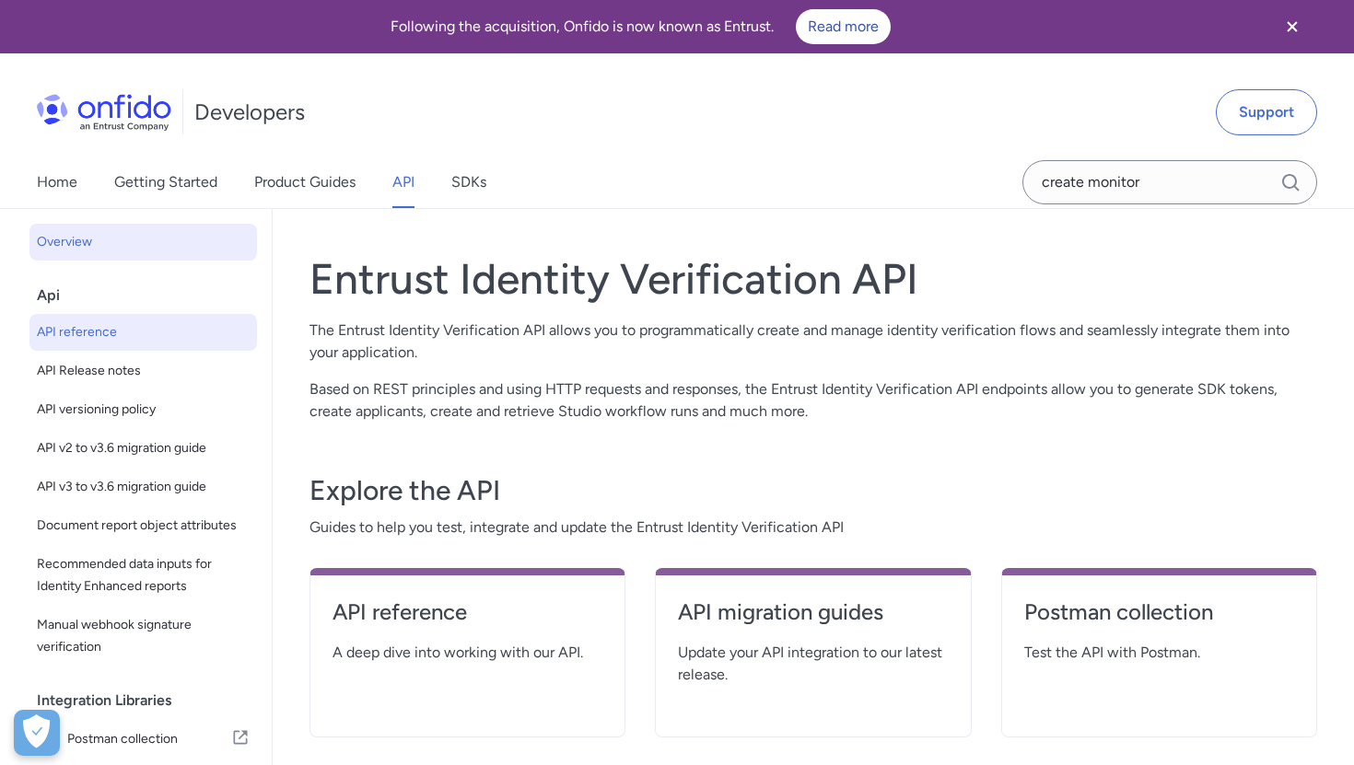
select select "http"
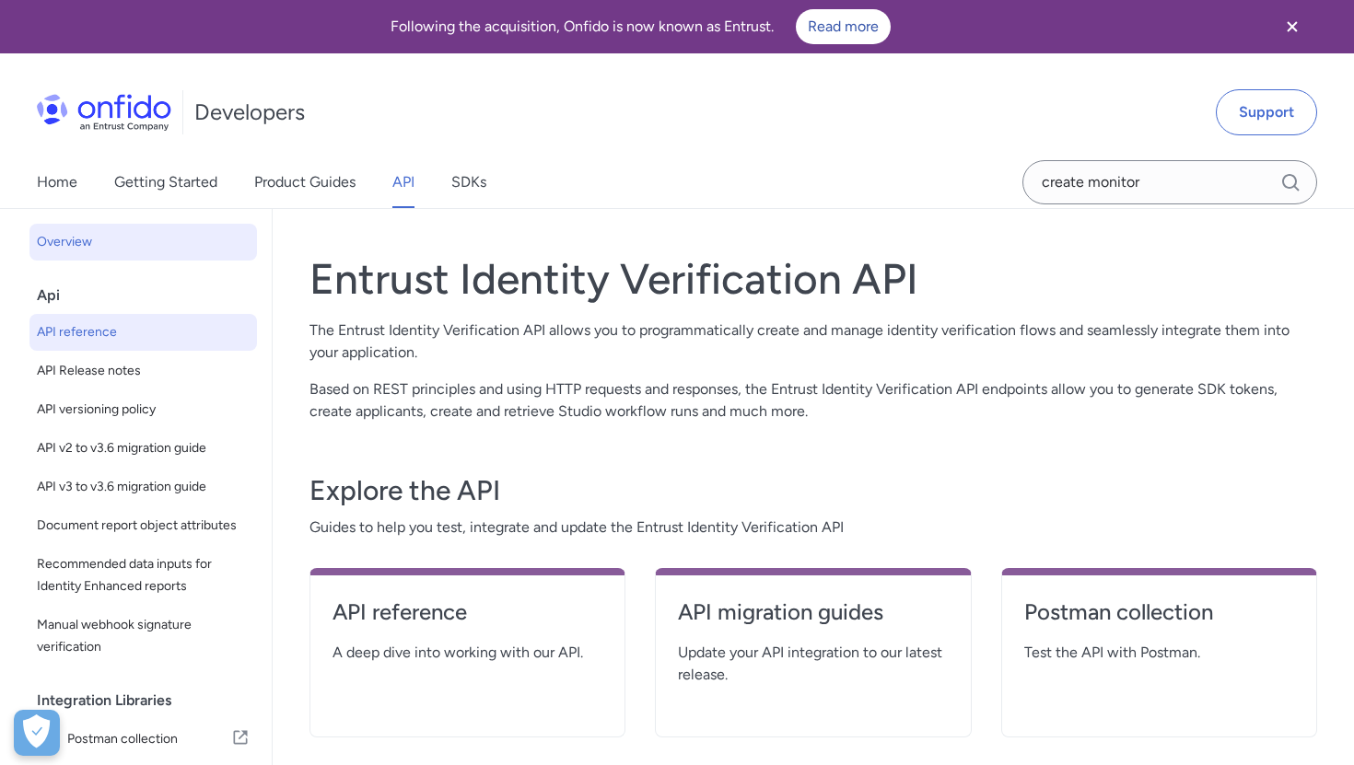
select select "http"
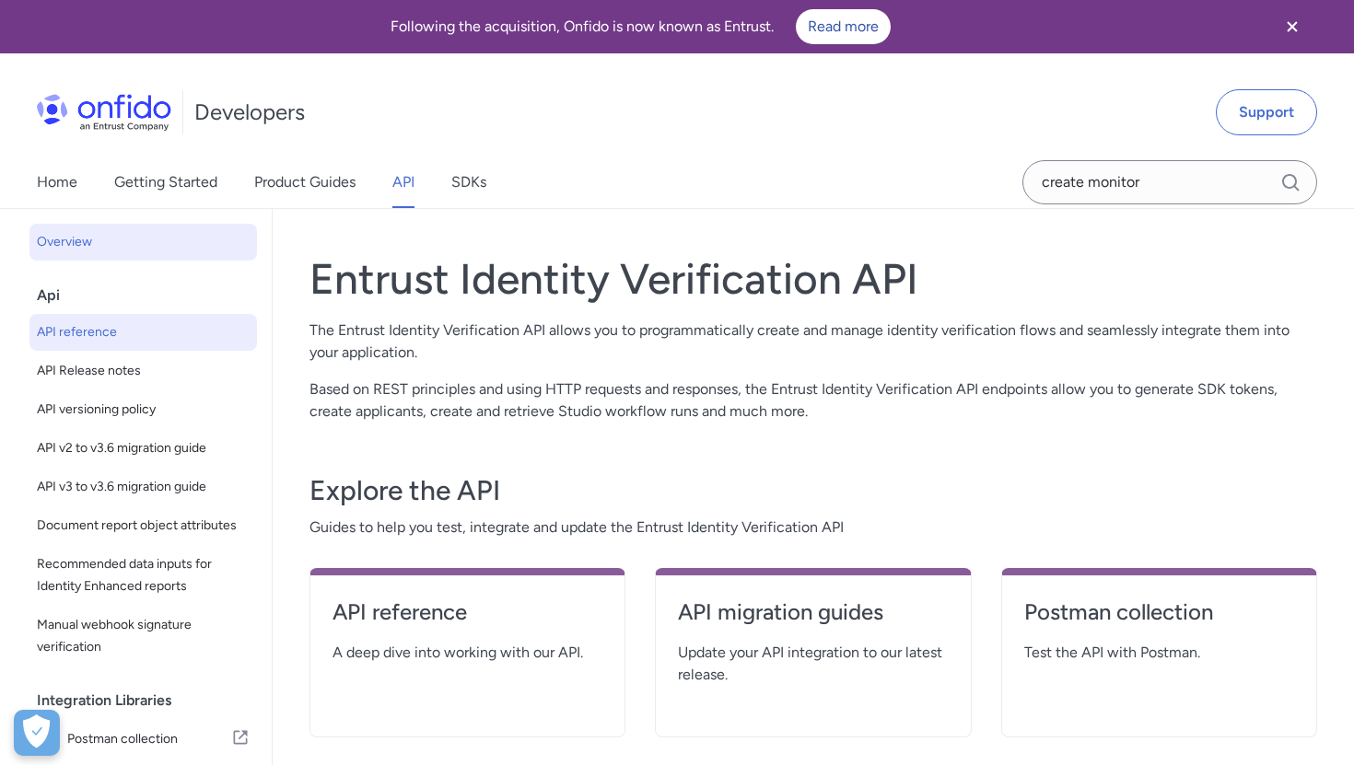
select select "http"
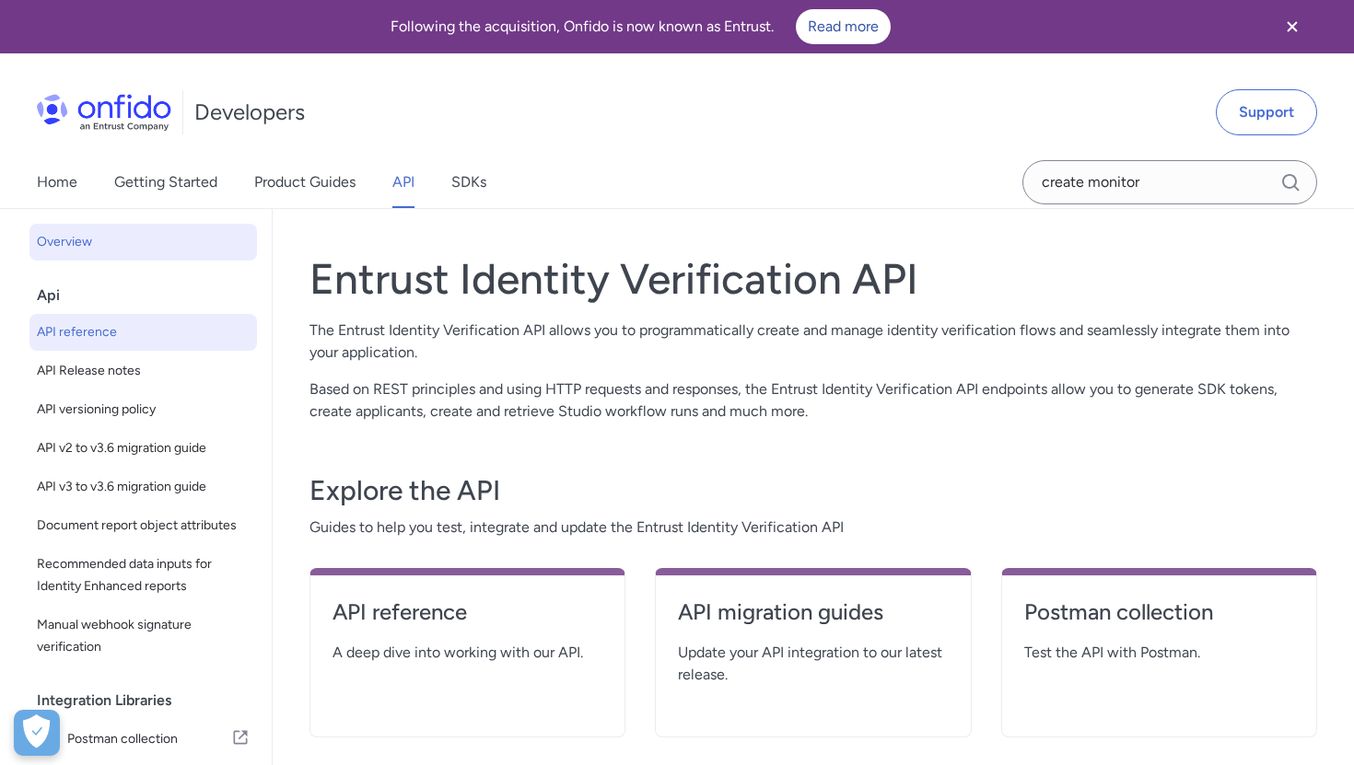
select select "http"
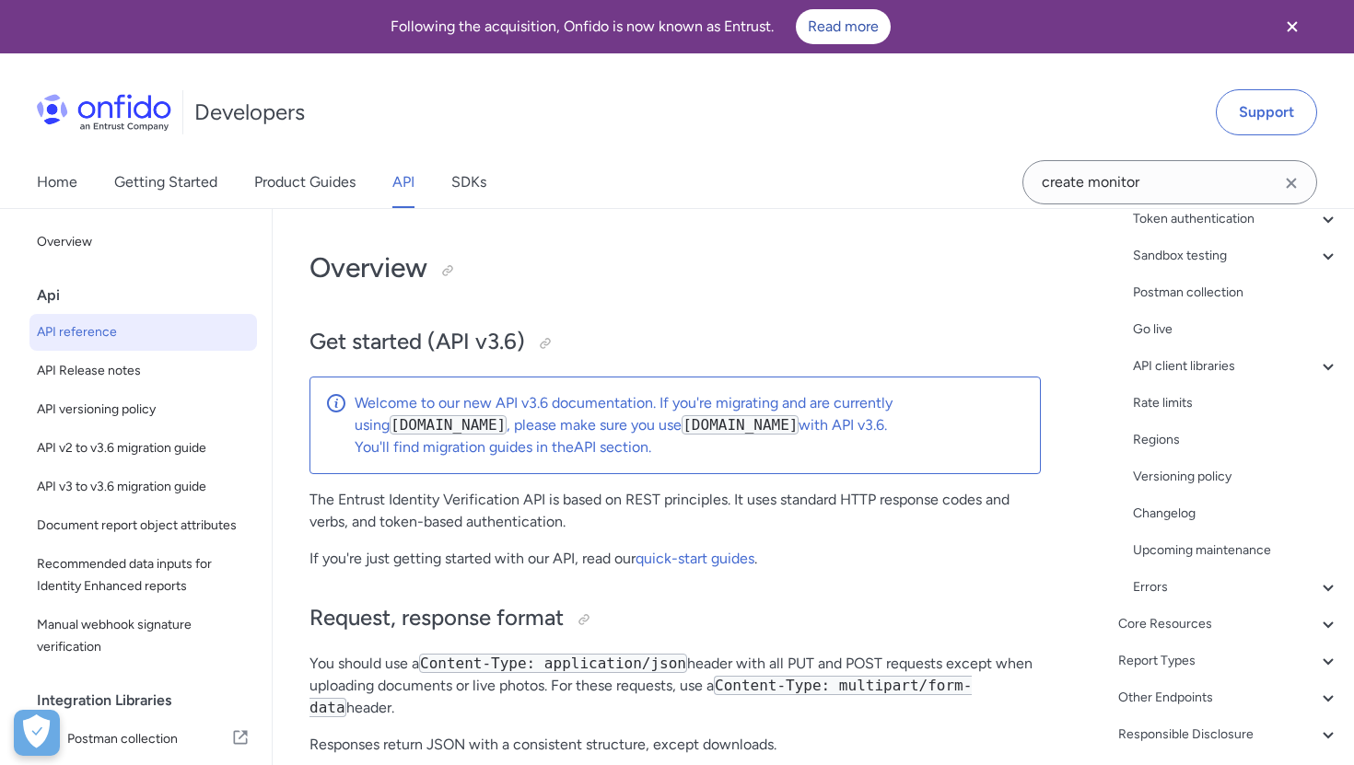
scroll to position [38, 0]
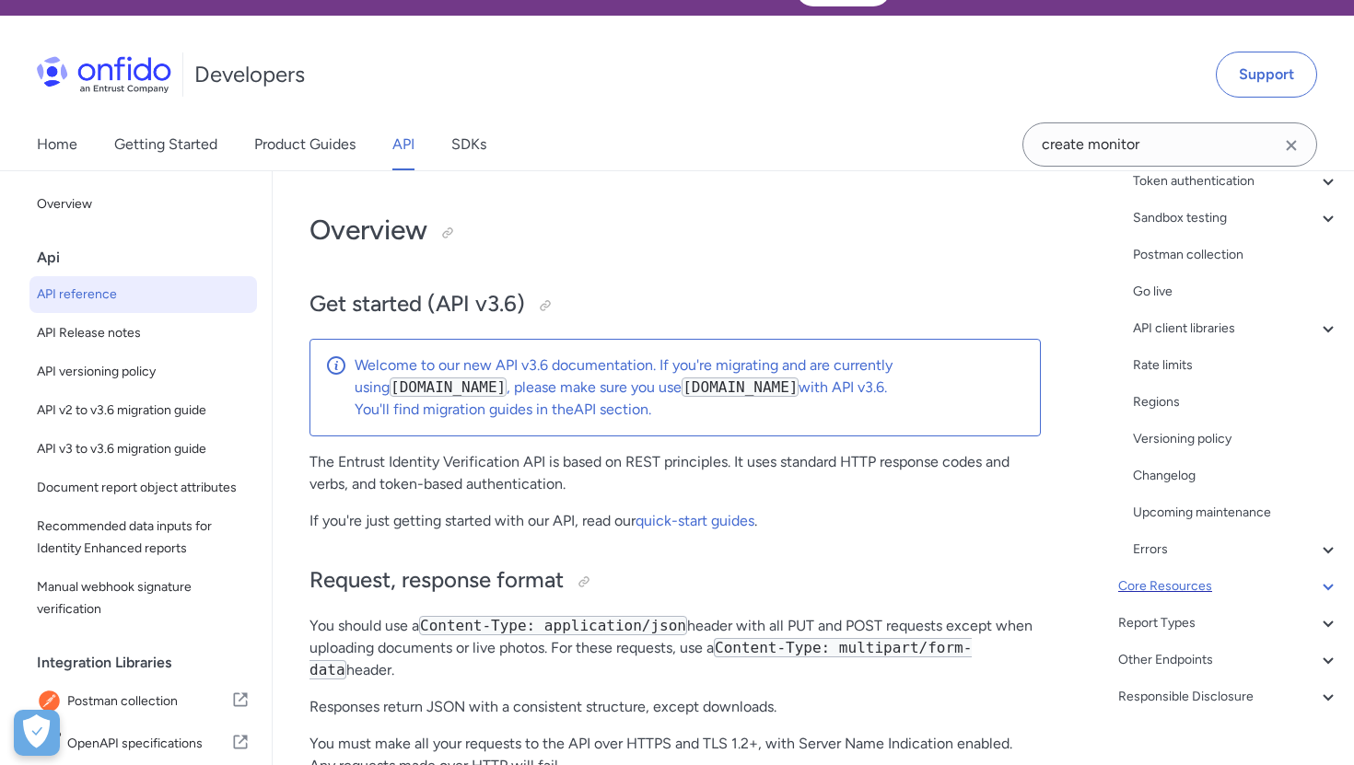
click at [1168, 586] on div "Core Resources" at bounding box center [1228, 587] width 221 height 22
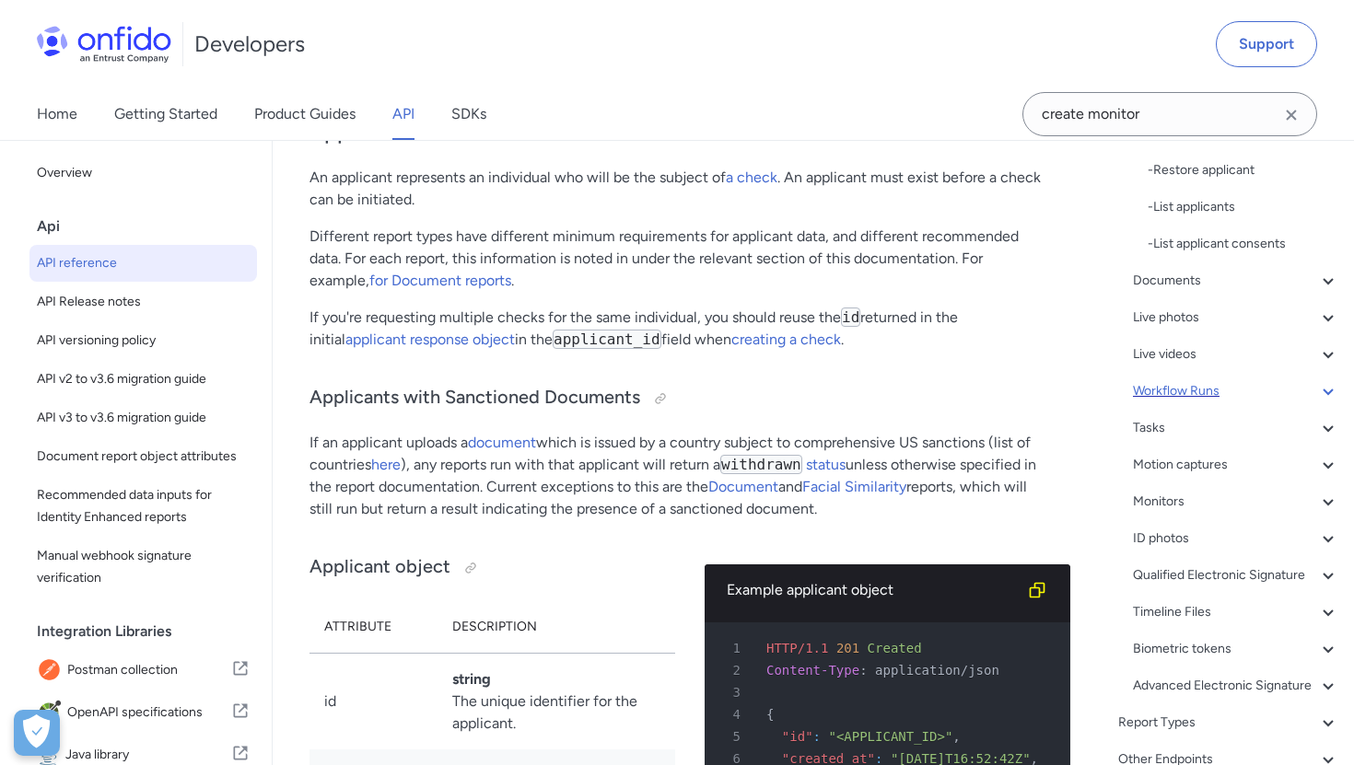
scroll to position [624, 0]
click at [1167, 492] on div "Monitors" at bounding box center [1236, 500] width 206 height 22
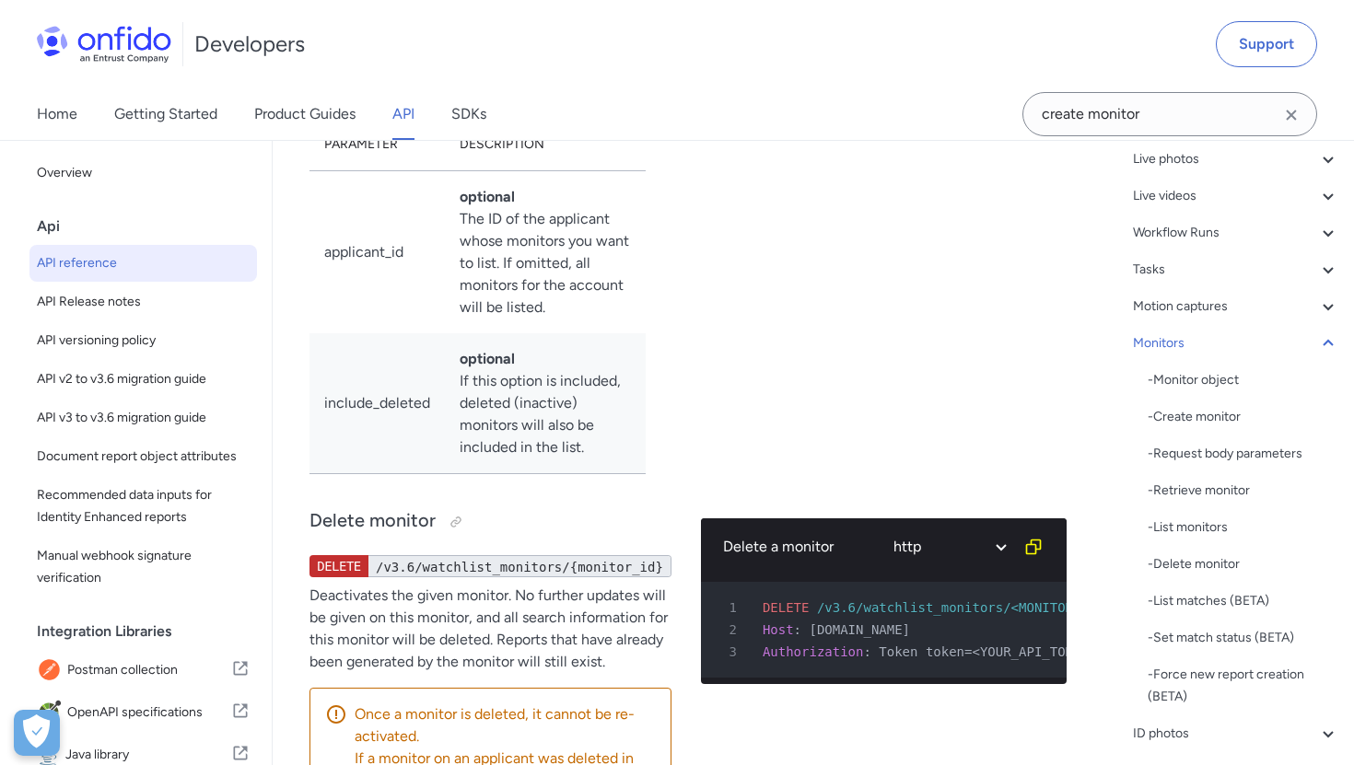
scroll to position [274, 0]
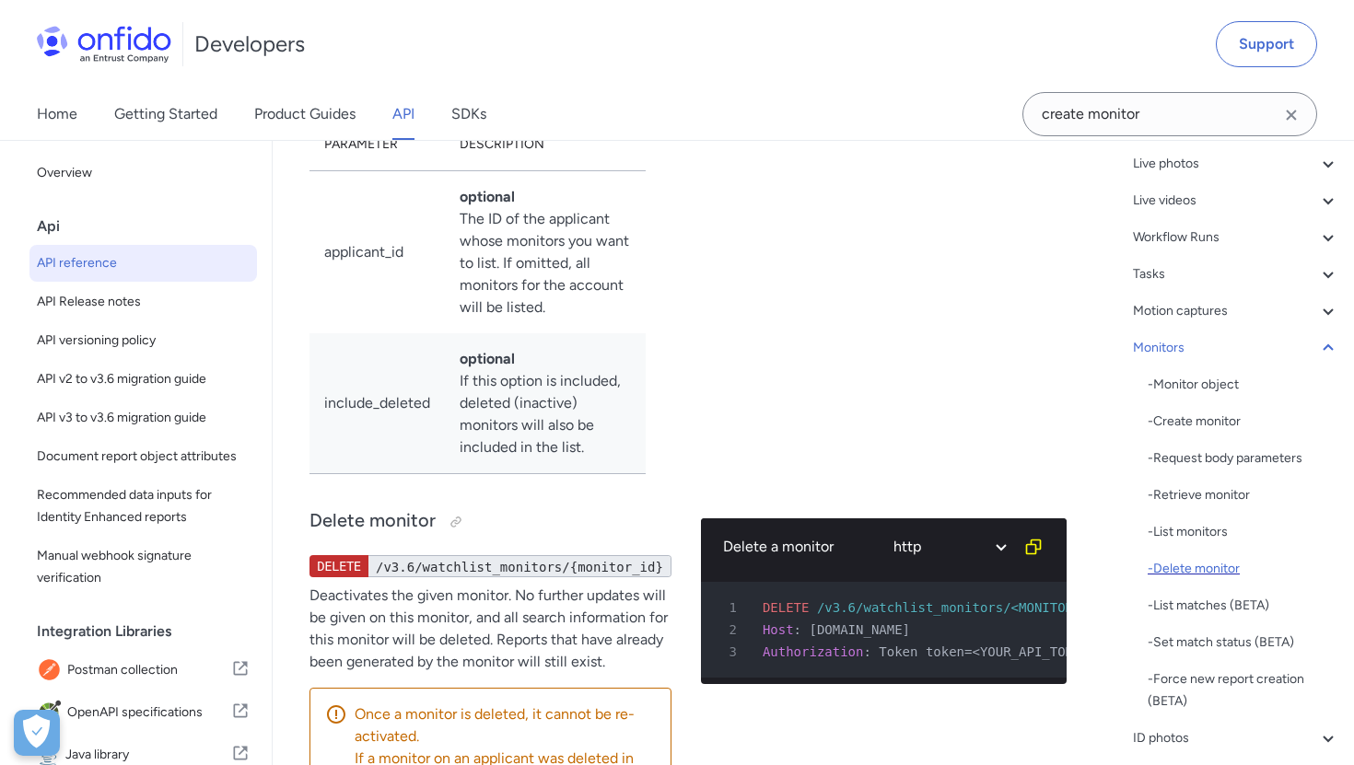
click at [1181, 577] on div "- Delete monitor" at bounding box center [1244, 569] width 192 height 22
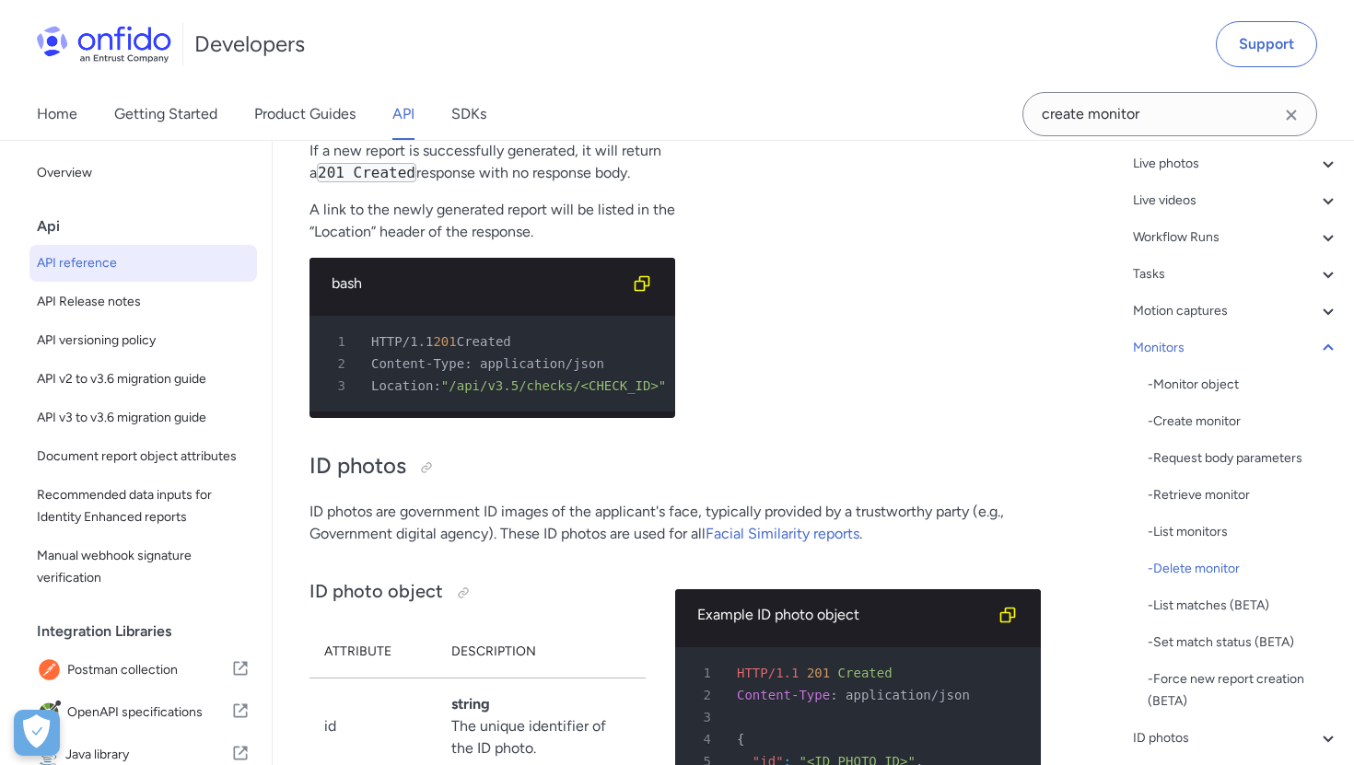
click at [1202, 627] on div "- Monitor object - Create monitor - Request body parameters - Retrieve monitor …" at bounding box center [1244, 543] width 192 height 339
click at [1202, 635] on div "- Set match status (BETA)" at bounding box center [1244, 643] width 192 height 22
